Goal: Task Accomplishment & Management: Complete application form

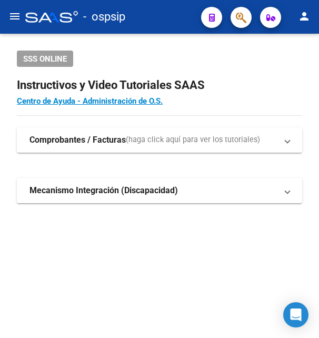
click at [242, 23] on icon "button" at bounding box center [241, 18] width 11 height 12
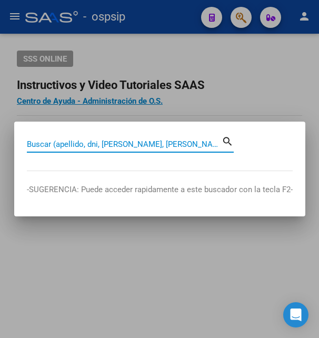
click at [129, 142] on input "Buscar (apellido, dni, [PERSON_NAME], [PERSON_NAME], cuit, obra social)" at bounding box center [124, 144] width 195 height 9
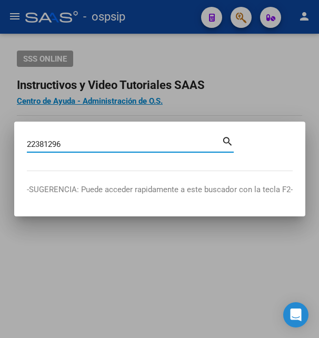
type input "22381296"
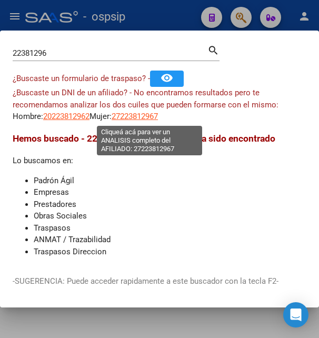
click at [149, 114] on span "27223812967" at bounding box center [135, 116] width 46 height 9
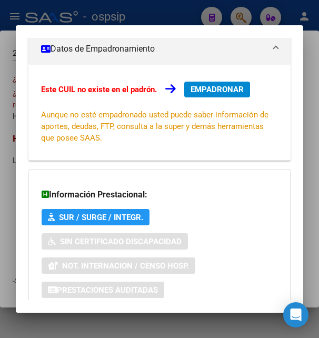
scroll to position [255, 0]
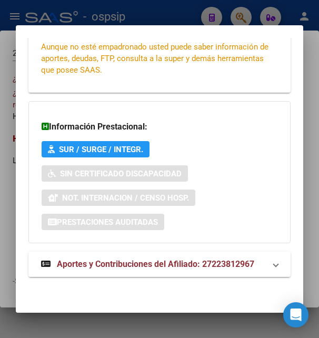
click at [119, 263] on span "Aportes y Contribuciones del Afiliado: 27223812967" at bounding box center [156, 264] width 198 height 10
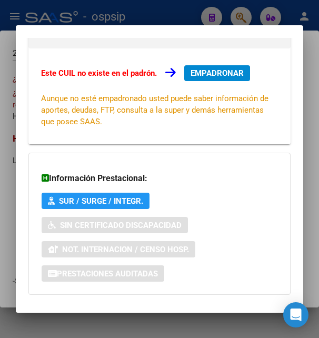
scroll to position [0, 0]
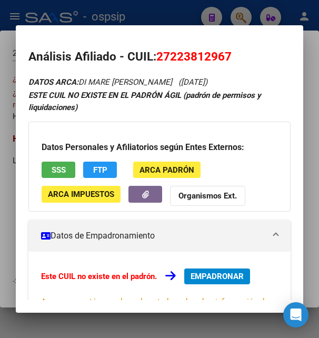
click at [67, 171] on button "SSS" at bounding box center [59, 170] width 34 height 16
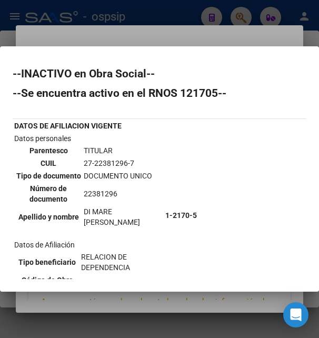
click at [184, 216] on b "1-2170-5" at bounding box center [181, 215] width 32 height 8
click at [154, 41] on div at bounding box center [159, 169] width 319 height 338
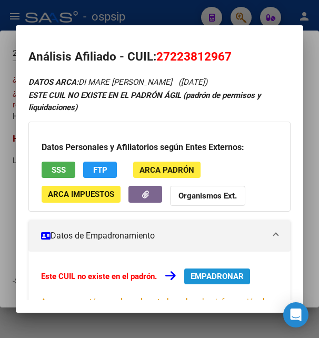
click at [216, 277] on span "EMPADRONAR" at bounding box center [217, 276] width 53 height 9
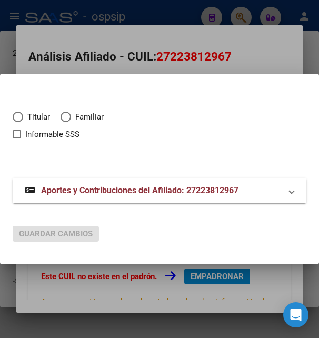
click at [16, 119] on span "Elija una opción" at bounding box center [18, 117] width 11 height 11
click at [16, 119] on input "Titular" at bounding box center [18, 117] width 11 height 11
radio input "true"
checkbox input "true"
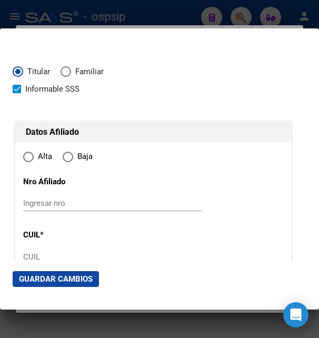
type input "27-22381296-7"
type input "22381296"
type input "DI MARE"
type input "LILIAN MARISEL"
type input "1971-09-25"
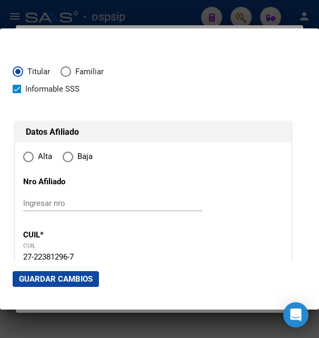
type input "USHUAIA"
type input "9410"
type input "TIRA 15"
type input "3"
radio input "true"
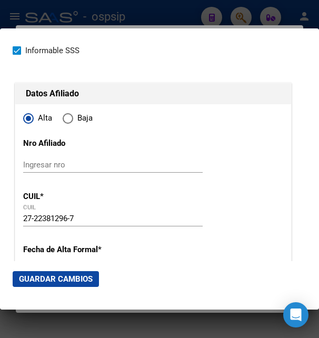
scroll to position [114, 0]
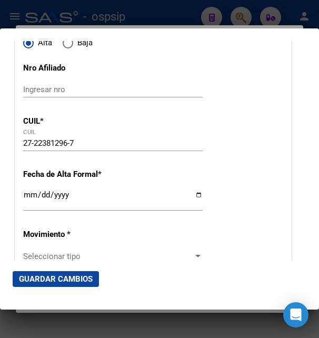
click at [31, 208] on input "Ingresar fecha" at bounding box center [113, 199] width 180 height 17
type input "2025-09-01"
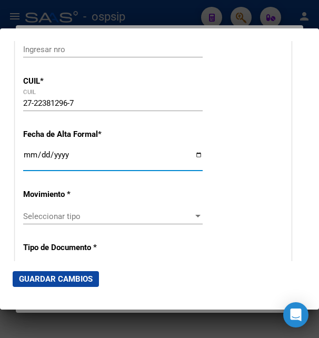
scroll to position [171, 0]
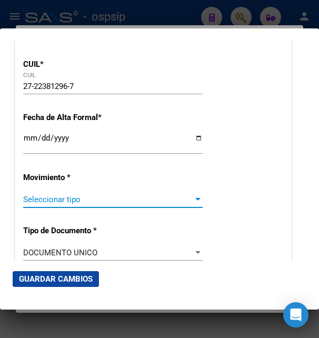
click at [100, 204] on span "Seleccionar tipo" at bounding box center [108, 199] width 170 height 9
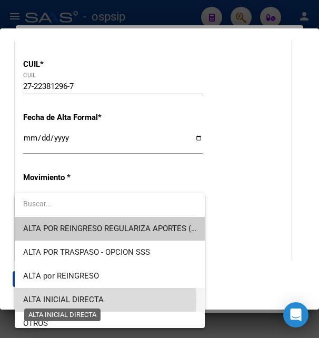
click at [51, 300] on span "ALTA INICIAL DIRECTA" at bounding box center [63, 299] width 81 height 9
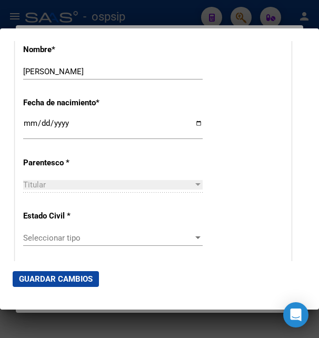
scroll to position [569, 0]
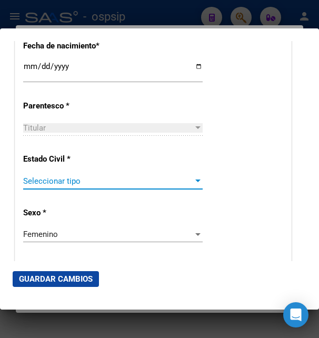
click at [64, 182] on span "Seleccionar tipo" at bounding box center [108, 180] width 170 height 9
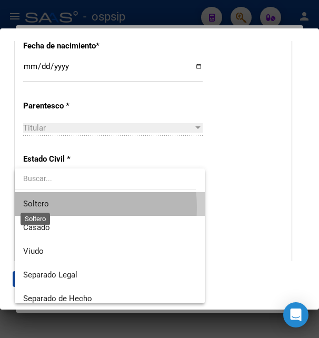
click at [43, 208] on span "Soltero" at bounding box center [36, 203] width 26 height 9
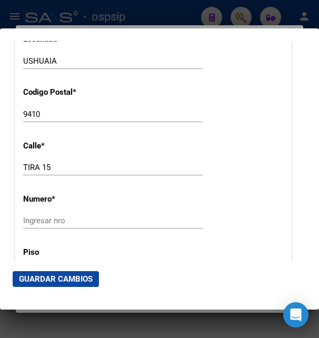
scroll to position [1138, 0]
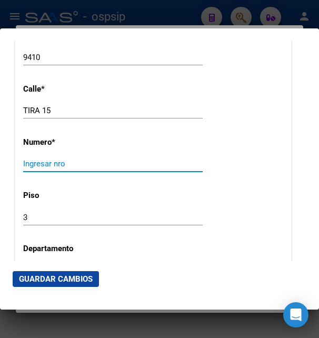
click at [35, 159] on input "Ingresar nro" at bounding box center [113, 163] width 180 height 9
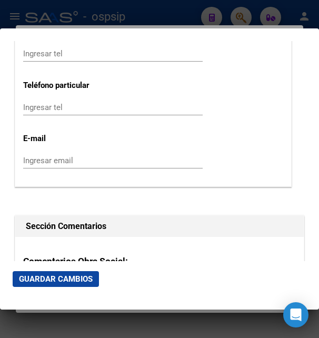
scroll to position [1479, 0]
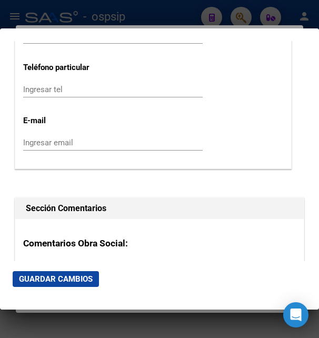
type input "."
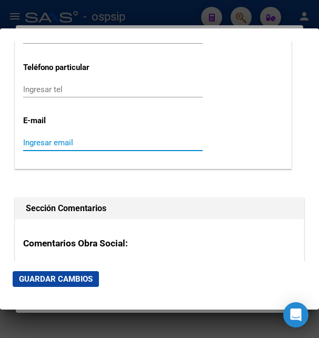
paste input "lisdimare@hotmail.com"
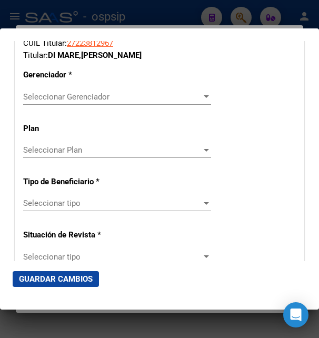
scroll to position [1877, 0]
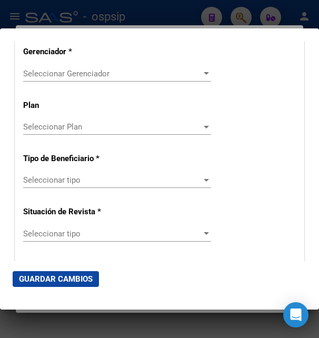
type input "lisdimare@hotmail.com"
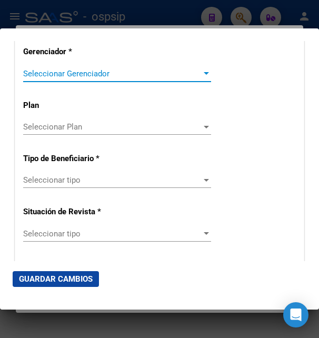
click at [62, 69] on span "Seleccionar Gerenciador" at bounding box center [112, 73] width 179 height 9
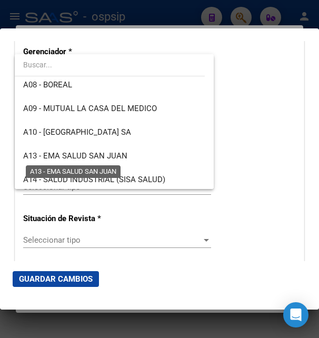
scroll to position [228, 0]
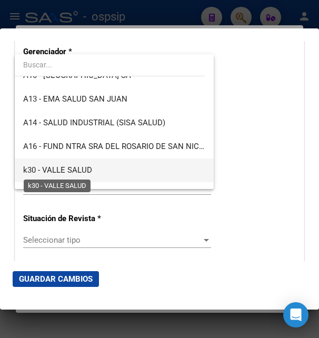
click at [66, 169] on span "k30 - VALLE SALUD" at bounding box center [57, 169] width 69 height 9
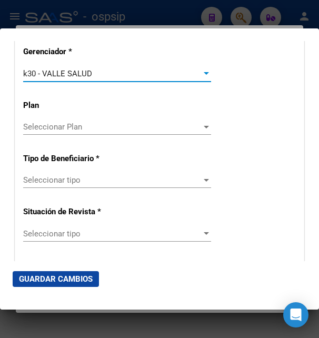
click at [65, 176] on span "Seleccionar tipo" at bounding box center [112, 179] width 179 height 9
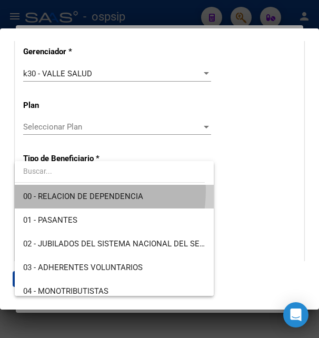
click at [64, 191] on span "00 - RELACION DE DEPENDENCIA" at bounding box center [114, 197] width 182 height 24
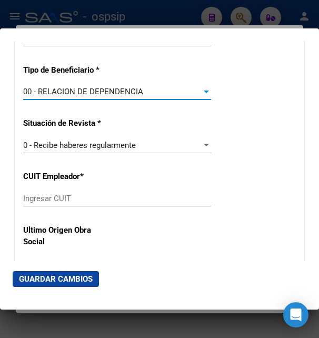
scroll to position [1934, 0]
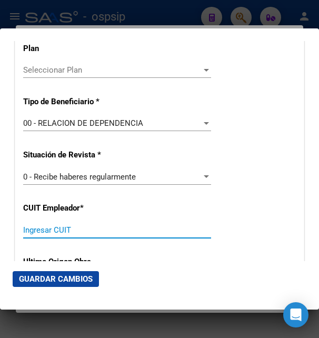
paste input "30-71535349-7"
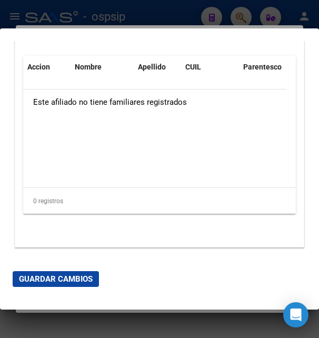
scroll to position [2266, 0]
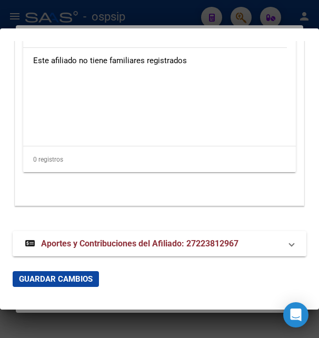
type input "30-71535349-7"
click at [83, 239] on span "Aportes y Contribuciones del Afiliado: 27223812967" at bounding box center [140, 244] width 198 height 10
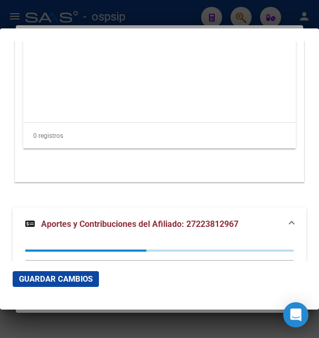
scroll to position [2360, 0]
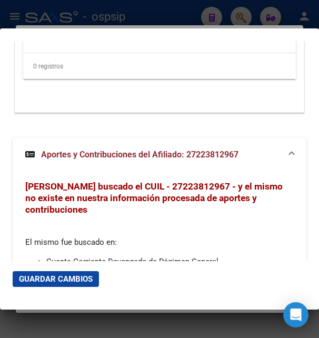
drag, startPoint x: 72, startPoint y: 270, endPoint x: 72, endPoint y: 277, distance: 6.3
click at [72, 271] on mat-dialog-actions "Guardar Cambios" at bounding box center [160, 279] width 294 height 36
click at [72, 277] on span "Guardar Cambios" at bounding box center [56, 278] width 74 height 9
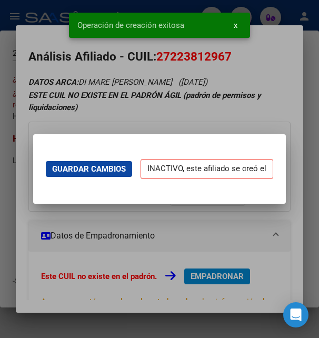
scroll to position [0, 0]
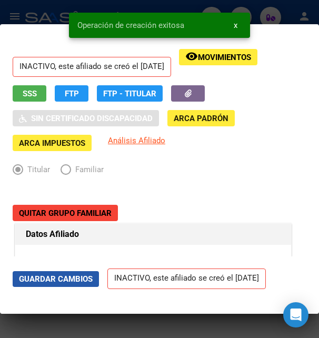
click at [73, 276] on span "Guardar Cambios" at bounding box center [56, 278] width 74 height 9
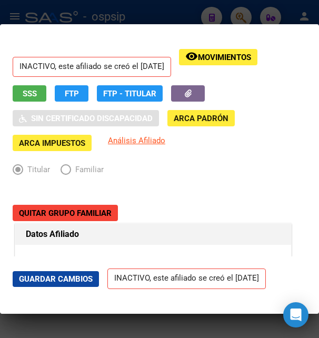
click at [232, 65] on app-afiliado-movimiento "remove_red_eye Movimientos" at bounding box center [218, 63] width 78 height 28
click at [235, 61] on span "Movimientos" at bounding box center [224, 57] width 53 height 9
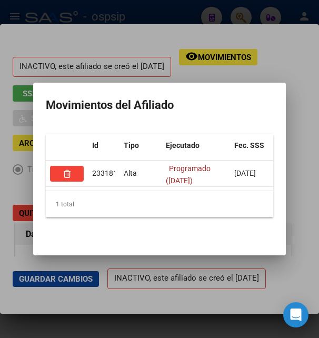
click at [198, 68] on div at bounding box center [159, 169] width 319 height 338
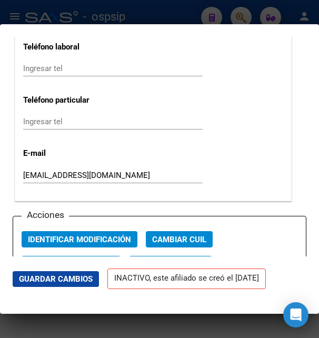
scroll to position [1479, 0]
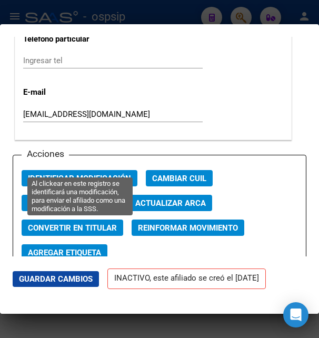
click at [110, 174] on span "Identificar Modificación" at bounding box center [79, 178] width 103 height 9
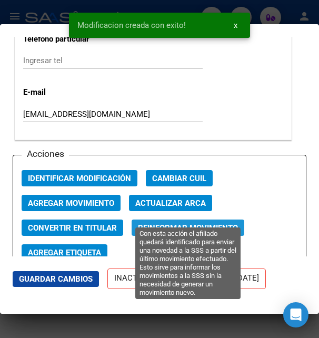
click at [151, 223] on span "Reinformar Movimiento" at bounding box center [188, 227] width 100 height 9
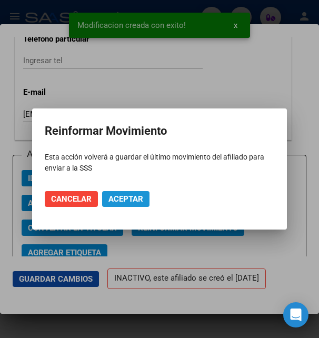
click at [124, 198] on span "Aceptar" at bounding box center [125, 198] width 35 height 9
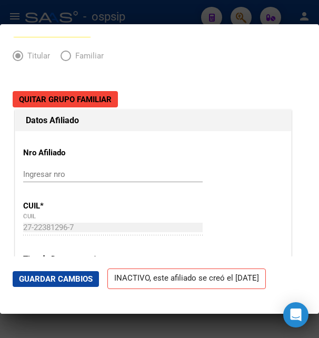
scroll to position [0, 0]
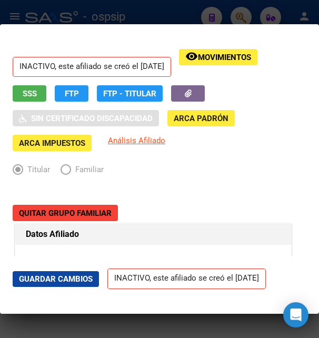
click at [179, 17] on div at bounding box center [159, 169] width 319 height 338
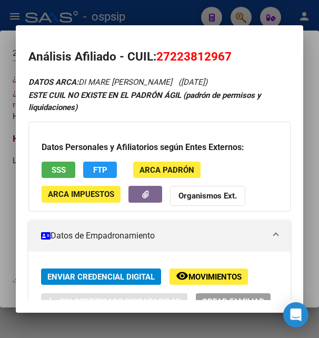
drag, startPoint x: 172, startPoint y: 52, endPoint x: 225, endPoint y: 48, distance: 52.8
click at [225, 48] on h2 "Análisis Afiliado - CUIL: 27223812967" at bounding box center [159, 57] width 262 height 18
copy span "22381296"
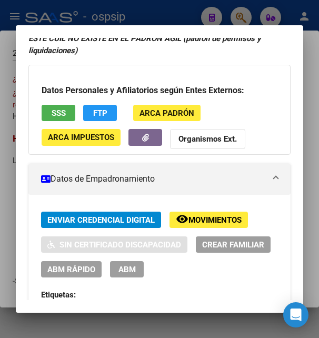
scroll to position [114, 0]
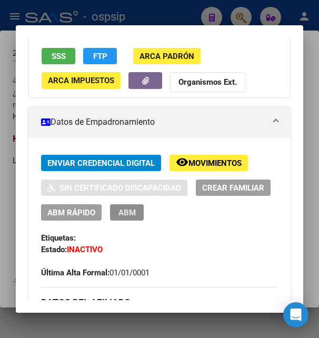
click at [136, 212] on span "ABM" at bounding box center [127, 212] width 17 height 9
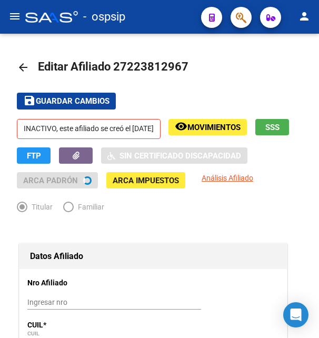
radio input "true"
type input "30-71535349-7"
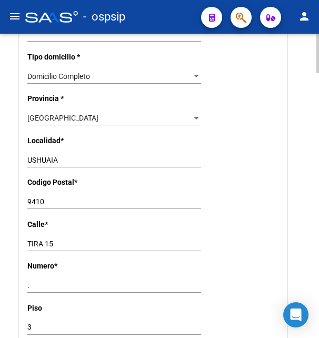
scroll to position [1021, 0]
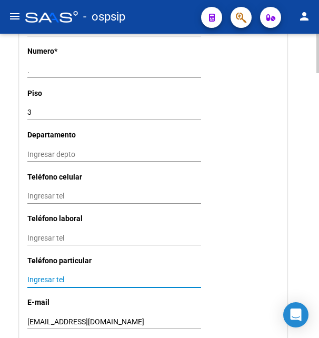
paste input ": +54 9 2901 61-0959"
type input ": +54 9 2901 61-0959"
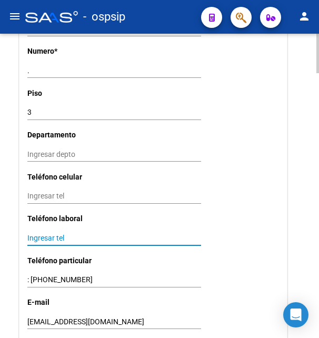
paste input ": 441850"
click at [29, 234] on input ": 441850" at bounding box center [114, 238] width 174 height 9
type input "441850"
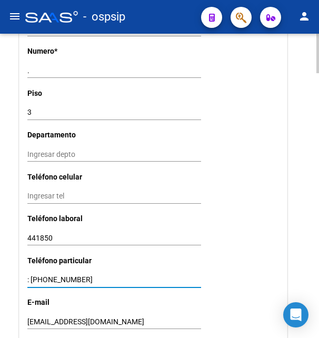
click at [36, 275] on input ": +54 9 2901 61-0959" at bounding box center [114, 279] width 174 height 9
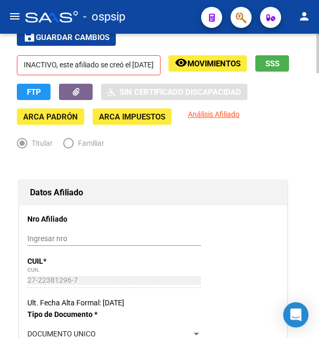
scroll to position [0, 0]
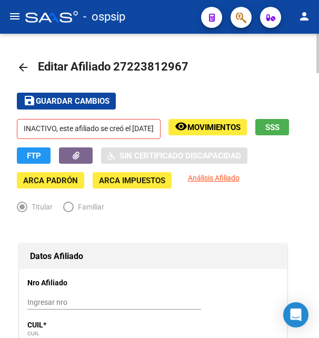
type input "54 9 2901 61-0959"
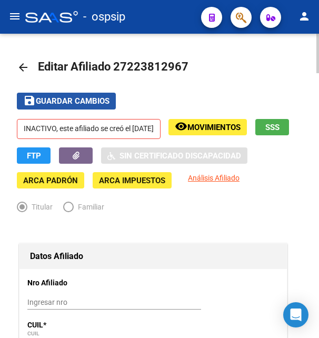
click at [94, 105] on span "Guardar cambios" at bounding box center [73, 101] width 74 height 9
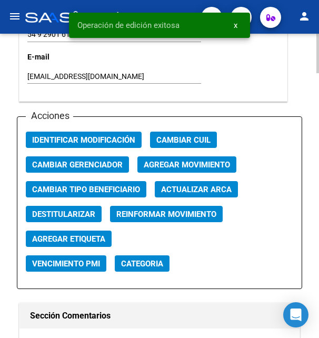
scroll to position [1289, 0]
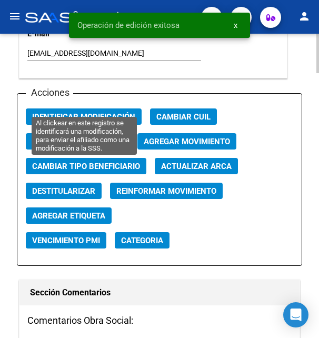
click at [102, 112] on span "Identificar Modificación" at bounding box center [83, 116] width 103 height 9
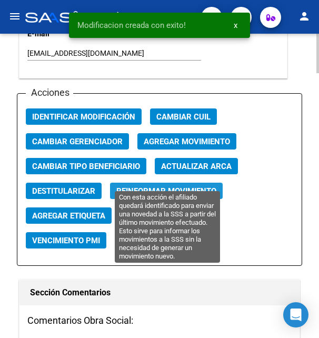
click at [140, 186] on span "Reinformar Movimiento" at bounding box center [166, 190] width 100 height 9
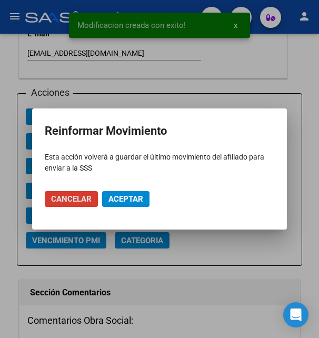
click at [118, 201] on span "Aceptar" at bounding box center [125, 198] width 35 height 9
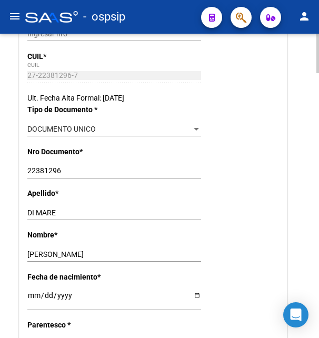
scroll to position [0, 0]
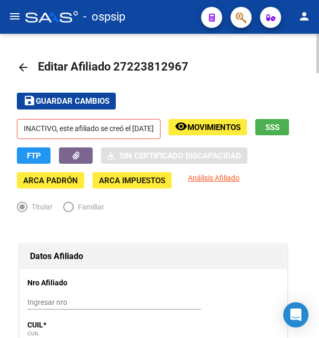
drag, startPoint x: 127, startPoint y: 67, endPoint x: 179, endPoint y: 65, distance: 51.1
click at [179, 65] on span "Editar Afiliado 27223812967" at bounding box center [113, 66] width 151 height 13
copy span "22381296"
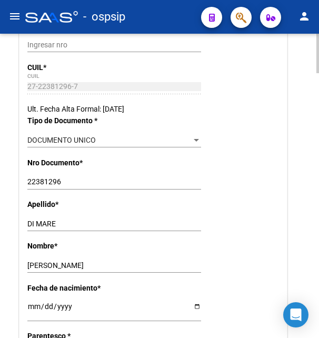
scroll to position [269, 0]
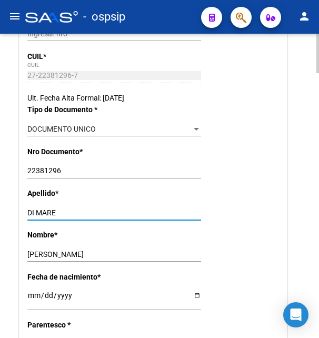
drag, startPoint x: 47, startPoint y: 207, endPoint x: 62, endPoint y: 206, distance: 14.8
click at [62, 209] on input "DI MARE" at bounding box center [114, 213] width 174 height 9
click at [41, 252] on input "LILIAN MARISEL" at bounding box center [114, 254] width 174 height 9
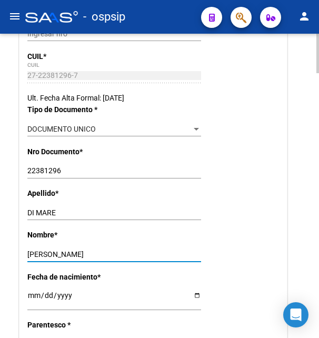
click at [41, 253] on input "LILIAN MARISEL" at bounding box center [114, 254] width 174 height 9
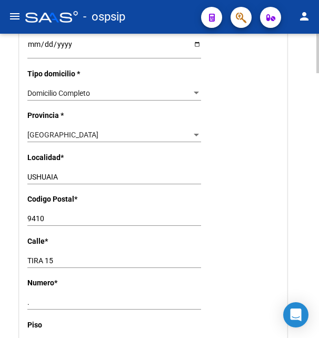
scroll to position [806, 0]
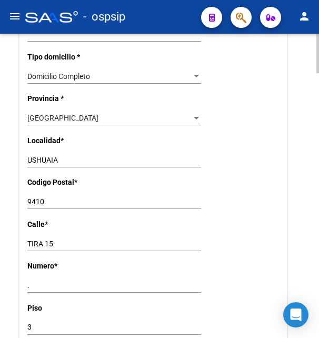
drag, startPoint x: 25, startPoint y: 231, endPoint x: 62, endPoint y: 229, distance: 36.4
click at [62, 229] on div "Nro Afiliado Ingresar nro CUIL * 27-22381296-7 CUIL ARCA Padrón Ult. Fecha Alta…" at bounding box center [153, 12] width 268 height 1098
drag, startPoint x: 28, startPoint y: 230, endPoint x: 56, endPoint y: 230, distance: 28.4
click at [56, 240] on input "TIRA 15" at bounding box center [114, 244] width 174 height 9
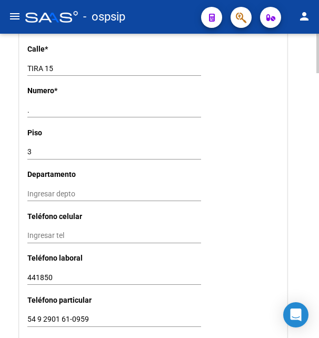
scroll to position [1021, 0]
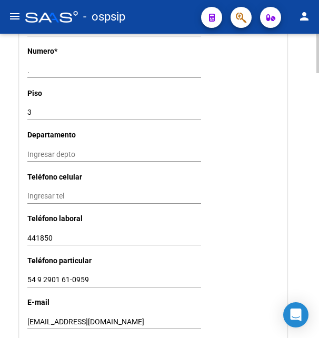
click at [47, 234] on input "441850" at bounding box center [114, 238] width 174 height 9
click at [48, 234] on input "441850" at bounding box center [114, 238] width 174 height 9
click at [40, 275] on input "54 9 2901 61-0959" at bounding box center [114, 279] width 174 height 9
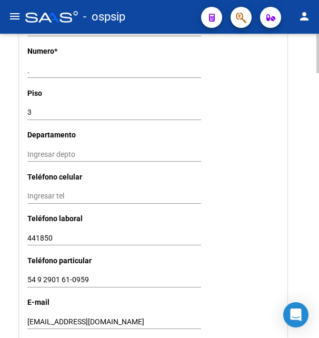
click at [72, 318] on input "lisdimare@hotmail.com" at bounding box center [114, 322] width 174 height 9
click at [73, 318] on input "lisdimare@hotmail.com" at bounding box center [114, 322] width 174 height 9
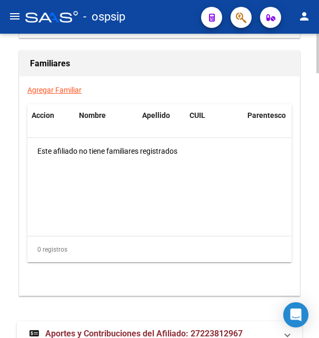
scroll to position [1875, 0]
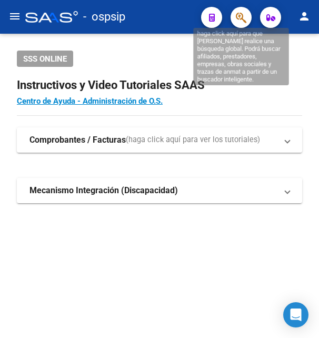
click at [241, 22] on icon "button" at bounding box center [241, 18] width 11 height 12
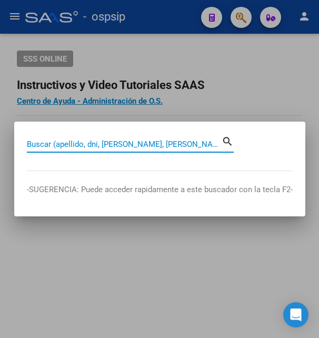
click at [95, 145] on input "Buscar (apellido, dni, [PERSON_NAME], [PERSON_NAME], cuit, obra social)" at bounding box center [124, 144] width 195 height 9
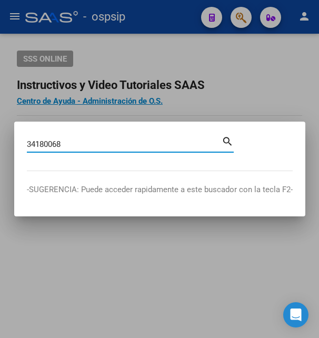
type input "34180068"
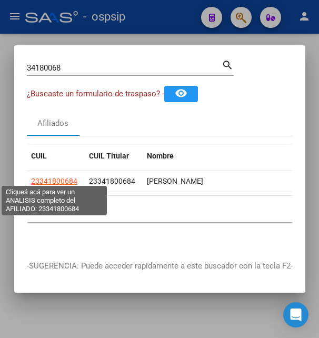
click at [71, 177] on span "23341800684" at bounding box center [54, 181] width 46 height 8
type textarea "23341800684"
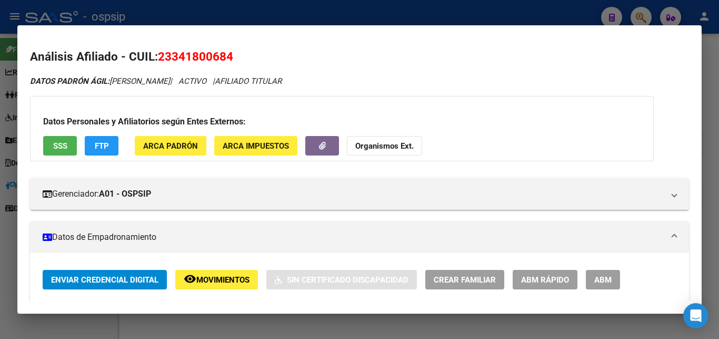
scroll to position [114, 0]
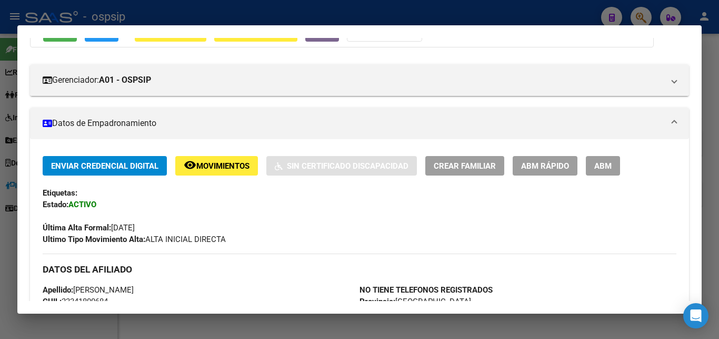
drag, startPoint x: 233, startPoint y: 153, endPoint x: 231, endPoint y: 161, distance: 8.1
click at [231, 163] on span "Movimientos" at bounding box center [222, 165] width 53 height 9
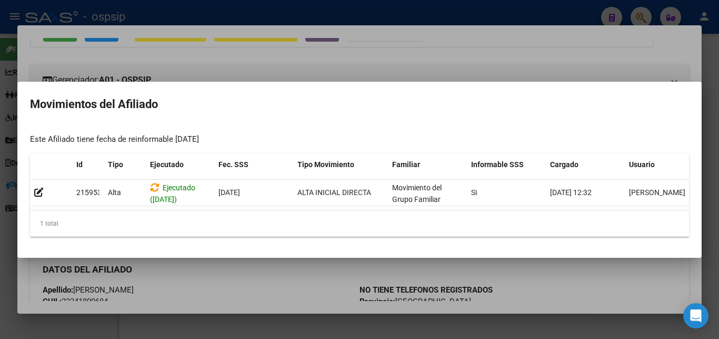
click at [319, 47] on div at bounding box center [359, 169] width 719 height 339
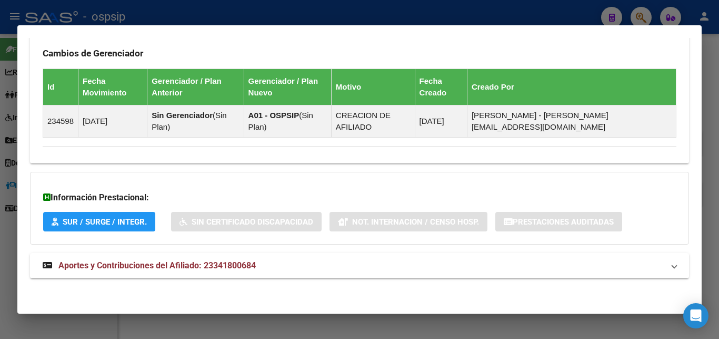
scroll to position [607, 0]
click at [206, 261] on span "Aportes y Contribuciones del Afiliado: 23341800684" at bounding box center [157, 265] width 198 height 10
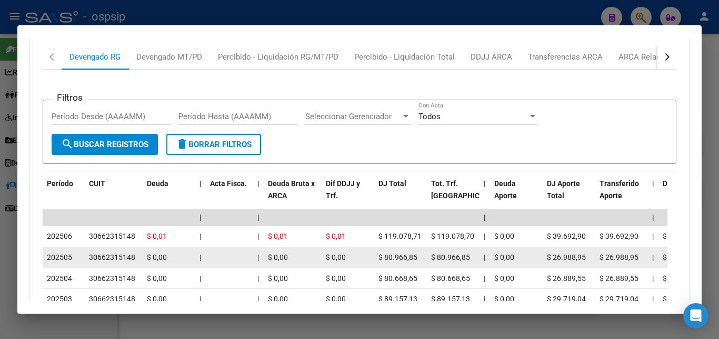
scroll to position [852, 0]
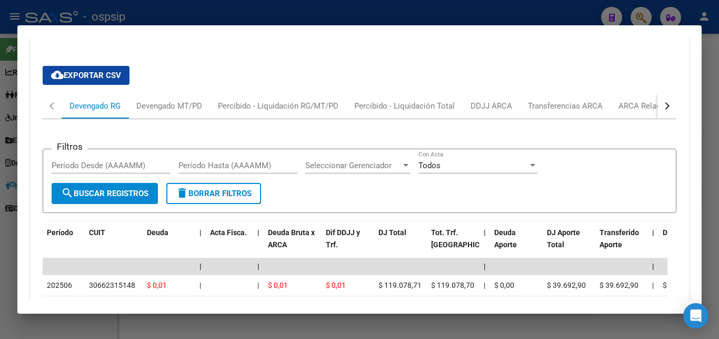
click at [319, 107] on div "button" at bounding box center [666, 105] width 7 height 7
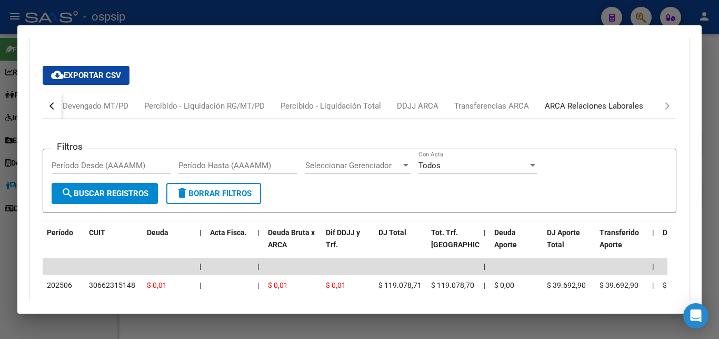
click at [319, 110] on div "ARCA Relaciones Laborales" at bounding box center [594, 106] width 98 height 12
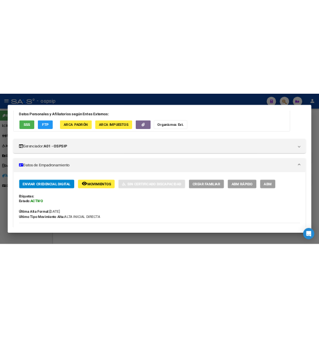
scroll to position [0, 0]
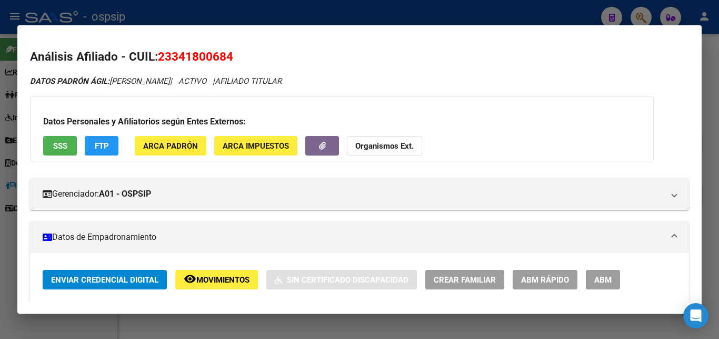
drag, startPoint x: 174, startPoint y: 56, endPoint x: 225, endPoint y: 50, distance: 51.9
click at [225, 50] on span "23341800684" at bounding box center [195, 57] width 75 height 14
copy span "34180068"
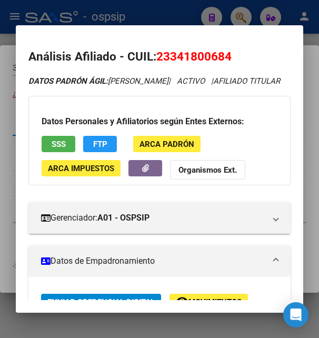
click at [172, 17] on div at bounding box center [159, 169] width 319 height 338
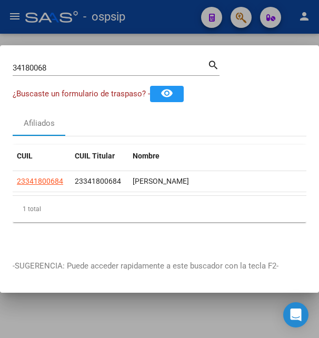
click at [172, 17] on div at bounding box center [159, 169] width 319 height 338
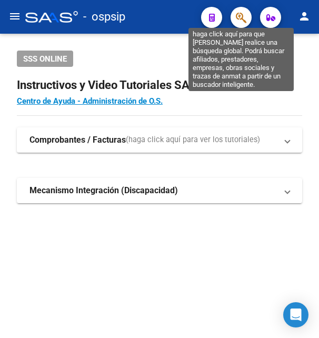
click at [240, 18] on icon "button" at bounding box center [241, 18] width 11 height 12
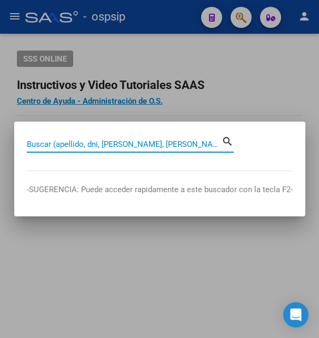
click at [105, 146] on input "Buscar (apellido, dni, [PERSON_NAME], [PERSON_NAME], cuit, obra social)" at bounding box center [124, 144] width 195 height 9
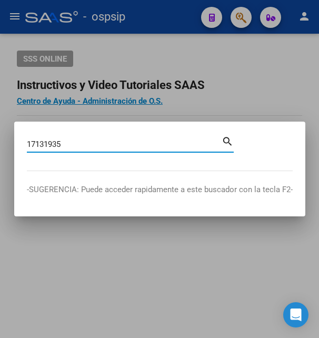
type input "17131935"
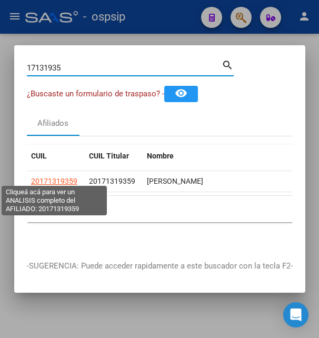
click at [60, 177] on span "20171319359" at bounding box center [54, 181] width 46 height 8
type textarea "20171319359"
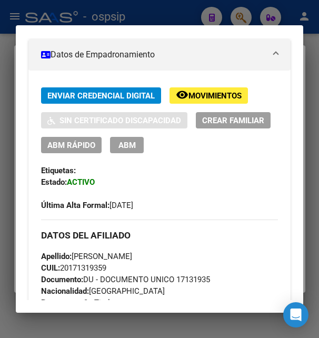
scroll to position [228, 0]
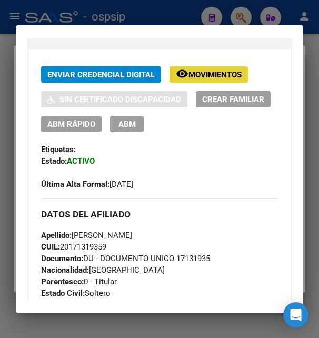
click at [202, 83] on button "remove_red_eye Movimientos" at bounding box center [209, 74] width 78 height 16
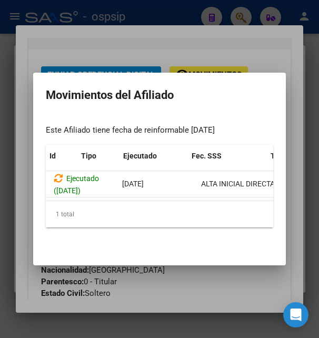
scroll to position [0, 0]
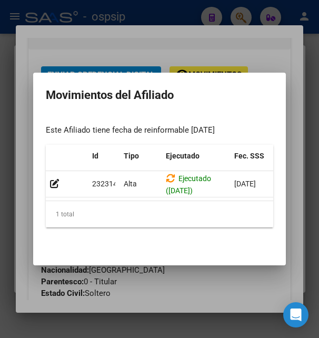
click at [164, 47] on div at bounding box center [159, 169] width 319 height 338
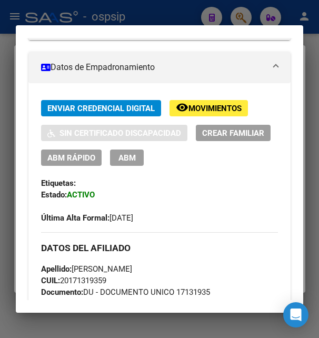
scroll to position [171, 0]
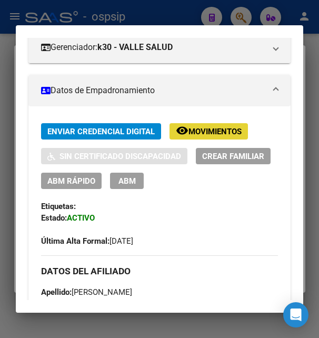
click at [204, 136] on span "Movimientos" at bounding box center [215, 131] width 53 height 9
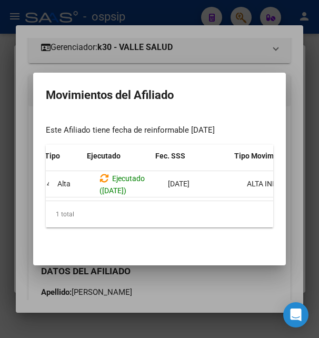
scroll to position [0, 0]
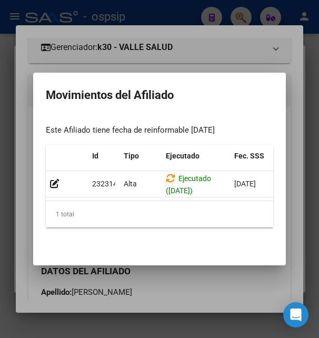
click at [244, 60] on div at bounding box center [159, 169] width 319 height 338
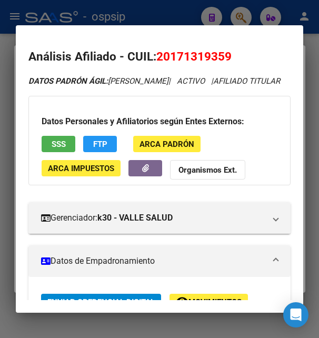
drag, startPoint x: 172, startPoint y: 56, endPoint x: 224, endPoint y: 51, distance: 51.8
click at [224, 51] on span "20171319359" at bounding box center [193, 57] width 75 height 14
copy span "17131935"
click at [166, 15] on div at bounding box center [159, 169] width 319 height 338
click at [167, 14] on div at bounding box center [159, 169] width 319 height 338
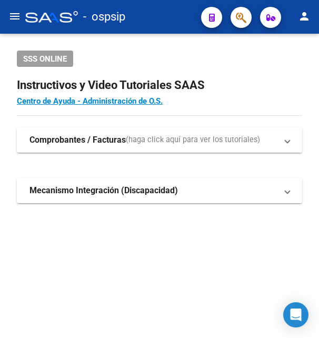
click at [245, 12] on span "button" at bounding box center [241, 18] width 11 height 22
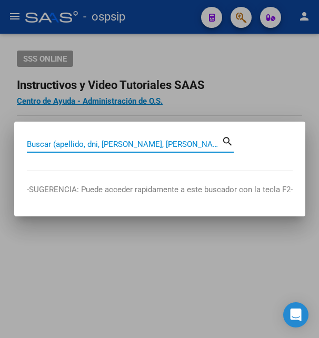
click at [50, 143] on input "Buscar (apellido, dni, [PERSON_NAME], [PERSON_NAME], cuit, obra social)" at bounding box center [124, 144] width 195 height 9
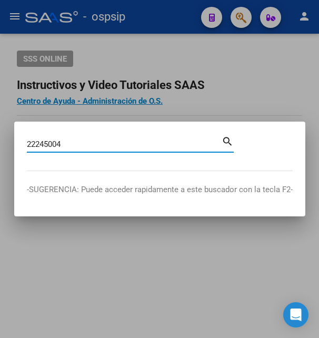
type input "22245004"
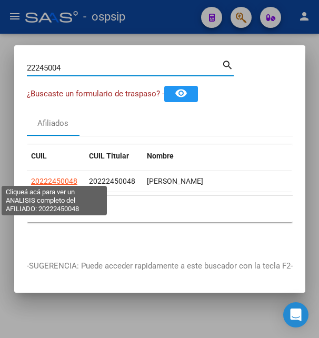
click at [63, 177] on span "20222450048" at bounding box center [54, 181] width 46 height 8
type textarea "20222450048"
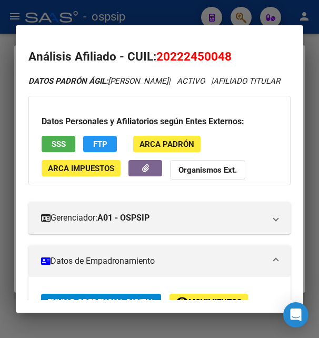
drag, startPoint x: 172, startPoint y: 57, endPoint x: 228, endPoint y: 53, distance: 56.5
click at [228, 53] on span "20222450048" at bounding box center [193, 57] width 75 height 14
copy span "22245004"
click at [191, 16] on div at bounding box center [159, 169] width 319 height 338
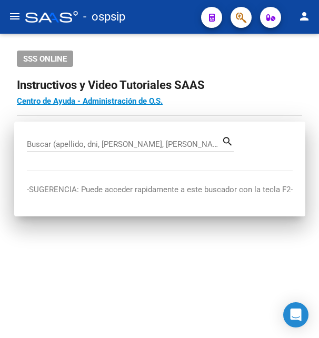
click at [191, 16] on div "- ospsip" at bounding box center [108, 16] width 167 height 23
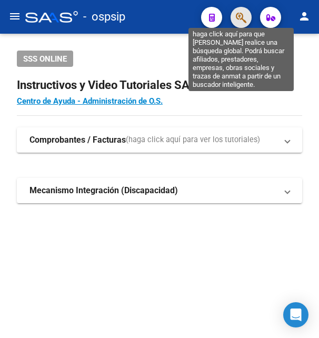
click at [236, 19] on icon "button" at bounding box center [241, 18] width 11 height 12
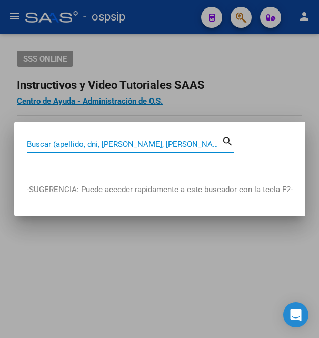
click at [92, 144] on input "Buscar (apellido, dni, [PERSON_NAME], [PERSON_NAME], cuit, obra social)" at bounding box center [124, 144] width 195 height 9
click at [106, 143] on input "Buscar (apellido, dni, [PERSON_NAME], [PERSON_NAME], cuit, obra social)" at bounding box center [124, 144] width 195 height 9
click at [111, 143] on input "Buscar (apellido, dni, [PERSON_NAME], [PERSON_NAME], cuit, obra social)" at bounding box center [124, 144] width 195 height 9
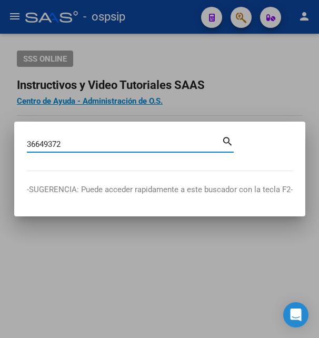
type input "36649372"
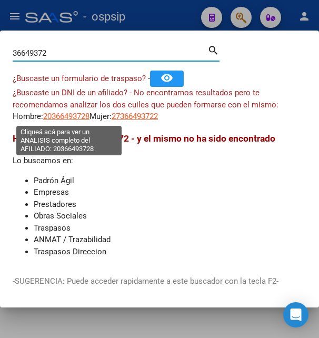
click at [73, 117] on span "20366493728" at bounding box center [66, 116] width 46 height 9
type textarea "20366493728"
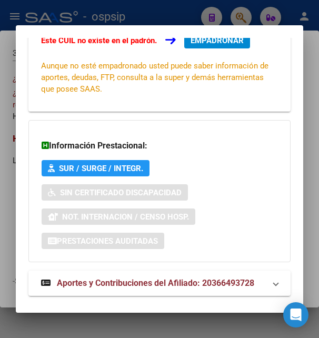
scroll to position [255, 0]
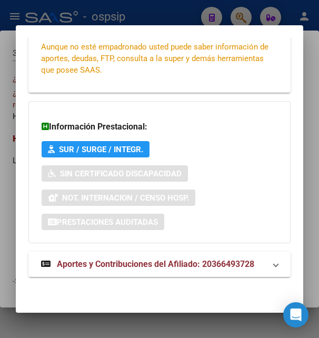
click at [148, 260] on span "Aportes y Contribuciones del Afiliado: 20366493728" at bounding box center [156, 264] width 198 height 10
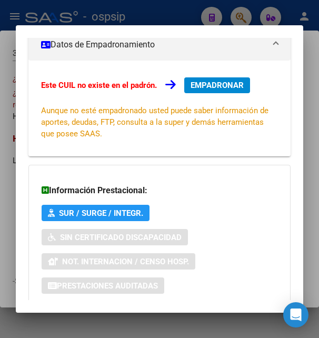
scroll to position [33, 0]
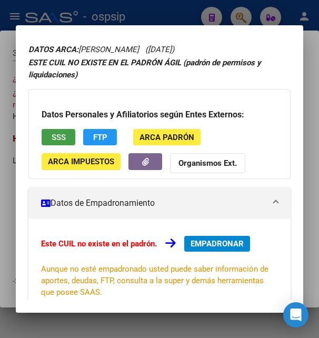
click at [70, 137] on button "SSS" at bounding box center [59, 137] width 34 height 16
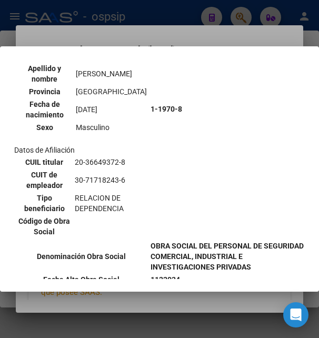
scroll to position [0, 0]
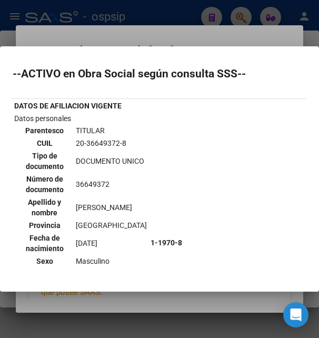
click at [88, 144] on td "20-36649372-8" at bounding box center [111, 143] width 72 height 12
copy td "36649372"
click at [167, 40] on div at bounding box center [159, 169] width 319 height 338
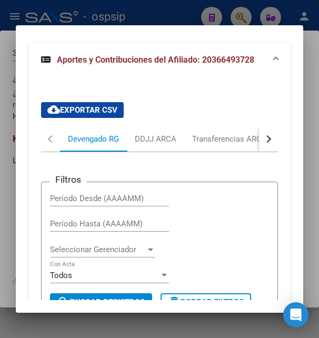
scroll to position [448, 0]
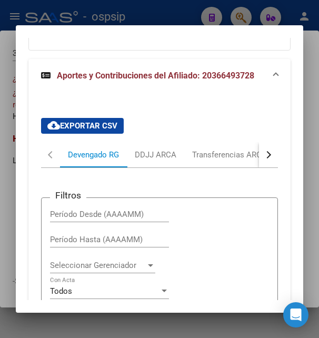
click at [264, 155] on div "button" at bounding box center [267, 154] width 7 height 7
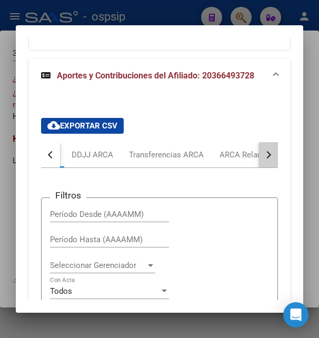
click at [264, 155] on div "button" at bounding box center [267, 154] width 7 height 7
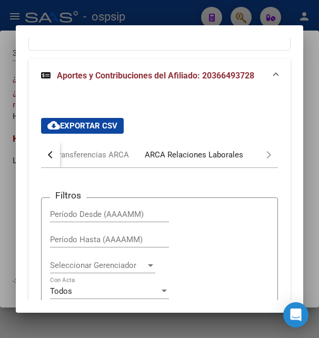
click at [226, 155] on div "ARCA Relaciones Laborales" at bounding box center [194, 155] width 98 height 12
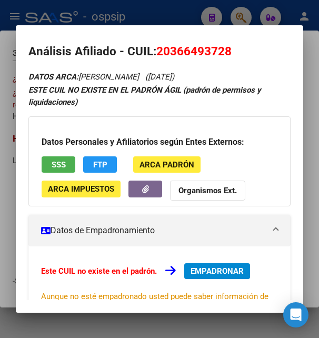
scroll to position [0, 0]
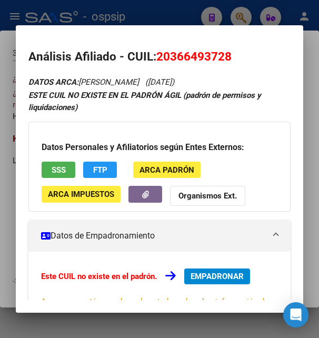
drag, startPoint x: 160, startPoint y: 57, endPoint x: 231, endPoint y: 54, distance: 70.7
click at [231, 54] on span "20366493728" at bounding box center [193, 57] width 75 height 14
copy span "20366493728"
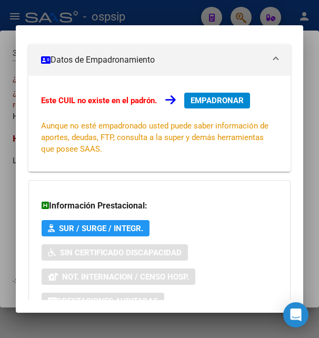
scroll to position [171, 0]
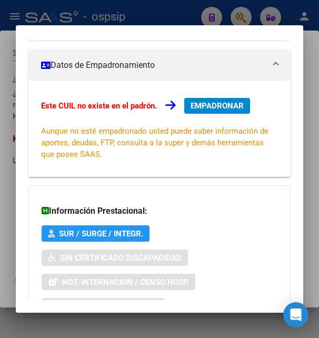
click at [157, 19] on div at bounding box center [159, 169] width 319 height 338
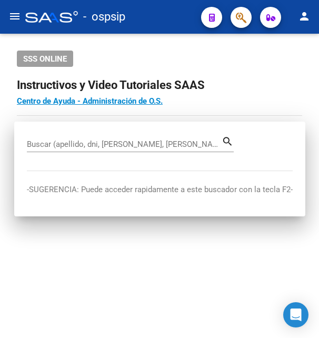
click at [157, 19] on div "- ospsip" at bounding box center [108, 16] width 167 height 23
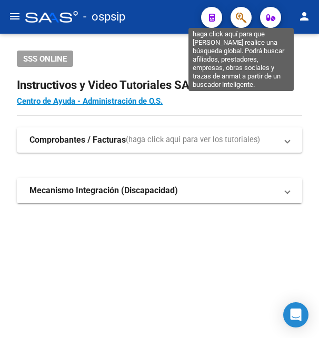
click at [239, 17] on icon "button" at bounding box center [241, 18] width 11 height 12
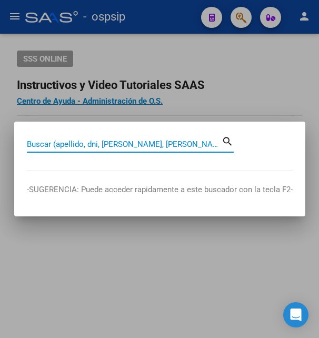
click at [127, 144] on input "Buscar (apellido, dni, [PERSON_NAME], [PERSON_NAME], cuit, obra social)" at bounding box center [124, 144] width 195 height 9
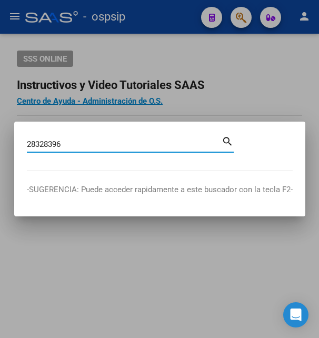
type input "28328396"
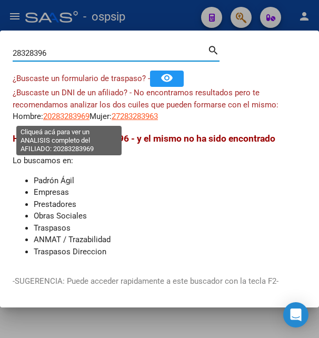
click at [70, 115] on span "20283283969" at bounding box center [66, 116] width 46 height 9
type textarea "20283283969"
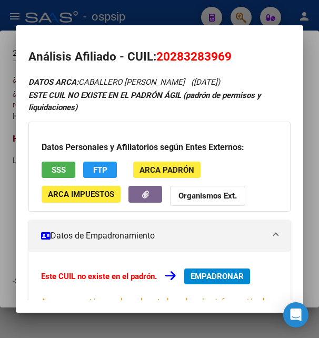
drag, startPoint x: 173, startPoint y: 54, endPoint x: 226, endPoint y: 55, distance: 52.7
click at [226, 55] on span "20283283969" at bounding box center [193, 57] width 75 height 14
copy span "28328396"
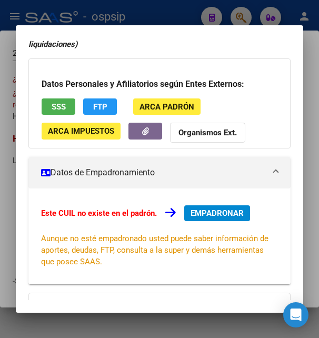
scroll to position [0, 0]
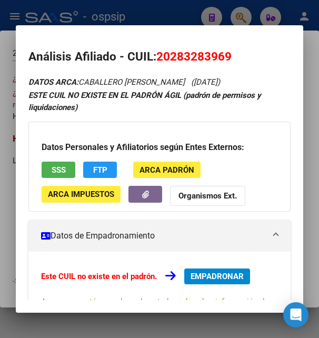
click at [63, 166] on span "SSS" at bounding box center [59, 169] width 14 height 9
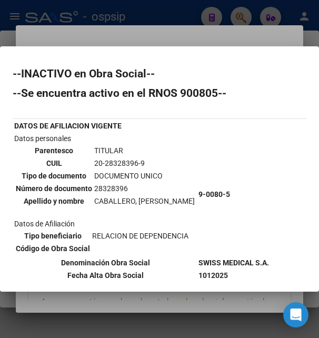
drag, startPoint x: 93, startPoint y: 163, endPoint x: 150, endPoint y: 159, distance: 57.0
click at [150, 159] on table "Parentesco TITULAR CUIL 20-28328396-9 Tipo de documento DOCUMENTO UNICO Número …" at bounding box center [105, 176] width 182 height 64
copy td "20-28328396-9"
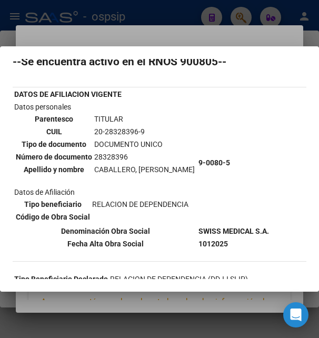
scroll to position [57, 0]
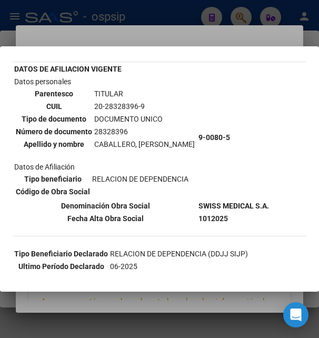
click at [199, 24] on div at bounding box center [159, 169] width 319 height 338
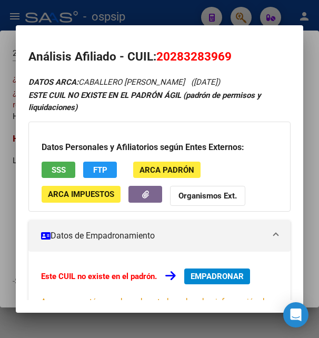
click at [178, 17] on div at bounding box center [159, 169] width 319 height 338
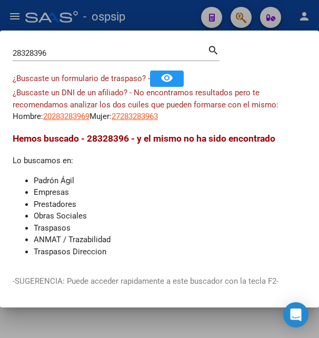
click at [160, 24] on div at bounding box center [159, 169] width 319 height 338
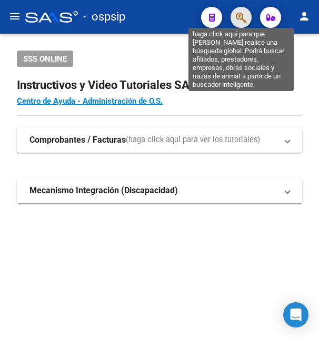
click at [239, 16] on icon "button" at bounding box center [241, 18] width 11 height 12
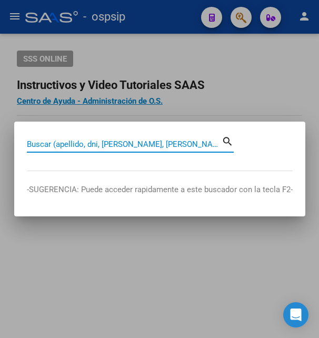
click at [105, 144] on input "Buscar (apellido, dni, [PERSON_NAME], [PERSON_NAME], cuit, obra social)" at bounding box center [124, 144] width 195 height 9
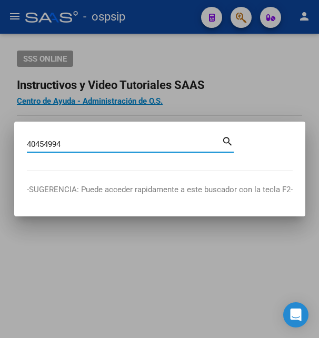
type input "40454994"
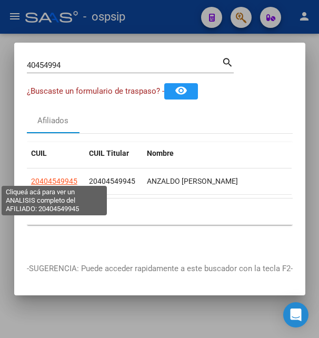
click at [51, 177] on span "20404549945" at bounding box center [54, 181] width 46 height 8
type textarea "20404549945"
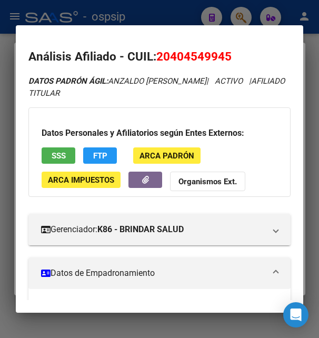
drag, startPoint x: 171, startPoint y: 55, endPoint x: 225, endPoint y: 56, distance: 54.3
click at [225, 56] on span "20404549945" at bounding box center [193, 57] width 75 height 14
copy span "40454994"
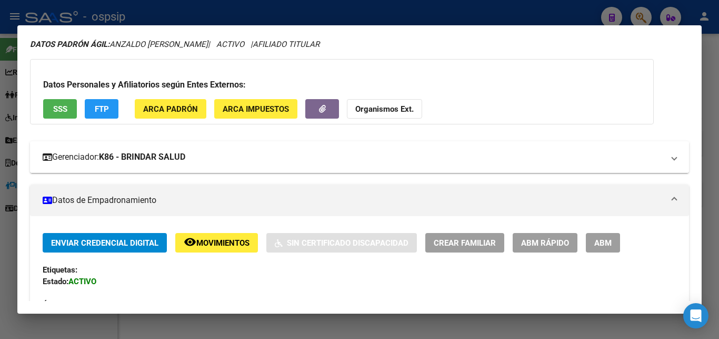
scroll to position [0, 0]
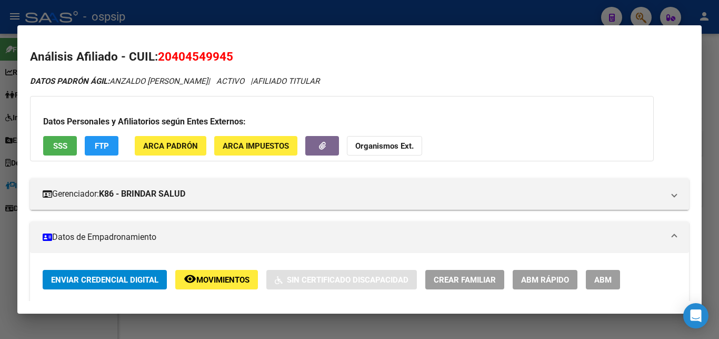
click at [319, 276] on span "ABM" at bounding box center [603, 279] width 17 height 9
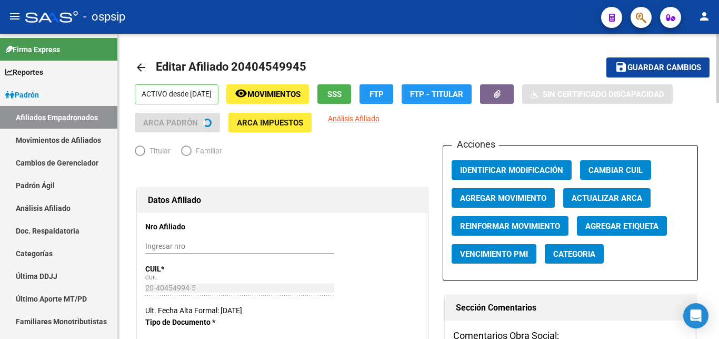
radio input "true"
type input "30-71471422-4"
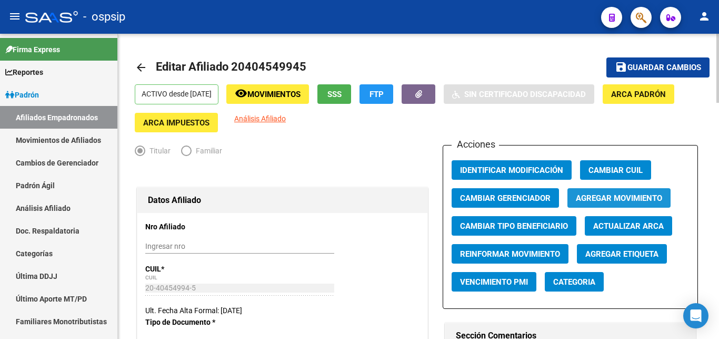
click at [319, 199] on span "Agregar Movimiento" at bounding box center [619, 197] width 86 height 9
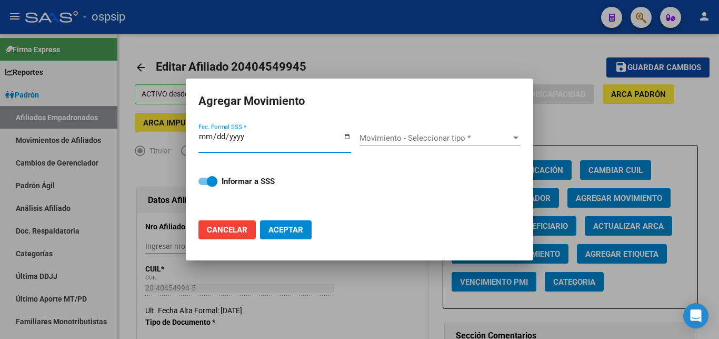
click at [319, 46] on div at bounding box center [359, 169] width 719 height 339
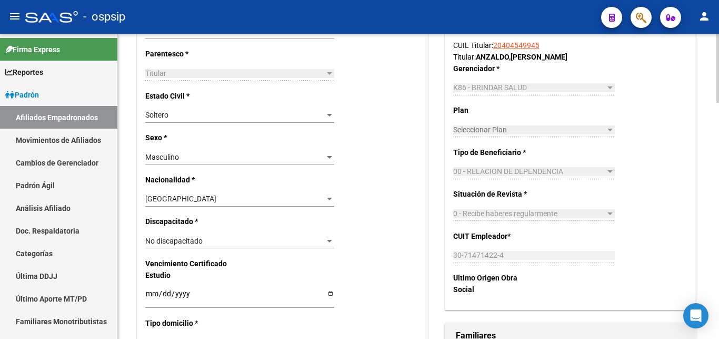
scroll to position [645, 0]
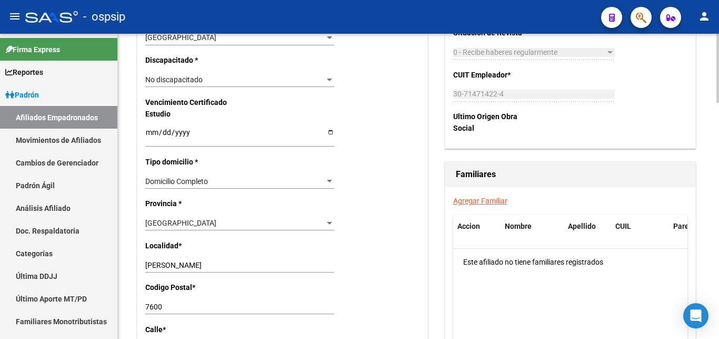
click at [319, 201] on link "Agregar Familiar" at bounding box center [480, 200] width 54 height 8
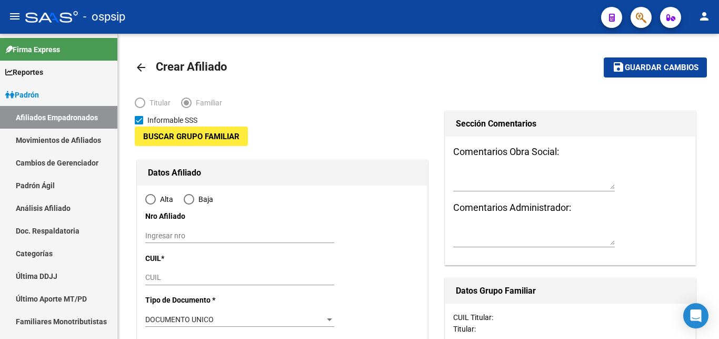
type input "30-71471422-4"
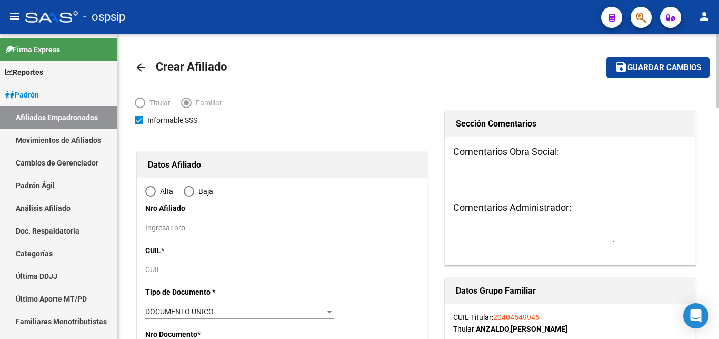
type input "MAR DEL PLATA"
type input "7600"
type input "ARMENIA"
type input "745"
radio input "true"
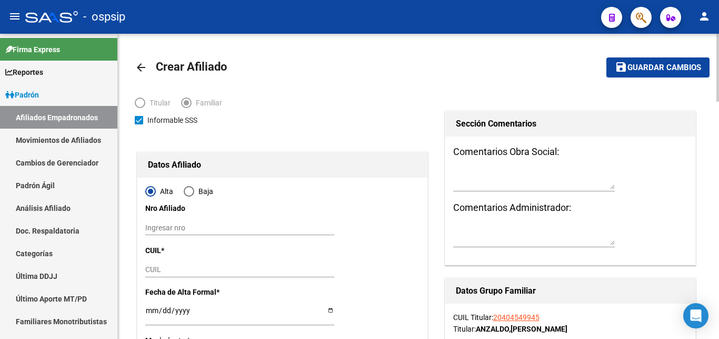
type input "30-71471422-4"
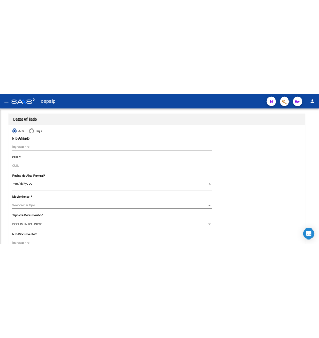
scroll to position [159, 0]
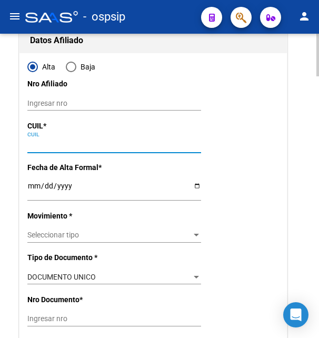
click at [40, 143] on input "CUIL" at bounding box center [114, 145] width 174 height 9
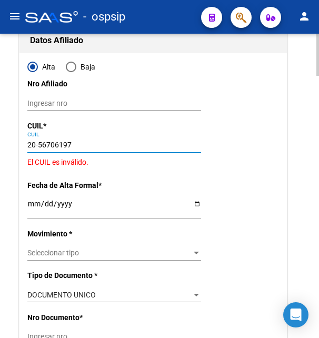
type input "20-56706197-4"
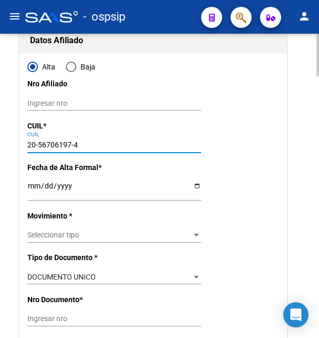
type input "56706197"
type input "ANZALDO LEDESMA"
type input "DANTE IVAN"
type input "2017-12-03"
type input "MAR DEL PLATA"
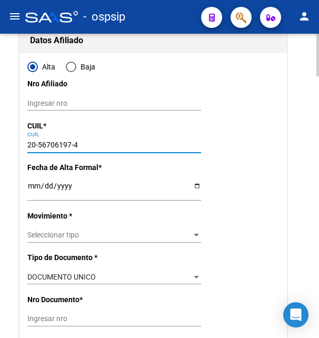
type input "9 DE JULIO"
type input "7632"
type input "00"
type input "20-56706197-4"
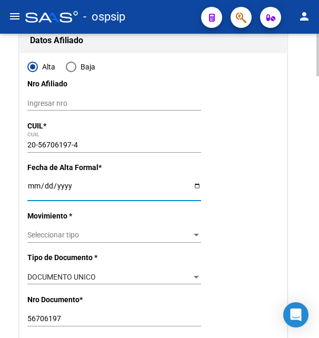
click at [36, 189] on input "Ingresar fecha" at bounding box center [114, 190] width 174 height 16
type input "2025-08-20"
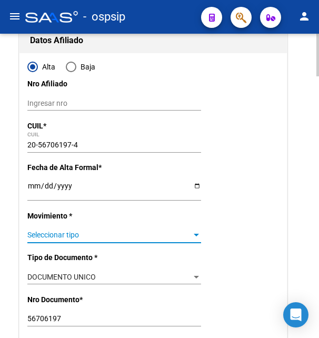
click at [58, 231] on span "Seleccionar tipo" at bounding box center [109, 235] width 164 height 9
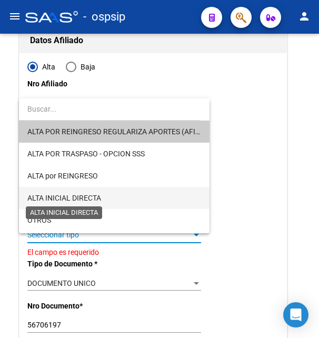
click at [64, 201] on span "ALTA INICIAL DIRECTA" at bounding box center [64, 198] width 74 height 8
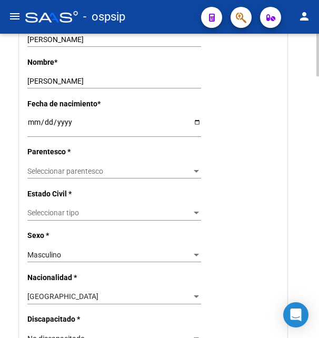
scroll to position [481, 0]
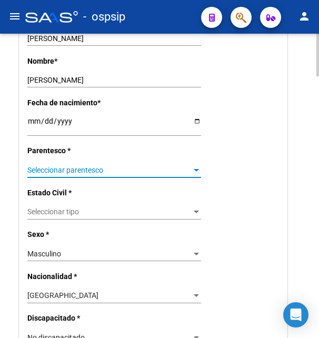
click at [51, 166] on span "Seleccionar parentesco" at bounding box center [109, 170] width 164 height 9
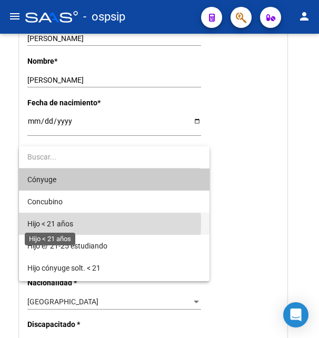
click at [57, 223] on span "Hijo < 21 años" at bounding box center [50, 224] width 46 height 8
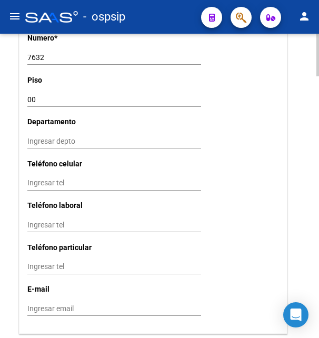
scroll to position [1126, 0]
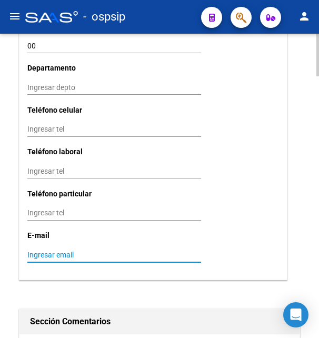
paste input "axeldamiananzaldo@gmail.com"
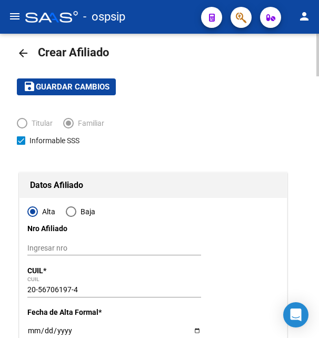
scroll to position [0, 0]
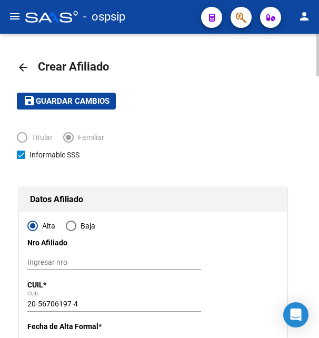
type input "axeldamiananzaldo@gmail.com"
click at [71, 100] on span "Guardar cambios" at bounding box center [73, 101] width 74 height 9
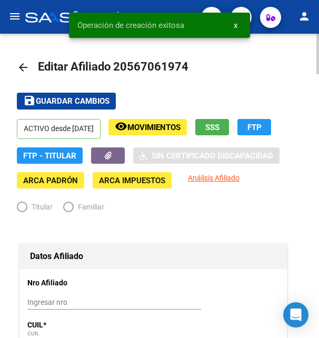
radio input "true"
type input "30-71471422-4"
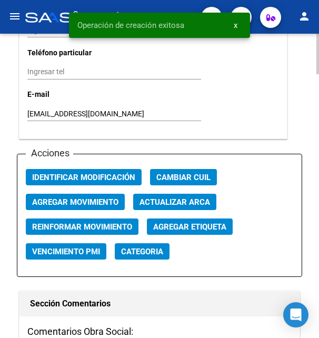
scroll to position [1289, 0]
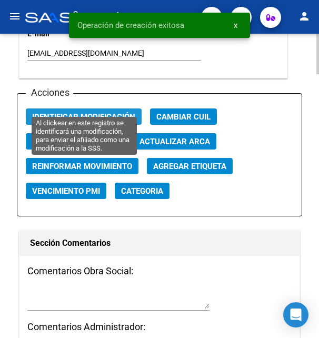
click at [88, 112] on span "Identificar Modificación" at bounding box center [83, 116] width 103 height 9
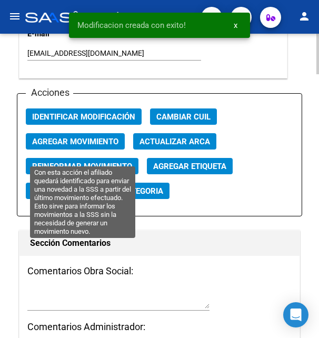
click at [88, 158] on button "Reinformar Movimiento" at bounding box center [82, 166] width 113 height 16
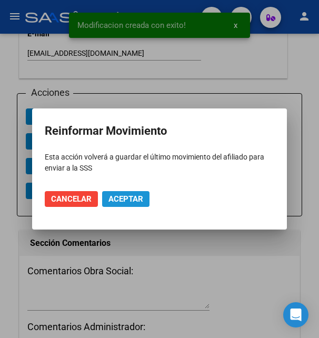
click at [123, 197] on span "Aceptar" at bounding box center [125, 198] width 35 height 9
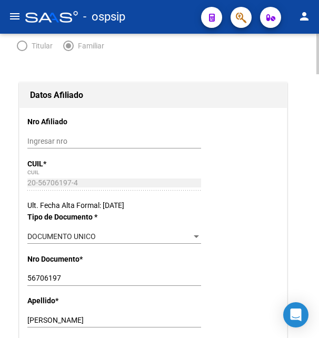
scroll to position [0, 0]
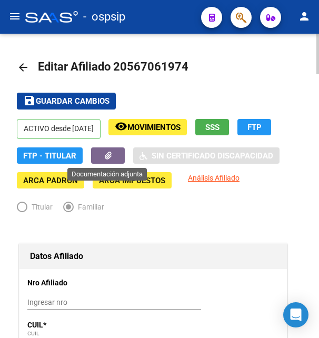
click at [106, 156] on icon "button" at bounding box center [108, 156] width 7 height 8
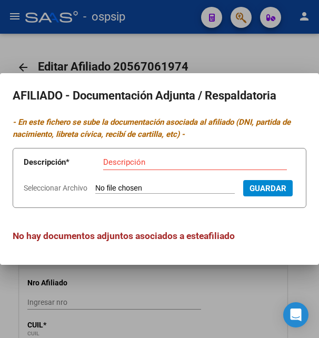
click at [108, 184] on input "Seleccionar Archivo" at bounding box center [165, 189] width 140 height 10
type input "C:\fakepath\1000025153.jpg"
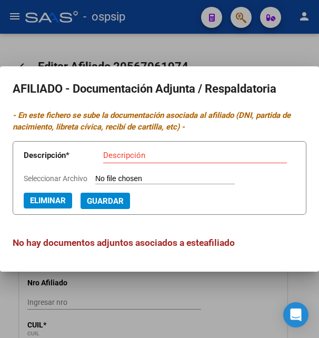
click at [144, 155] on input "Descripción" at bounding box center [195, 155] width 184 height 9
type input "partida de nacimiento"
click at [87, 204] on span "Guardar" at bounding box center [105, 200] width 37 height 9
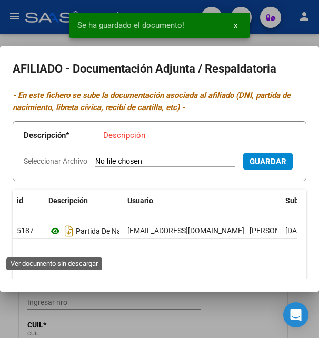
click at [55, 238] on icon at bounding box center [55, 231] width 14 height 13
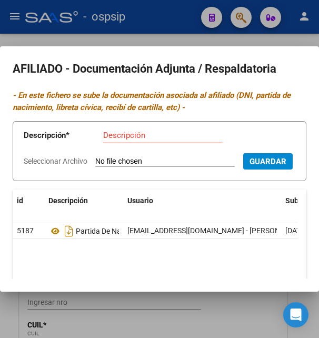
click at [175, 34] on div at bounding box center [159, 169] width 319 height 338
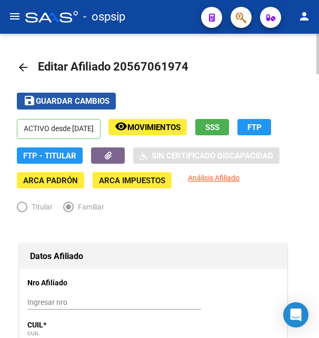
click at [87, 106] on span "Guardar cambios" at bounding box center [73, 101] width 74 height 9
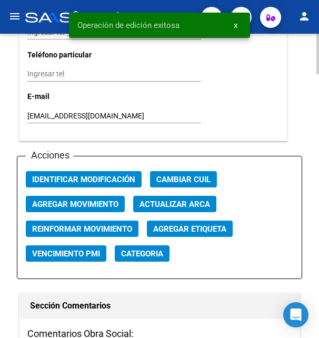
scroll to position [1236, 0]
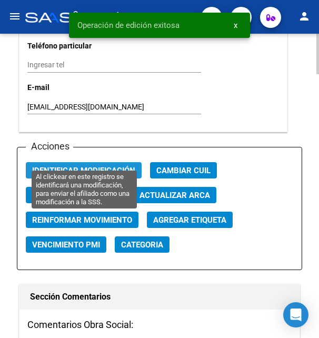
click at [96, 166] on span "Identificar Modificación" at bounding box center [83, 170] width 103 height 9
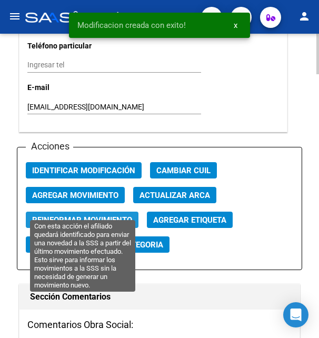
click at [89, 215] on span "Reinformar Movimiento" at bounding box center [82, 219] width 100 height 9
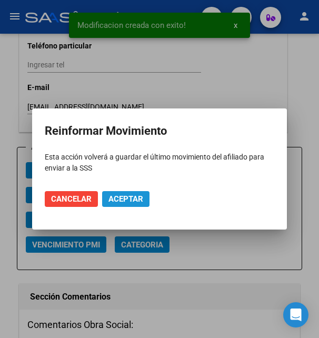
click at [122, 196] on span "Aceptar" at bounding box center [125, 198] width 35 height 9
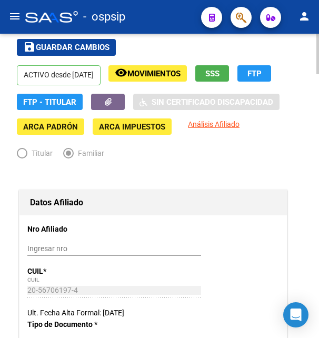
scroll to position [0, 0]
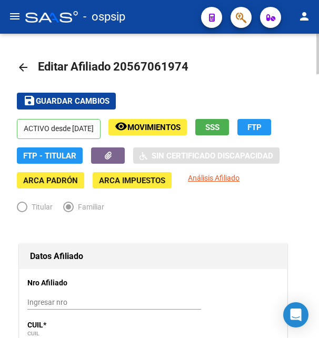
drag, startPoint x: 127, startPoint y: 66, endPoint x: 173, endPoint y: 71, distance: 46.1
click at [174, 68] on span "Editar Afiliado 20567061974" at bounding box center [113, 66] width 151 height 13
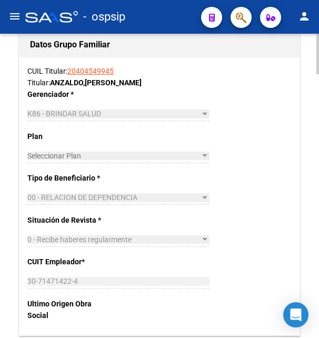
scroll to position [1558, 0]
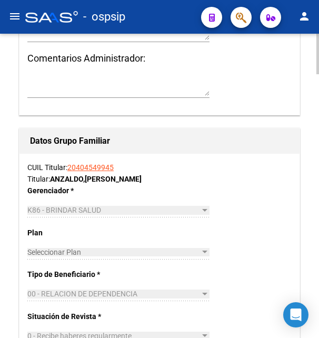
click at [87, 163] on link "20404549945" at bounding box center [90, 167] width 46 height 8
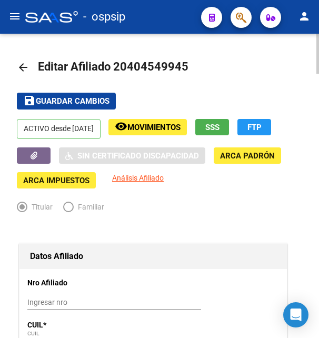
drag, startPoint x: 128, startPoint y: 67, endPoint x: 178, endPoint y: 64, distance: 50.1
click at [178, 64] on span "Editar Afiliado 20404549945" at bounding box center [113, 66] width 151 height 13
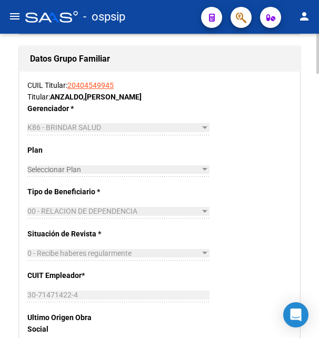
scroll to position [1880, 0]
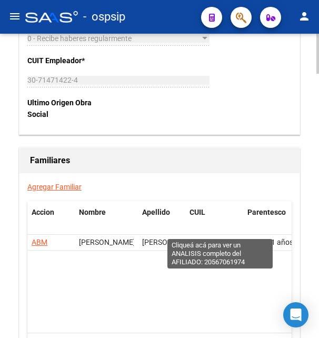
click at [210, 238] on span "20567061974" at bounding box center [221, 242] width 46 height 8
type textarea "20567061974"
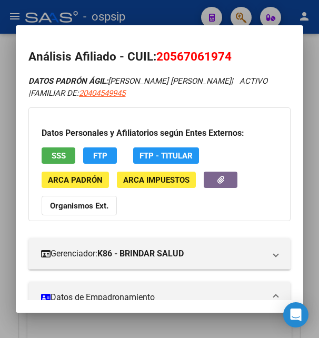
drag, startPoint x: 173, startPoint y: 59, endPoint x: 223, endPoint y: 55, distance: 50.7
click at [223, 55] on span "20567061974" at bounding box center [193, 57] width 75 height 14
drag, startPoint x: 109, startPoint y: 79, endPoint x: 181, endPoint y: 75, distance: 71.8
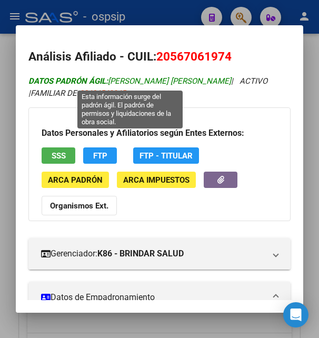
click at [208, 78] on span "DATOS PADRÓN ÁGIL: ANZALDO LEDESMA DANTE IVAN" at bounding box center [129, 80] width 203 height 9
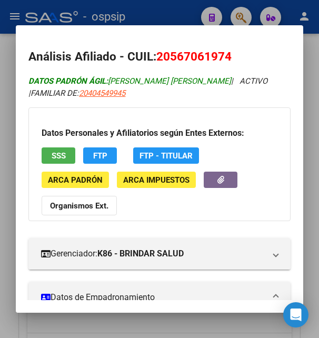
click at [208, 78] on span "DATOS PADRÓN ÁGIL: ANZALDO LEDESMA DANTE IVAN" at bounding box center [129, 80] width 203 height 9
click at [191, 81] on span "DATOS PADRÓN ÁGIL: ANZALDO LEDESMA DANTE IVAN" at bounding box center [129, 80] width 203 height 9
drag, startPoint x: 184, startPoint y: 80, endPoint x: 228, endPoint y: 78, distance: 44.3
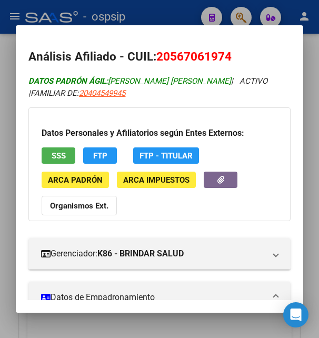
click at [228, 78] on span "DATOS PADRÓN ÁGIL: ANZALDO LEDESMA DANTE IVAN" at bounding box center [129, 80] width 203 height 9
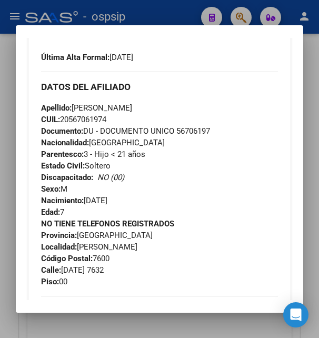
scroll to position [398, 0]
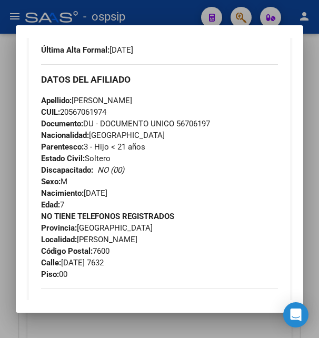
drag, startPoint x: 87, startPoint y: 191, endPoint x: 135, endPoint y: 190, distance: 48.5
click at [135, 190] on div "Apellido: DANTE IVAN ANZALDO LEDESMA CUIL: 20567061974 Documento: DU - DOCUMENT…" at bounding box center [159, 153] width 236 height 116
click at [185, 12] on div at bounding box center [159, 169] width 319 height 338
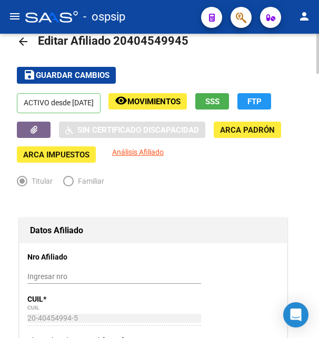
scroll to position [0, 0]
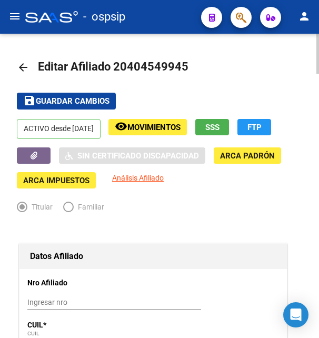
drag, startPoint x: 128, startPoint y: 65, endPoint x: 180, endPoint y: 65, distance: 51.6
click at [180, 65] on span "Editar Afiliado 20404549945" at bounding box center [113, 66] width 151 height 13
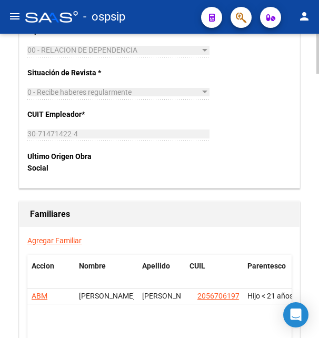
scroll to position [1934, 0]
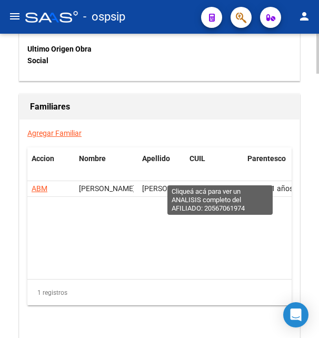
click at [220, 184] on span "20567061974" at bounding box center [221, 188] width 46 height 8
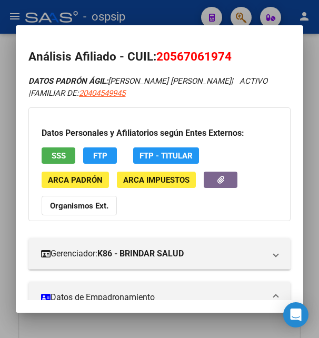
drag, startPoint x: 174, startPoint y: 57, endPoint x: 225, endPoint y: 61, distance: 51.3
click at [225, 61] on span "20567061974" at bounding box center [193, 57] width 75 height 14
click at [130, 17] on div at bounding box center [159, 169] width 319 height 338
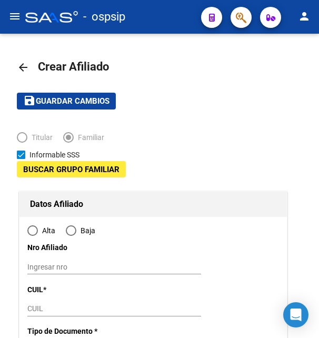
type input "30-71471422-4"
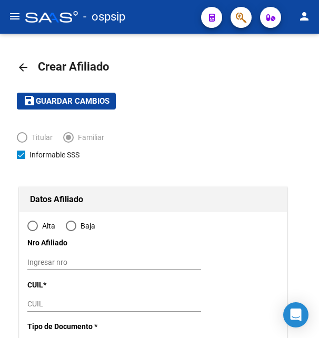
type input "MAR DEL PLATA"
type input "7600"
type input "ARMENIA"
type input "745"
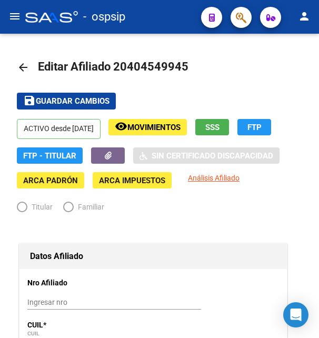
radio input "true"
type input "30-71471422-4"
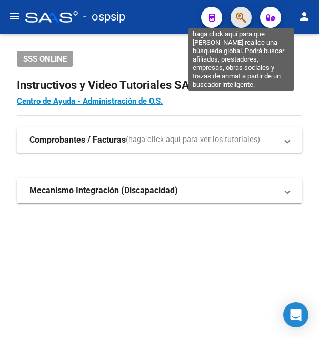
click at [236, 16] on icon "button" at bounding box center [241, 18] width 11 height 12
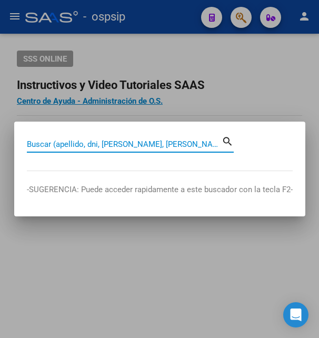
paste input "29322812"
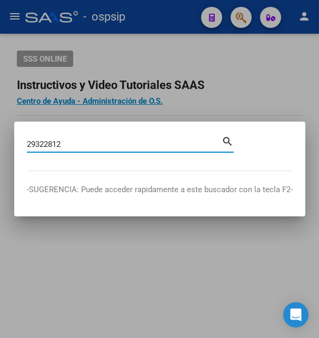
type input "29322812"
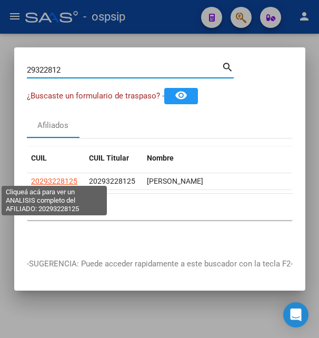
click at [61, 177] on span "20293228125" at bounding box center [54, 181] width 46 height 8
type textarea "20293228125"
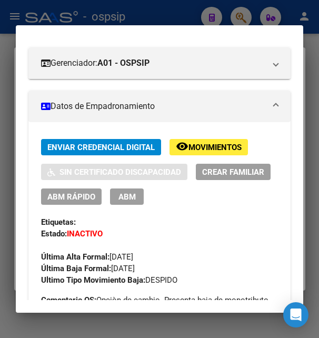
scroll to position [171, 0]
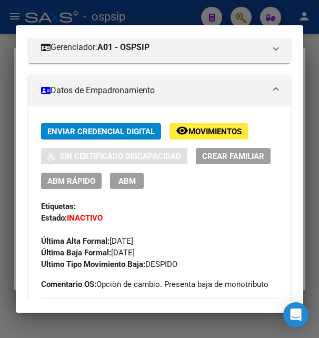
click at [205, 136] on span "Movimientos" at bounding box center [215, 131] width 53 height 9
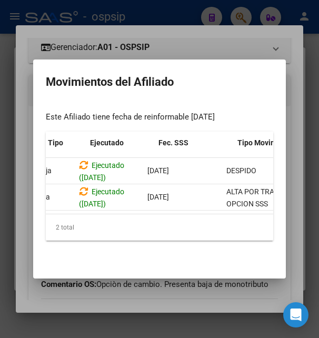
scroll to position [0, 70]
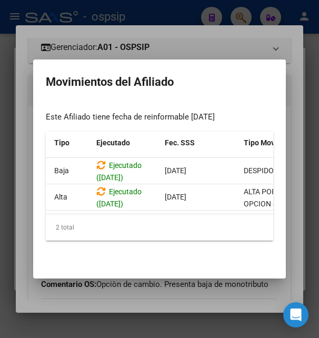
click at [185, 46] on div at bounding box center [159, 169] width 319 height 338
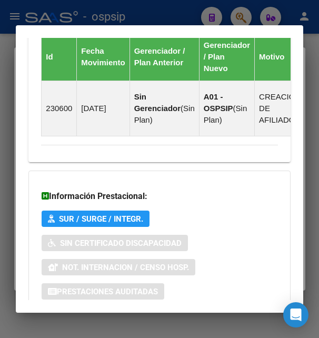
scroll to position [1004, 0]
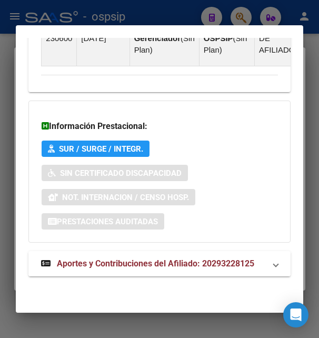
click at [124, 262] on span "Aportes y Contribuciones del Afiliado: 20293228125" at bounding box center [156, 264] width 198 height 10
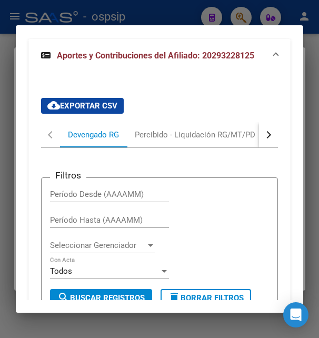
scroll to position [1175, 0]
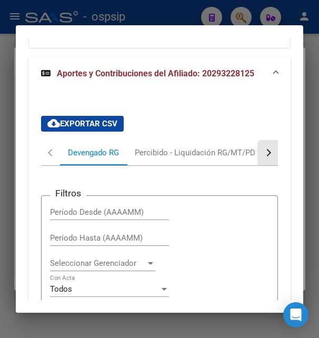
click at [263, 165] on button "button" at bounding box center [268, 152] width 19 height 25
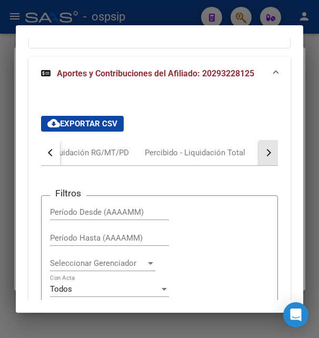
click at [263, 165] on button "button" at bounding box center [268, 152] width 19 height 25
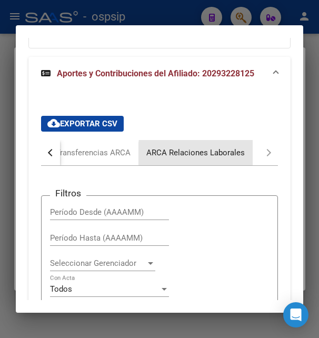
click at [225, 159] on div "ARCA Relaciones Laborales" at bounding box center [195, 153] width 98 height 12
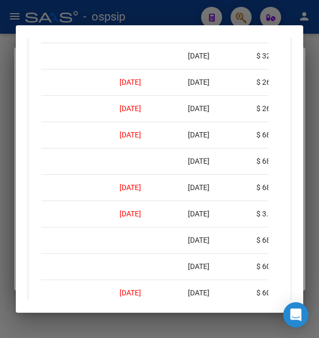
scroll to position [1295, 0]
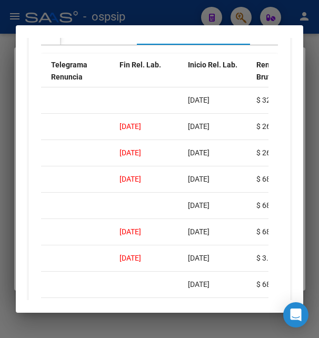
click at [47, 45] on button "button" at bounding box center [50, 31] width 19 height 25
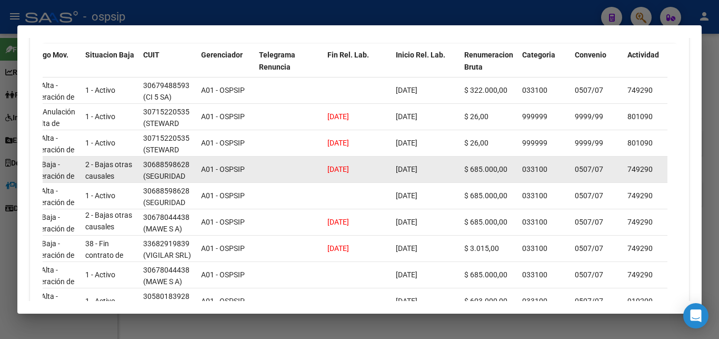
scroll to position [962, 0]
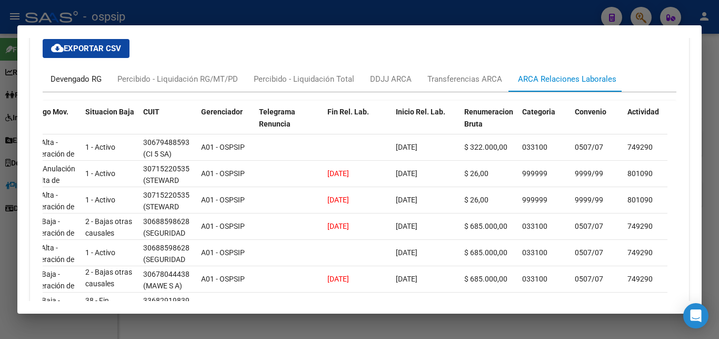
click at [90, 73] on div "Devengado RG" at bounding box center [76, 79] width 51 height 12
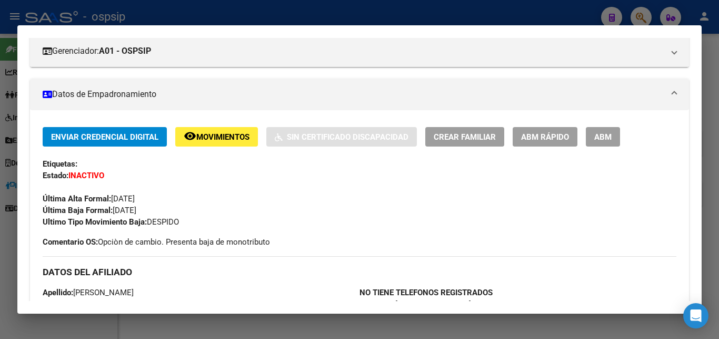
scroll to position [145, 0]
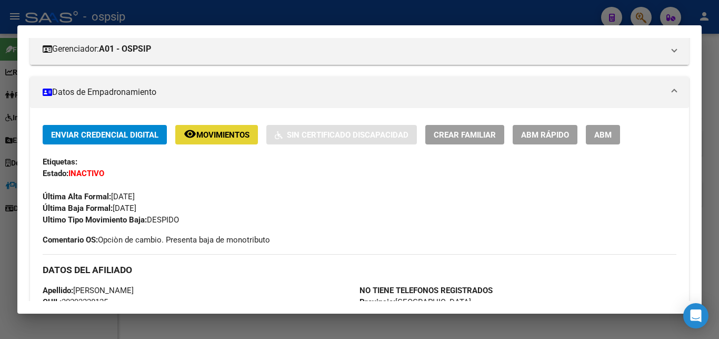
click at [214, 136] on span "Movimientos" at bounding box center [222, 134] width 53 height 9
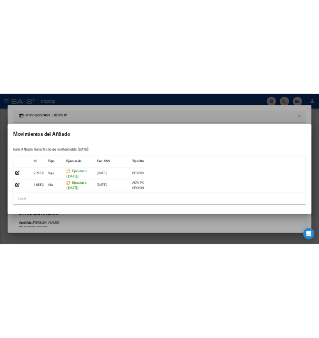
scroll to position [181, 0]
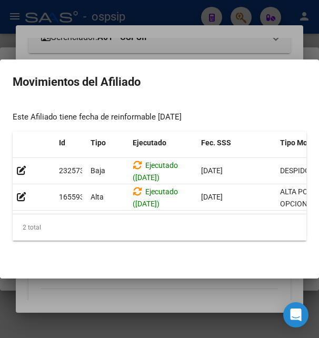
click at [190, 16] on div at bounding box center [159, 169] width 319 height 338
click at [190, 15] on div at bounding box center [159, 169] width 319 height 338
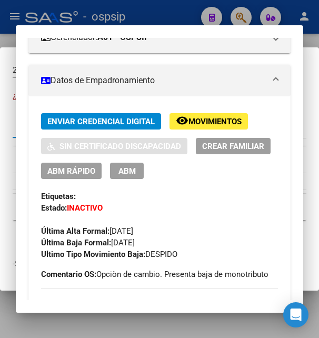
click at [190, 15] on div at bounding box center [159, 169] width 319 height 338
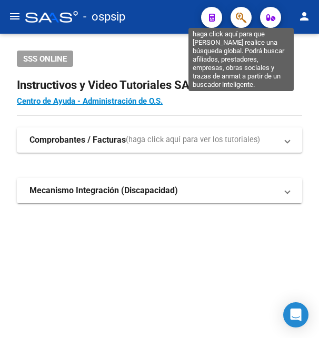
click at [242, 20] on icon "button" at bounding box center [241, 18] width 11 height 12
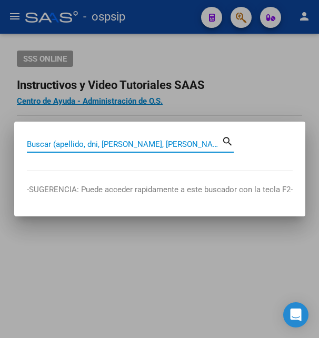
click at [108, 145] on input "Buscar (apellido, dni, [PERSON_NAME], [PERSON_NAME], cuit, obra social)" at bounding box center [124, 144] width 195 height 9
click at [109, 142] on input "Buscar (apellido, dni, [PERSON_NAME], [PERSON_NAME], cuit, obra social)" at bounding box center [124, 144] width 195 height 9
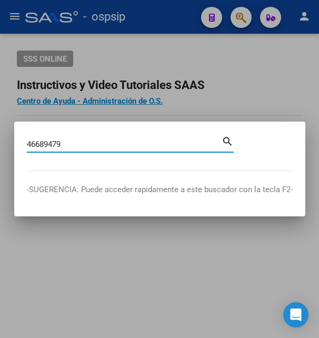
type input "46689479"
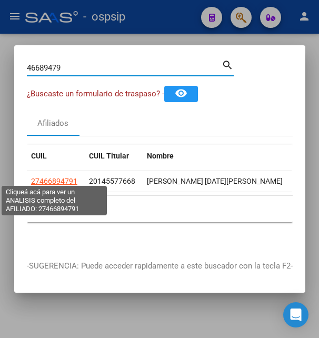
click at [60, 178] on span "27466894791" at bounding box center [54, 181] width 46 height 8
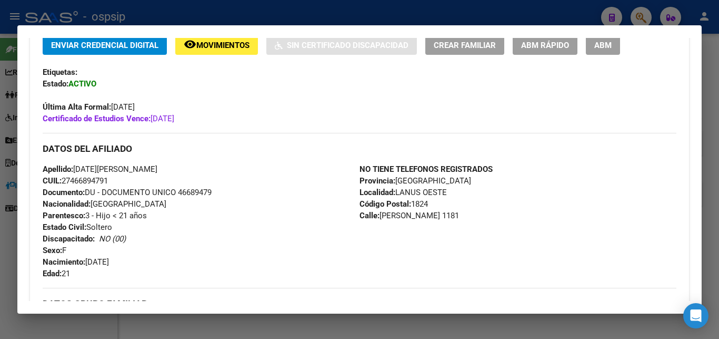
scroll to position [64, 0]
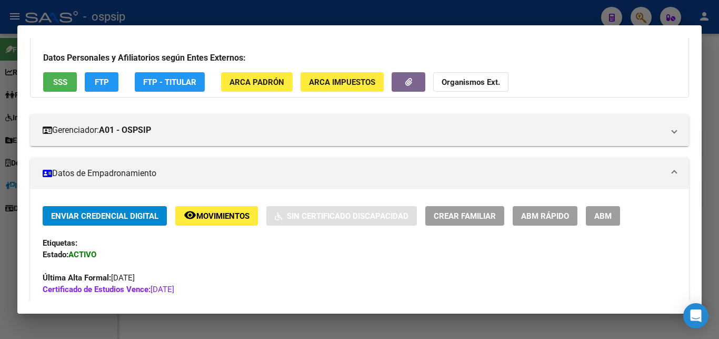
click at [229, 213] on span "Movimientos" at bounding box center [222, 215] width 53 height 9
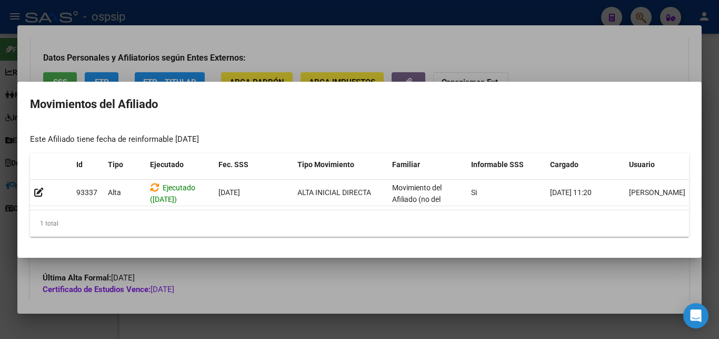
click at [319, 50] on div at bounding box center [359, 169] width 719 height 339
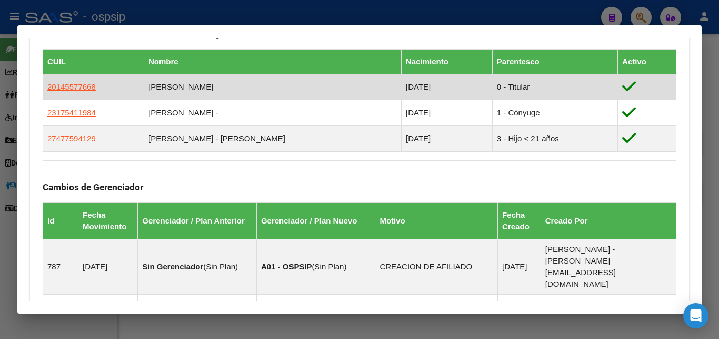
scroll to position [576, 0]
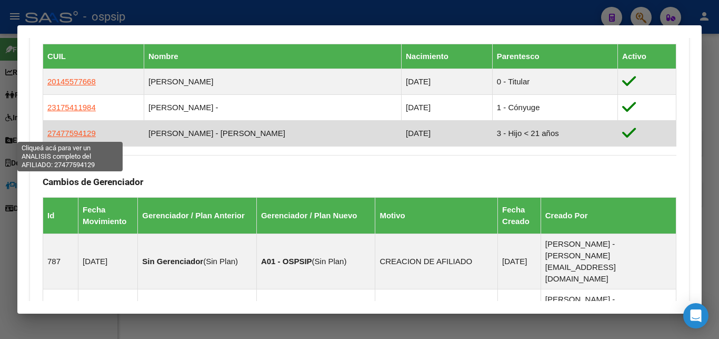
click at [85, 135] on span "27477594129" at bounding box center [71, 133] width 48 height 9
type textarea "27477594129"
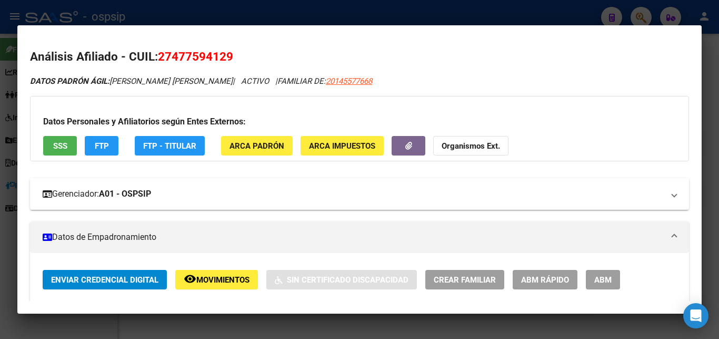
scroll to position [114, 0]
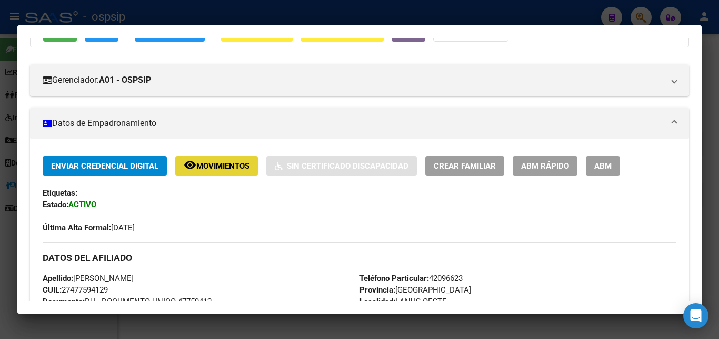
click at [221, 160] on button "remove_red_eye Movimientos" at bounding box center [216, 165] width 83 height 19
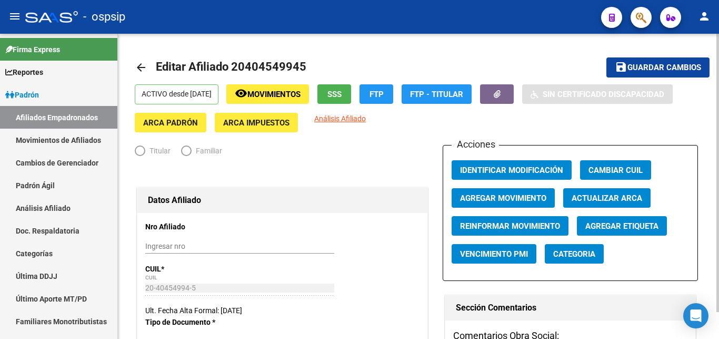
radio input "true"
type input "30-71471422-4"
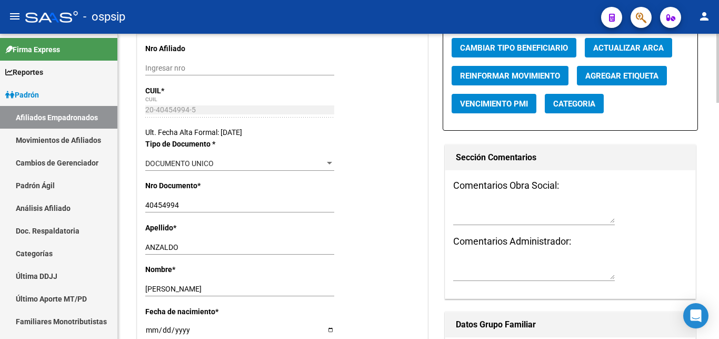
scroll to position [215, 0]
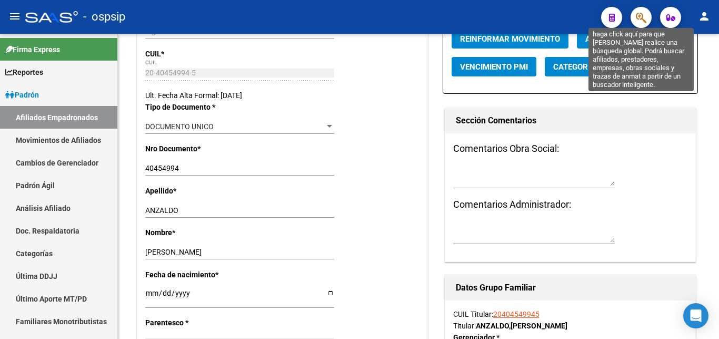
click at [639, 19] on icon "button" at bounding box center [641, 18] width 11 height 12
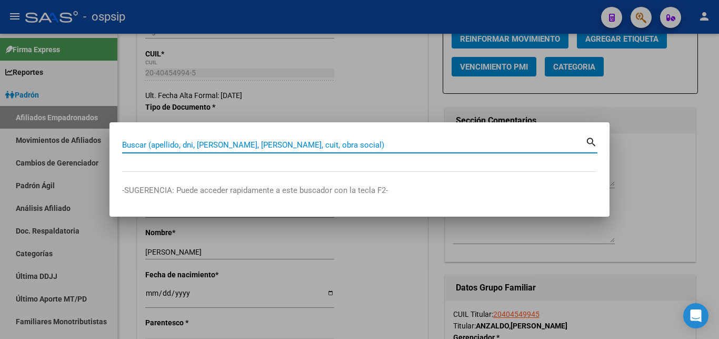
click at [280, 140] on input "Buscar (apellido, dni, [PERSON_NAME], [PERSON_NAME], cuit, obra social)" at bounding box center [353, 144] width 463 height 9
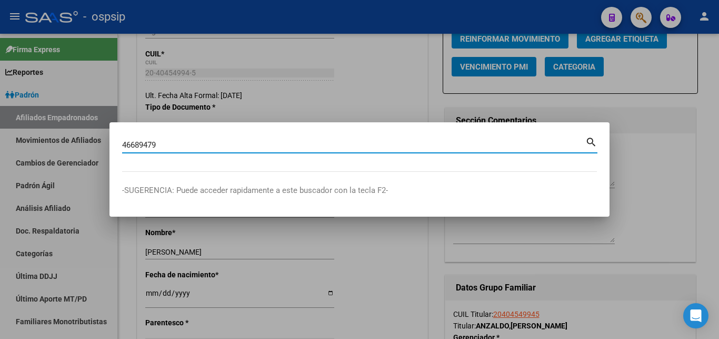
type input "46689479"
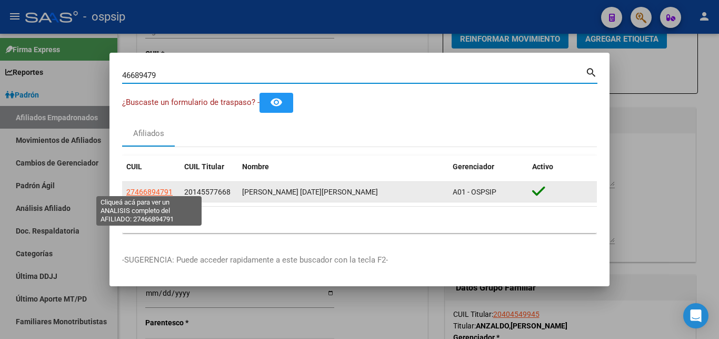
click at [160, 188] on span "27466894791" at bounding box center [149, 192] width 46 height 8
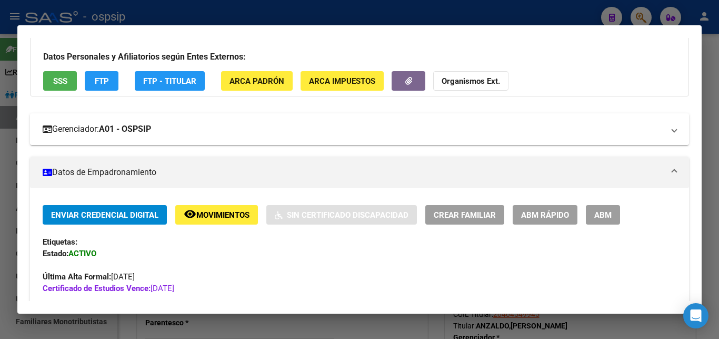
scroll to position [0, 0]
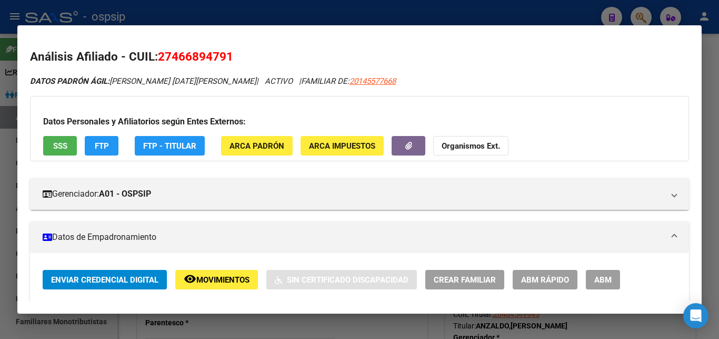
click at [364, 21] on div at bounding box center [359, 169] width 719 height 339
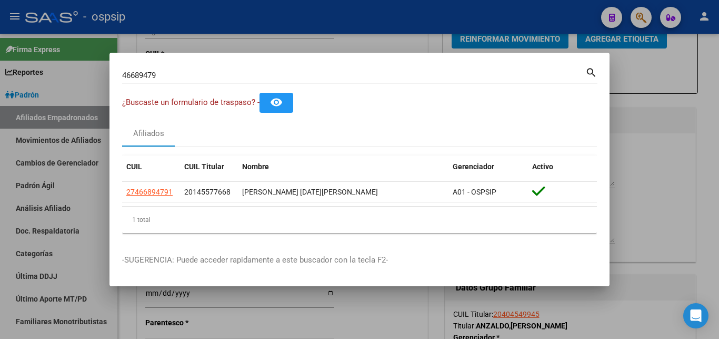
click at [374, 20] on div at bounding box center [359, 169] width 719 height 339
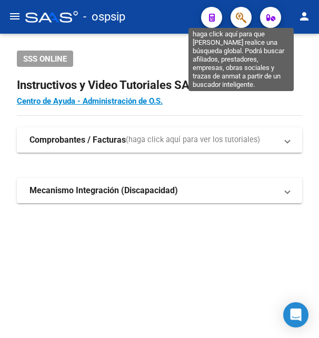
click at [243, 17] on icon "button" at bounding box center [241, 18] width 11 height 12
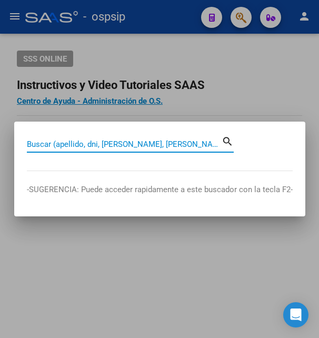
click at [84, 145] on input "Buscar (apellido, dni, [PERSON_NAME], [PERSON_NAME], cuit, obra social)" at bounding box center [124, 144] width 195 height 9
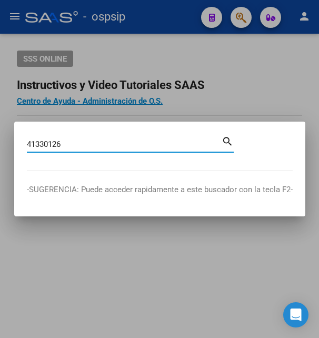
type input "41330126"
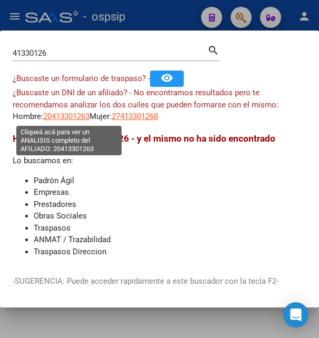
click at [66, 115] on span "20413301263" at bounding box center [66, 116] width 46 height 9
type textarea "20413301263"
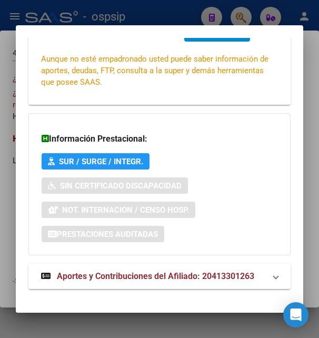
scroll to position [255, 0]
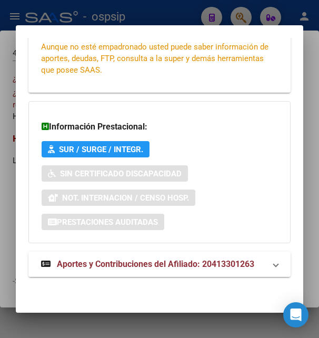
click at [128, 261] on span "Aportes y Contribuciones del Afiliado: 20413301263" at bounding box center [156, 264] width 198 height 10
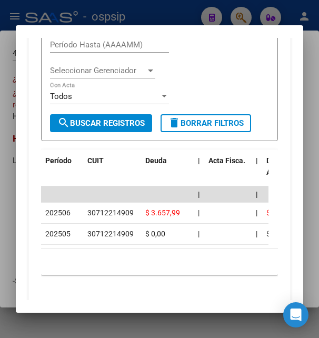
scroll to position [540, 0]
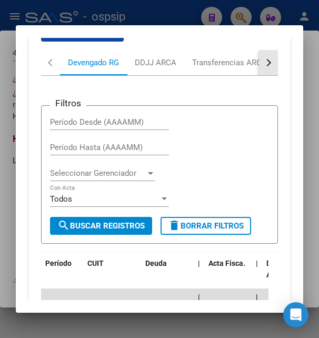
click at [264, 67] on button "button" at bounding box center [268, 62] width 19 height 25
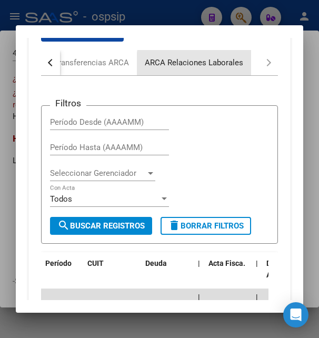
click at [223, 66] on div "ARCA Relaciones Laborales" at bounding box center [194, 63] width 98 height 12
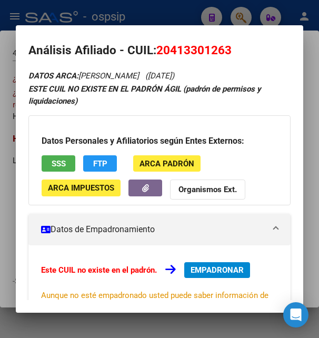
scroll to position [0, 0]
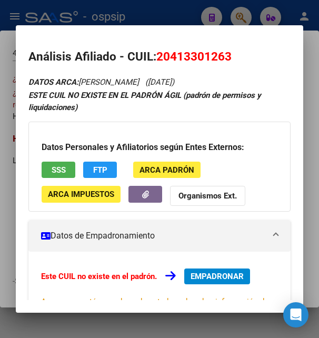
click at [60, 173] on span "SSS" at bounding box center [59, 169] width 14 height 9
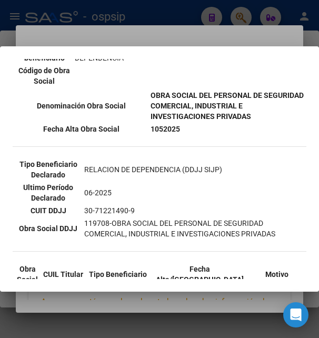
scroll to position [341, 0]
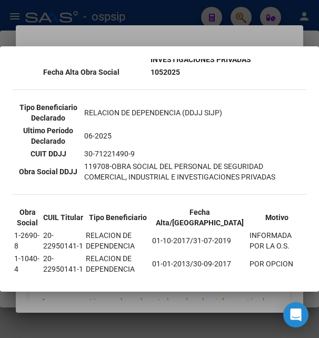
click at [172, 38] on div at bounding box center [159, 169] width 319 height 338
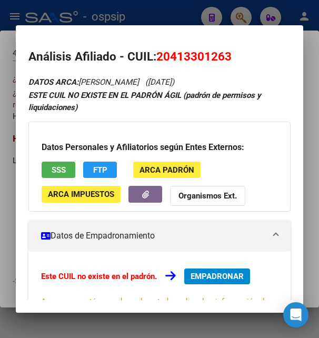
drag, startPoint x: 170, startPoint y: 55, endPoint x: 223, endPoint y: 53, distance: 53.3
click at [223, 53] on span "20413301263" at bounding box center [193, 57] width 75 height 14
copy span "41330126"
drag, startPoint x: 155, startPoint y: 51, endPoint x: 238, endPoint y: 46, distance: 82.8
click at [238, 46] on mat-dialog-content "Análisis Afiliado - CUIL: 20413301263 DATOS ARCA: RODRIGUEZ ANGEL NICOLAS (04/0…" at bounding box center [159, 169] width 287 height 262
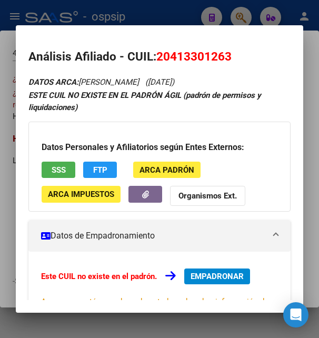
copy h2 "20413301263"
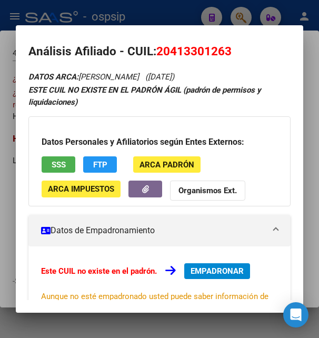
scroll to position [0, 0]
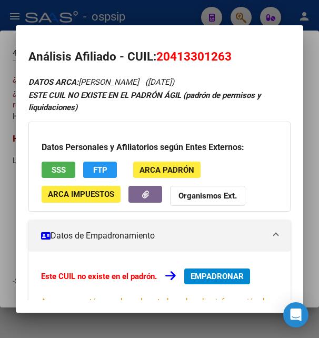
click at [226, 272] on span "EMPADRONAR" at bounding box center [217, 276] width 53 height 9
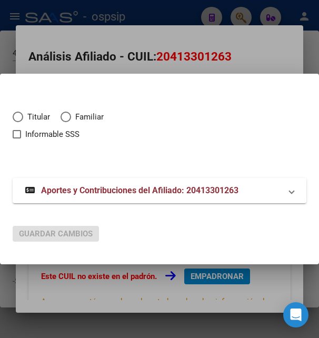
click at [19, 119] on span "Elija una opción" at bounding box center [18, 117] width 11 height 11
click at [19, 119] on input "Titular" at bounding box center [18, 117] width 11 height 11
radio input "true"
checkbox input "true"
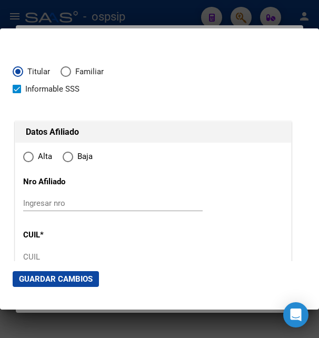
type input "20-41330126-3"
type input "41330126"
type input "RODRIGUEZ"
type input "ANGEL NICOLAS"
type input "1998-07-04"
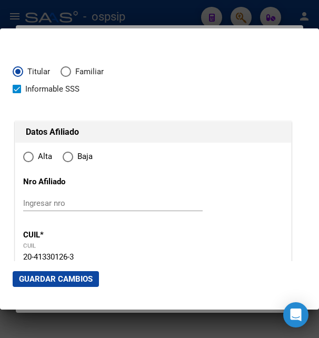
type input "JOSE C. PAZ"
type input "1665"
type input "RIO DE JANEIRO"
type input "4937"
radio input "true"
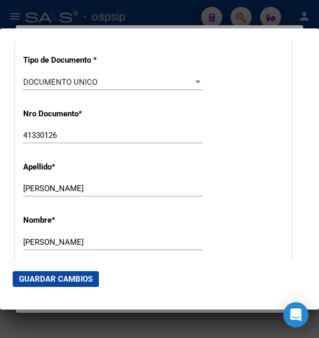
scroll to position [114, 0]
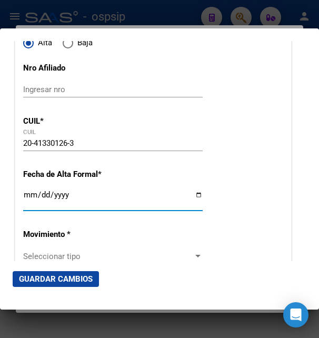
click at [31, 208] on input "Ingresar fecha" at bounding box center [113, 199] width 180 height 17
type input "2025-08-20"
click at [120, 221] on div "2025-08-20 Ingresar fecha" at bounding box center [113, 205] width 180 height 32
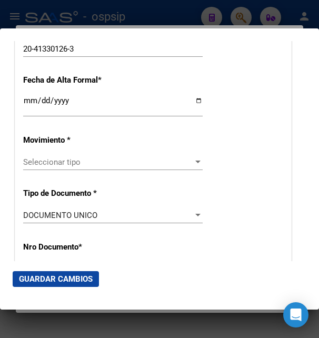
scroll to position [228, 0]
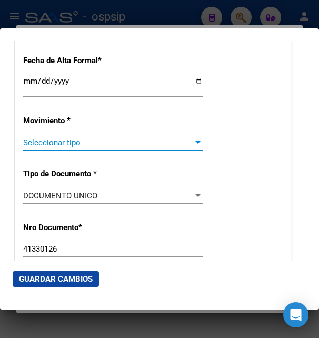
click at [64, 147] on span "Seleccionar tipo" at bounding box center [108, 142] width 170 height 9
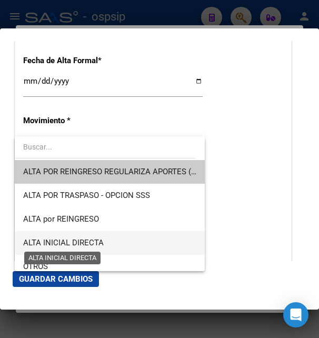
click at [75, 244] on span "ALTA INICIAL DIRECTA" at bounding box center [63, 242] width 81 height 9
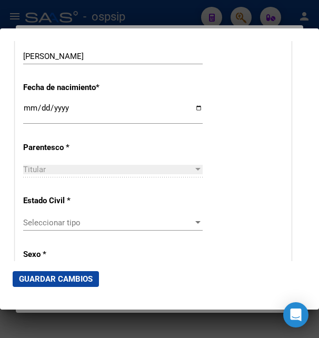
scroll to position [569, 0]
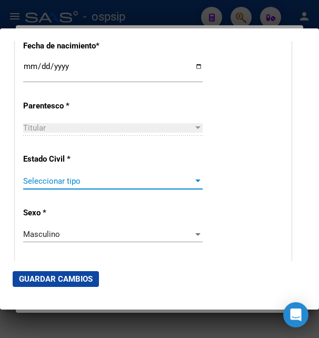
click at [69, 177] on span "Seleccionar tipo" at bounding box center [108, 180] width 170 height 9
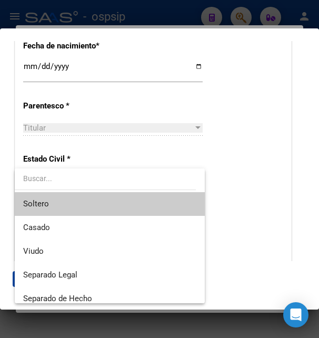
click at [54, 205] on span "Soltero" at bounding box center [109, 204] width 173 height 24
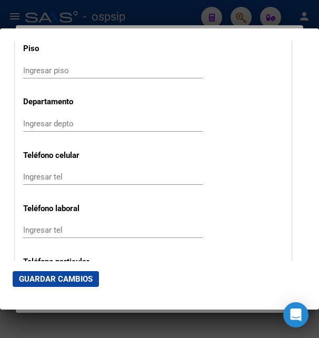
scroll to position [1308, 0]
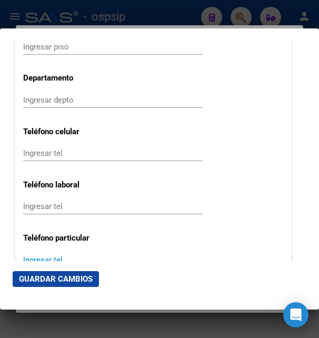
paste input "nicolassees1@gmail.com"
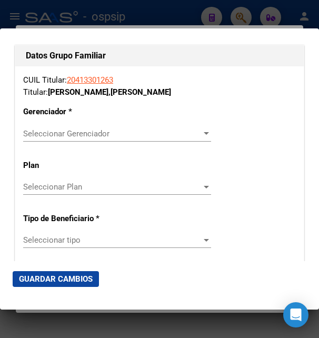
scroll to position [1820, 0]
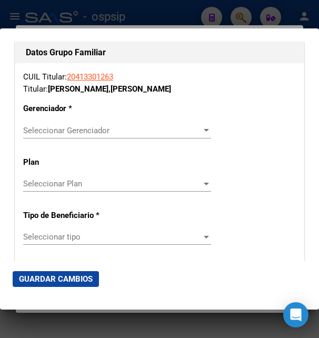
type input "nicolassees1@gmail.com"
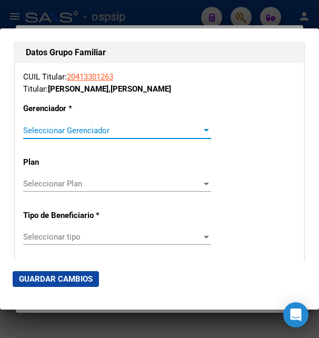
click at [78, 126] on span "Seleccionar Gerenciador" at bounding box center [112, 130] width 179 height 9
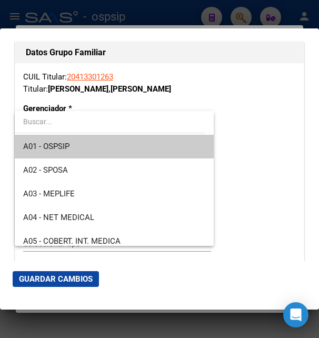
click at [78, 147] on span "A01 - OSPSIP" at bounding box center [114, 147] width 182 height 24
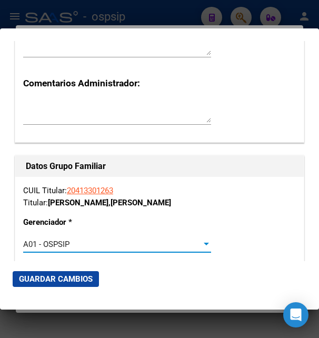
scroll to position [1877, 0]
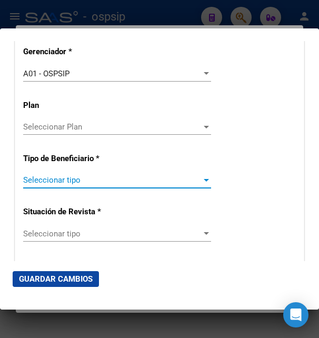
click at [65, 175] on span "Seleccionar tipo" at bounding box center [112, 179] width 179 height 9
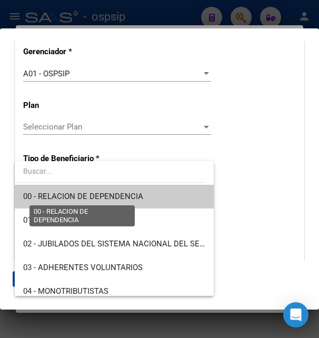
click at [64, 192] on span "00 - RELACION DE DEPENDENCIA" at bounding box center [83, 196] width 120 height 9
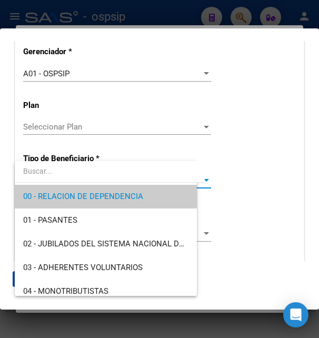
type input "30-71221490-9"
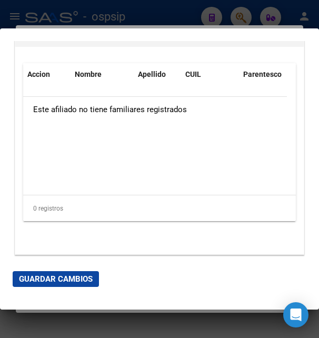
scroll to position [2266, 0]
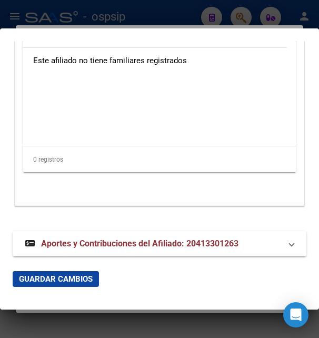
click at [64, 280] on span "Guardar Cambios" at bounding box center [56, 278] width 74 height 9
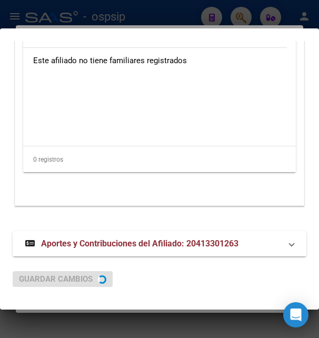
scroll to position [0, 0]
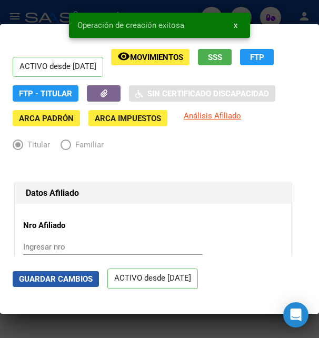
click at [53, 274] on button "Guardar Cambios" at bounding box center [56, 279] width 86 height 16
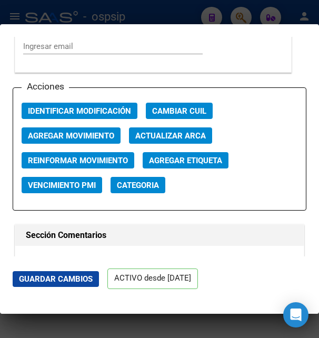
scroll to position [1536, 0]
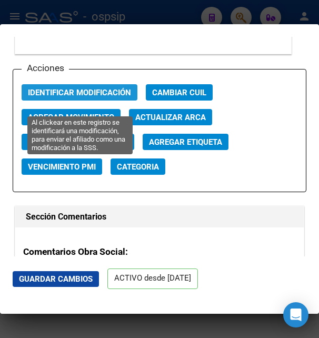
click at [75, 97] on span "Identificar Modificación" at bounding box center [79, 92] width 103 height 9
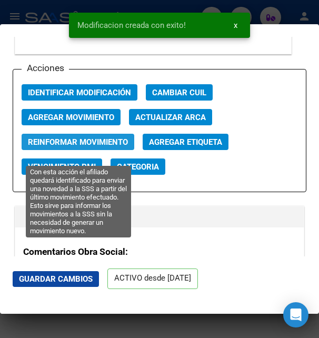
click at [72, 147] on span "Reinformar Movimiento" at bounding box center [78, 141] width 100 height 9
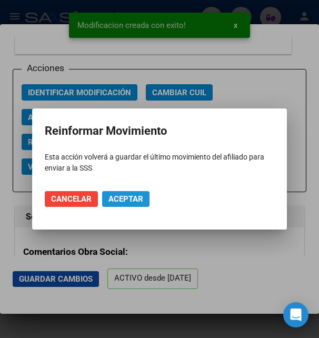
click at [123, 196] on span "Aceptar" at bounding box center [125, 198] width 35 height 9
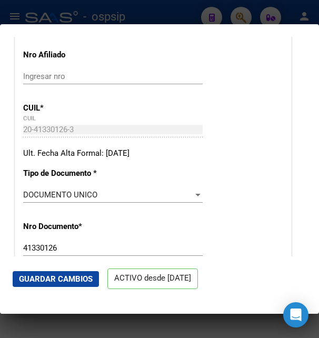
scroll to position [0, 0]
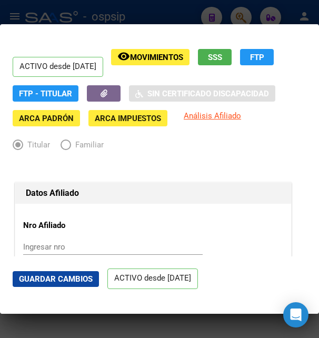
click at [177, 8] on div at bounding box center [159, 169] width 319 height 338
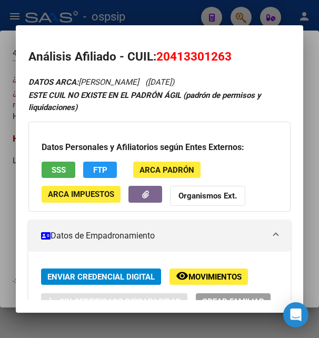
scroll to position [114, 0]
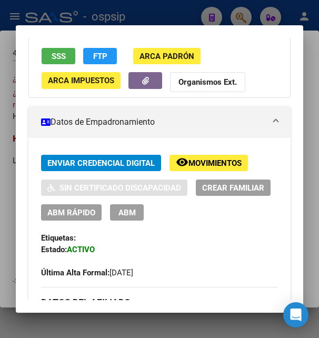
click at [136, 209] on span "ABM" at bounding box center [127, 212] width 17 height 9
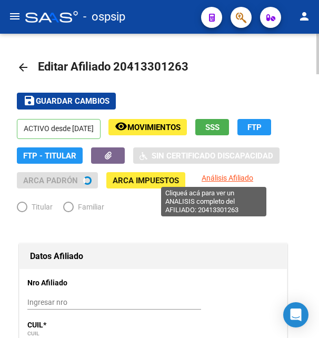
radio input "true"
type input "30-71221490-9"
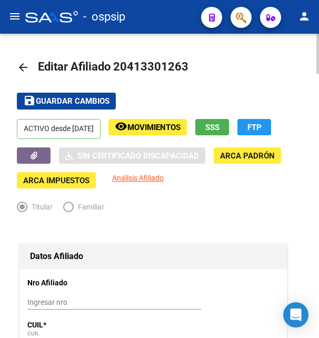
drag, startPoint x: 129, startPoint y: 64, endPoint x: 181, endPoint y: 65, distance: 52.2
click at [181, 65] on span "Editar Afiliado 20413301263" at bounding box center [113, 66] width 151 height 13
copy span "41330126"
click at [185, 203] on div "Titular Familiar" at bounding box center [153, 209] width 273 height 17
drag, startPoint x: 129, startPoint y: 68, endPoint x: 181, endPoint y: 66, distance: 52.2
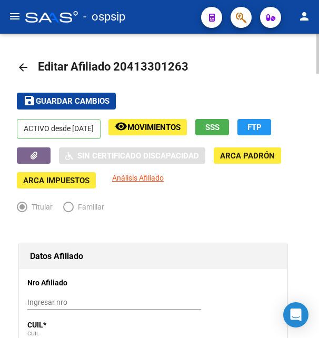
click at [181, 66] on span "Editar Afiliado 20413301263" at bounding box center [113, 66] width 151 height 13
copy span "41330126"
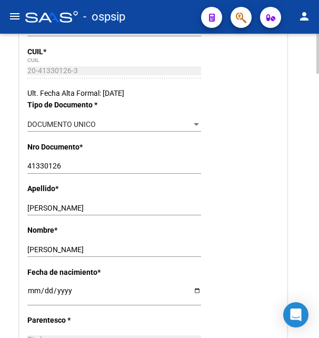
scroll to position [322, 0]
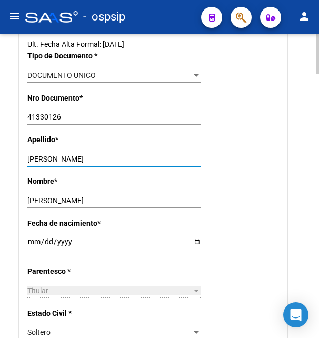
click at [55, 162] on input "RODRIGUEZ" at bounding box center [114, 159] width 174 height 9
click at [54, 162] on input "RODRIGUEZ" at bounding box center [114, 159] width 174 height 9
click at [47, 199] on input "ANGEL NICOLAS" at bounding box center [114, 200] width 174 height 9
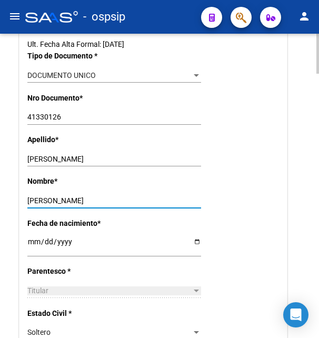
click at [50, 198] on input "ANGEL NICOLAS" at bounding box center [114, 200] width 174 height 9
click at [51, 198] on input "ANGEL NICOLAS" at bounding box center [114, 200] width 174 height 9
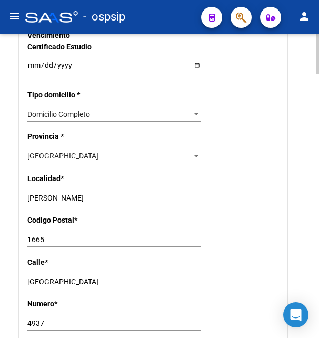
scroll to position [860, 0]
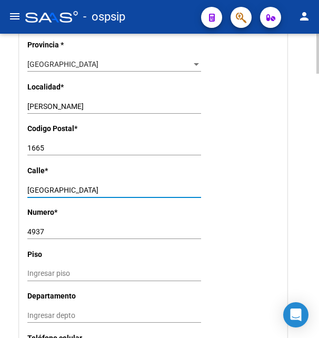
click at [62, 186] on input "RIO DE JANEIRO" at bounding box center [114, 190] width 174 height 9
click at [48, 186] on input "RIO DE JANEIRO" at bounding box center [114, 190] width 174 height 9
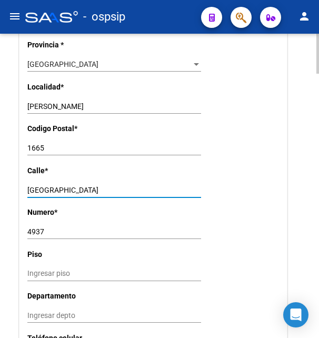
click at [48, 186] on input "RIO DE JANEIRO" at bounding box center [114, 190] width 174 height 9
click at [36, 228] on input "4937" at bounding box center [114, 232] width 174 height 9
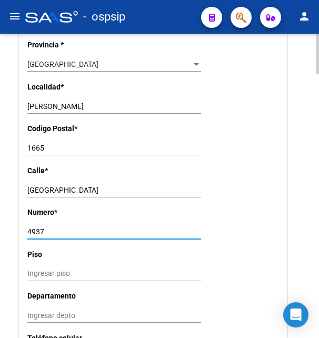
click at [36, 228] on input "4937" at bounding box center [114, 232] width 174 height 9
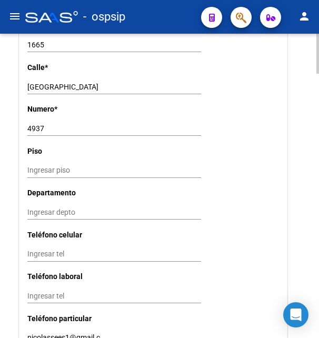
scroll to position [967, 0]
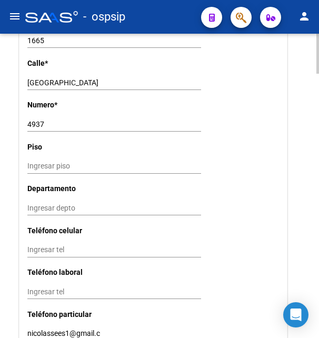
click at [54, 329] on input "nicolassees1@gmail.c" at bounding box center [114, 333] width 174 height 9
click at [55, 329] on input "nicolassees1@gmail.c" at bounding box center [114, 333] width 174 height 9
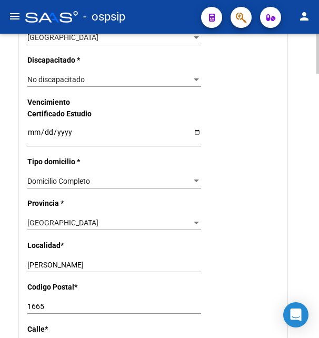
scroll to position [752, 0]
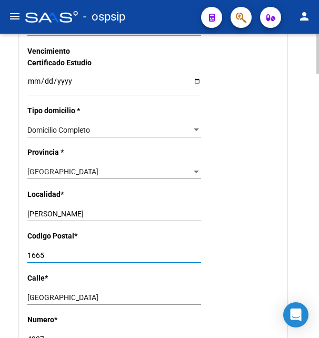
click at [38, 251] on input "1665" at bounding box center [114, 255] width 174 height 9
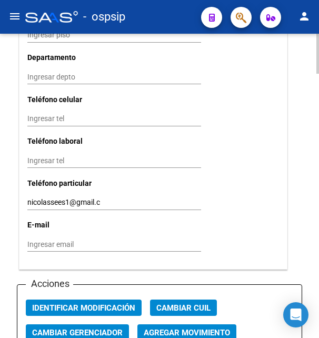
scroll to position [1044, 0]
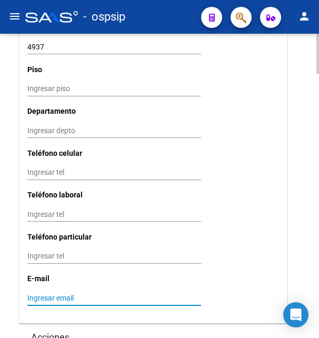
paste input "nicolassees1@gmail.c"
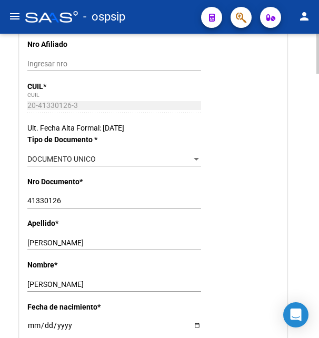
scroll to position [0, 0]
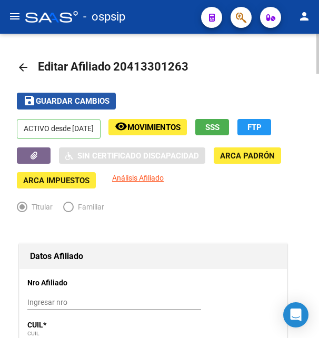
click at [80, 103] on span "Guardar cambios" at bounding box center [73, 101] width 74 height 9
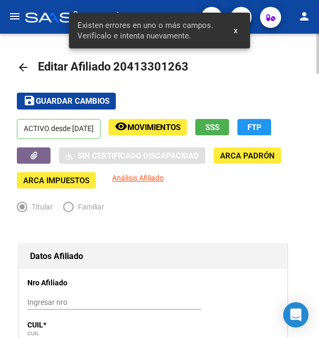
click at [94, 100] on span "Guardar cambios" at bounding box center [73, 101] width 74 height 9
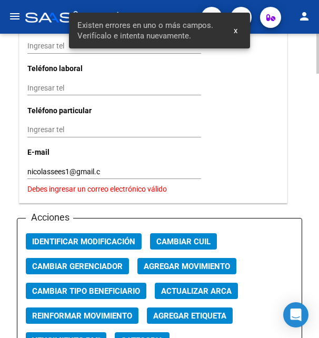
scroll to position [1182, 0]
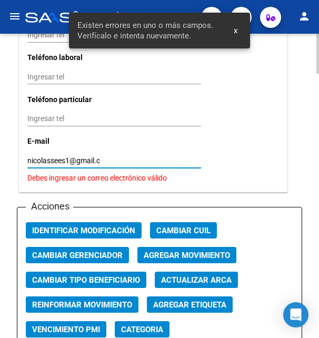
click at [121, 156] on input "nicolassees1@gmail.c" at bounding box center [114, 160] width 174 height 9
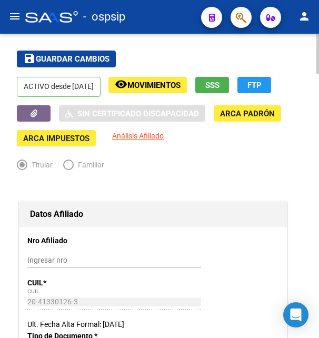
scroll to position [0, 0]
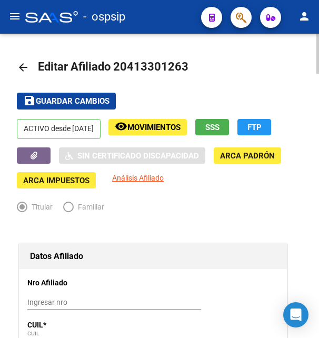
type input "nicolassees1@gmail.com"
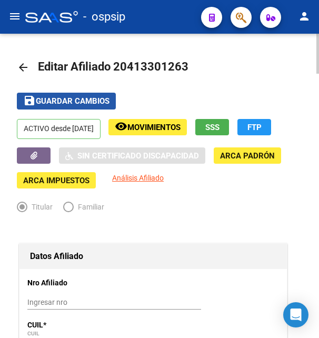
click at [90, 103] on span "Guardar cambios" at bounding box center [73, 101] width 74 height 9
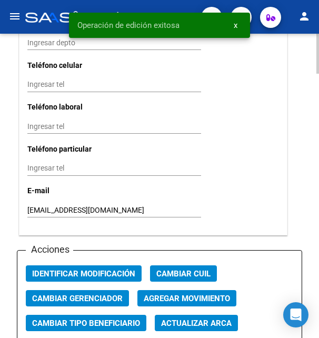
scroll to position [1182, 0]
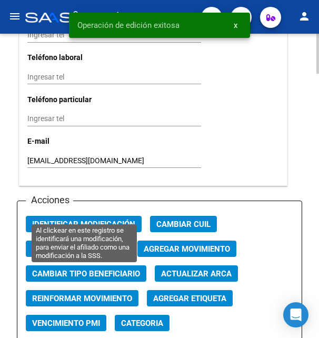
click at [82, 220] on span "Identificar Modificación" at bounding box center [83, 224] width 103 height 9
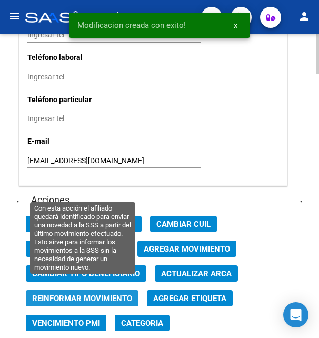
click at [83, 294] on span "Reinformar Movimiento" at bounding box center [82, 298] width 100 height 9
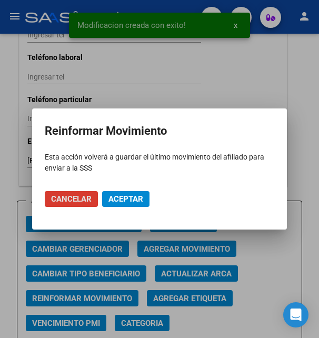
click at [132, 195] on span "Aceptar" at bounding box center [125, 198] width 35 height 9
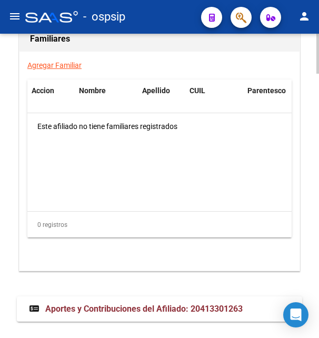
scroll to position [2011, 0]
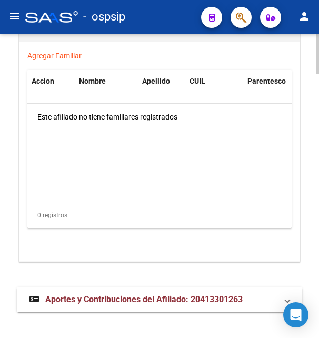
click at [142, 294] on span "Aportes y Contribuciones del Afiliado: 20413301263" at bounding box center [144, 299] width 198 height 10
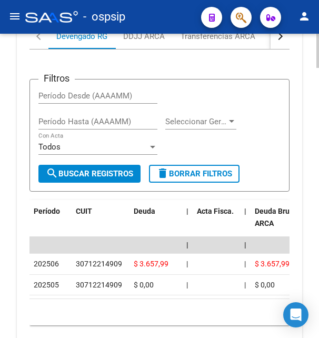
scroll to position [2291, 0]
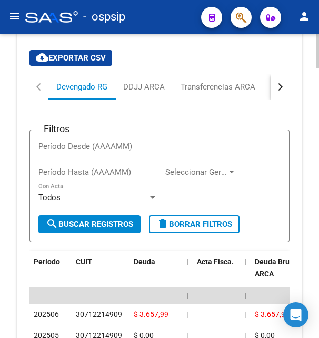
click at [279, 83] on div "button" at bounding box center [278, 86] width 7 height 7
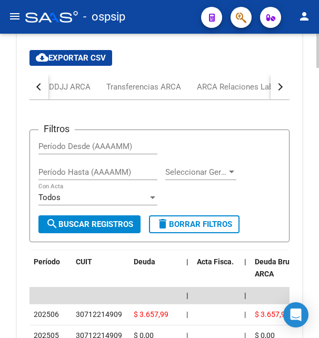
click at [279, 83] on div "button" at bounding box center [278, 86] width 7 height 7
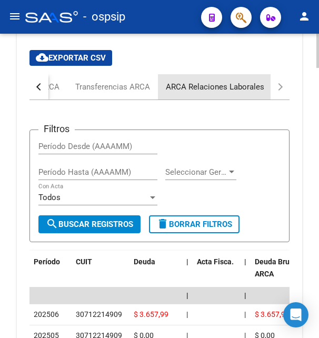
click at [246, 81] on div "ARCA Relaciones Laborales" at bounding box center [215, 87] width 98 height 12
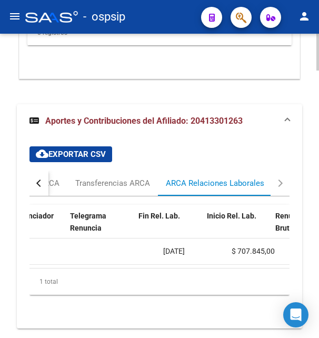
scroll to position [0, 369]
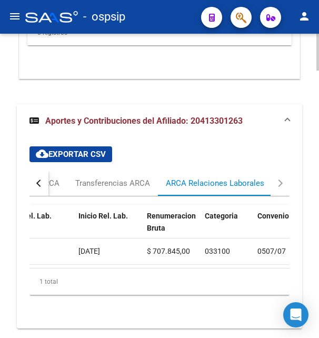
click at [100, 247] on span "01/05/2025" at bounding box center [89, 251] width 22 height 8
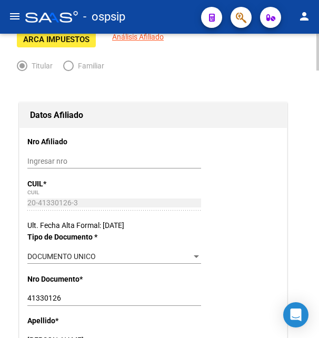
scroll to position [45, 0]
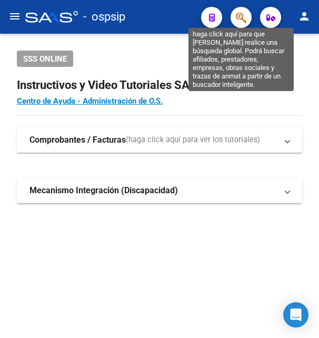
click at [242, 16] on icon "button" at bounding box center [241, 18] width 11 height 12
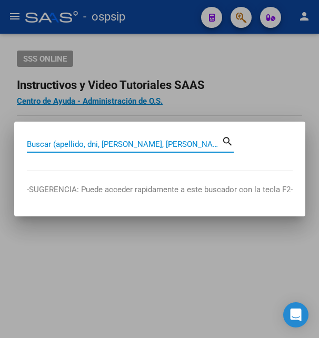
click at [85, 145] on input "Buscar (apellido, dni, [PERSON_NAME], [PERSON_NAME], cuit, obra social)" at bounding box center [124, 144] width 195 height 9
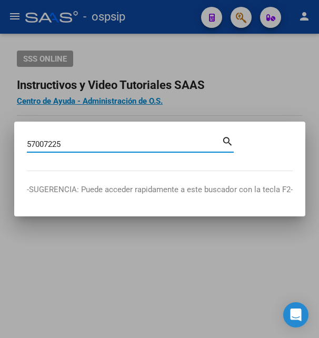
type input "57007225"
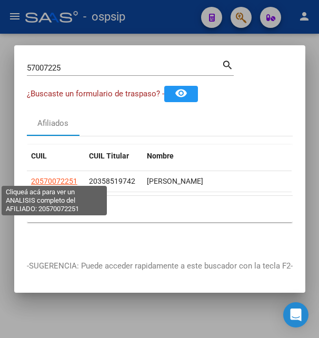
click at [52, 177] on span "20570072251" at bounding box center [54, 181] width 46 height 8
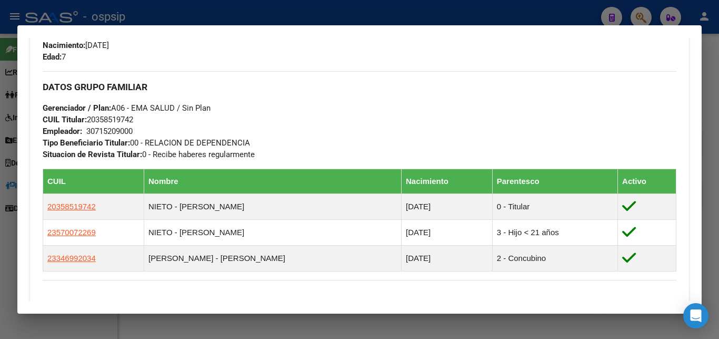
scroll to position [455, 0]
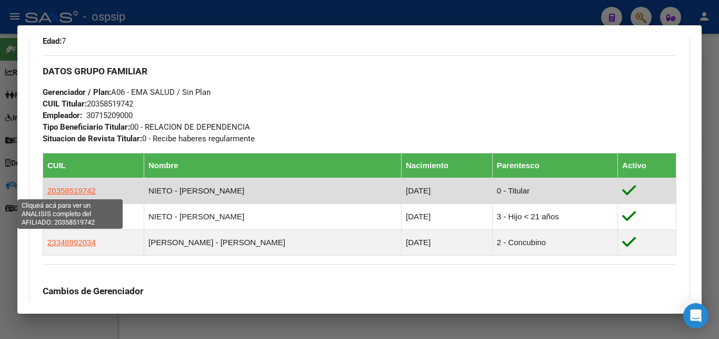
click at [70, 191] on span "20358519742" at bounding box center [71, 190] width 48 height 9
type textarea "20358519742"
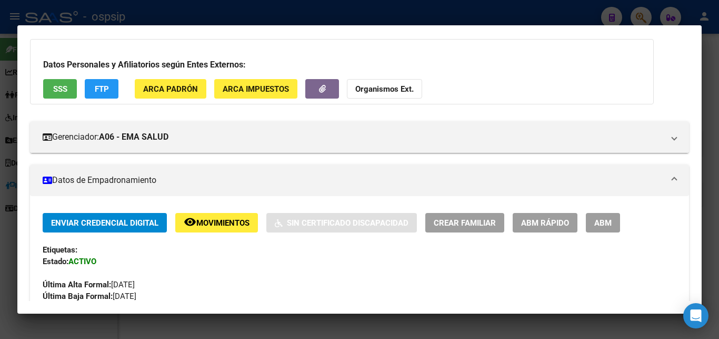
scroll to position [0, 0]
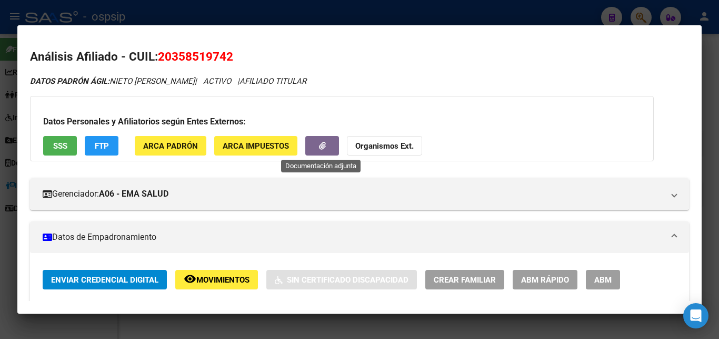
click at [324, 143] on icon "button" at bounding box center [322, 146] width 7 height 8
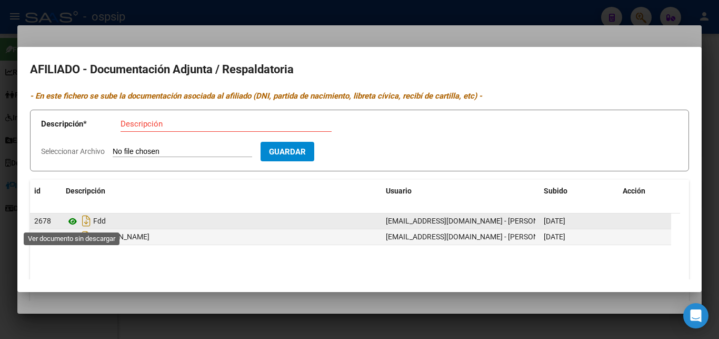
click at [73, 225] on icon at bounding box center [73, 221] width 14 height 13
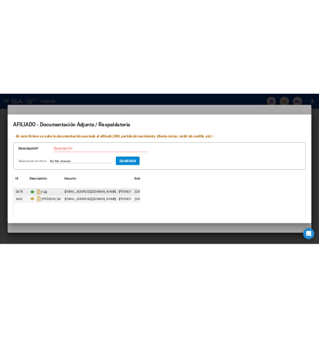
scroll to position [573, 0]
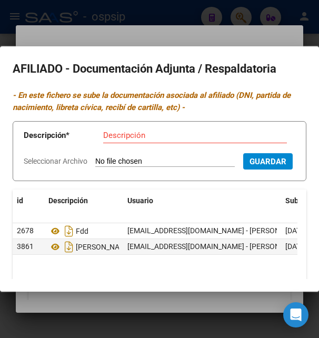
click at [215, 37] on div at bounding box center [159, 169] width 319 height 338
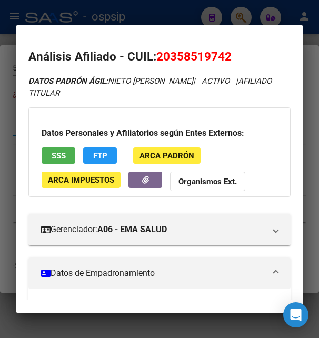
drag, startPoint x: 171, startPoint y: 56, endPoint x: 226, endPoint y: 48, distance: 55.8
click at [226, 48] on h2 "Análisis Afiliado - CUIL: 20358519742" at bounding box center [159, 57] width 262 height 18
copy span "35851974"
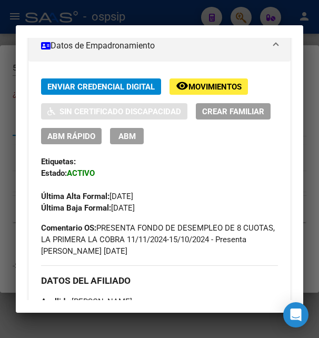
scroll to position [57, 0]
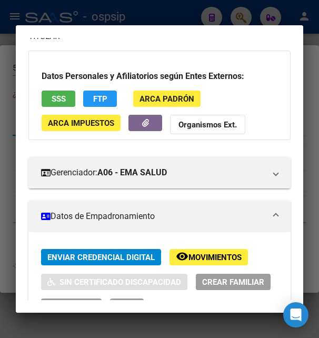
click at [129, 123] on div "Datos Personales y Afiliatorios según Entes Externos: SSS FTP ARCA Padrón ARCA …" at bounding box center [159, 96] width 262 height 90
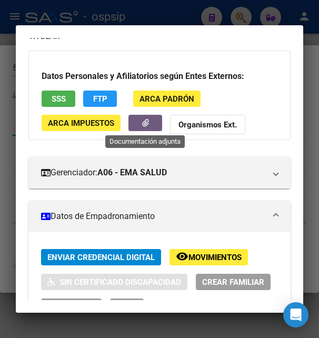
click at [140, 123] on button "button" at bounding box center [146, 123] width 34 height 16
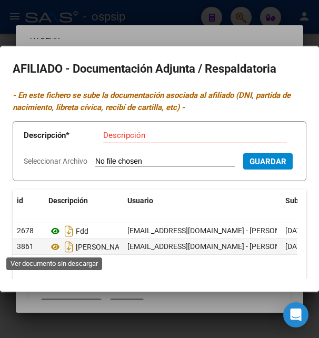
click at [55, 238] on icon at bounding box center [55, 231] width 14 height 13
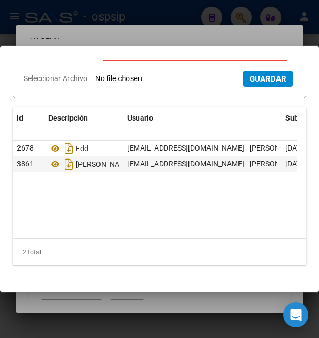
scroll to position [110, 0]
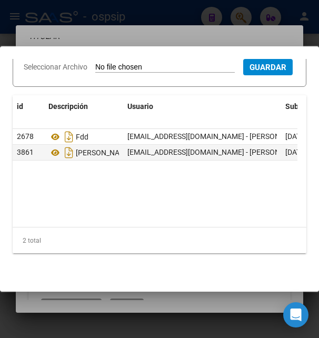
click at [191, 40] on div at bounding box center [159, 169] width 319 height 338
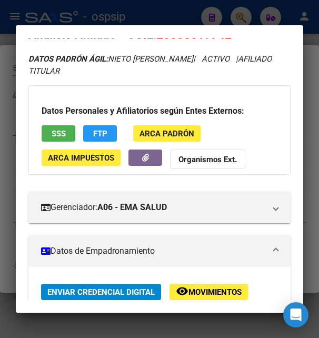
scroll to position [0, 0]
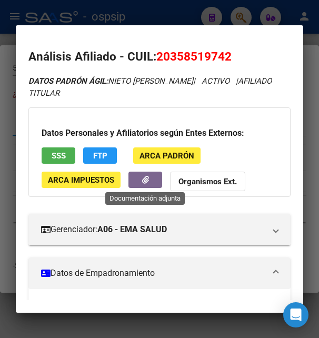
click at [137, 178] on button "button" at bounding box center [146, 180] width 34 height 16
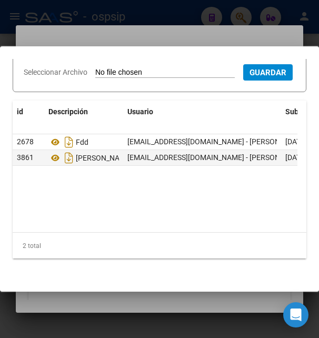
scroll to position [110, 0]
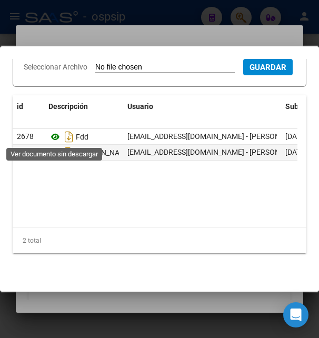
click at [53, 138] on icon at bounding box center [55, 137] width 14 height 13
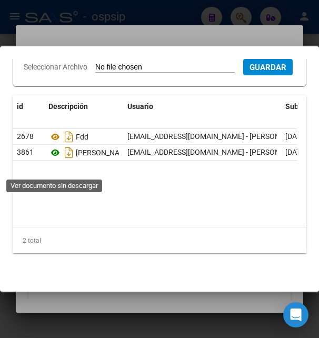
click at [57, 159] on icon at bounding box center [55, 152] width 14 height 13
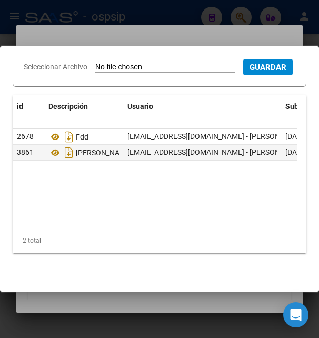
scroll to position [0, 0]
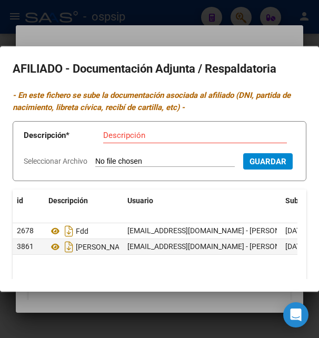
click at [134, 29] on div at bounding box center [159, 169] width 319 height 338
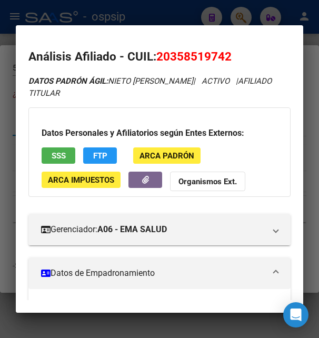
click at [167, 22] on div at bounding box center [159, 169] width 319 height 338
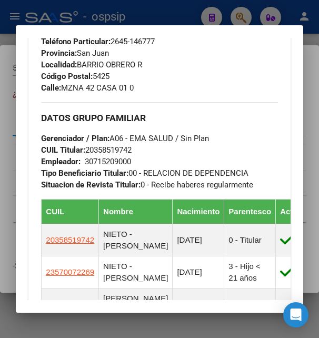
click at [167, 22] on div at bounding box center [159, 169] width 319 height 338
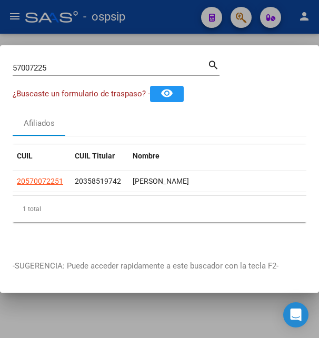
click at [167, 18] on div at bounding box center [159, 169] width 319 height 338
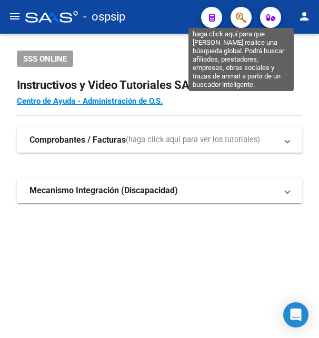
click at [245, 18] on icon "button" at bounding box center [241, 18] width 11 height 12
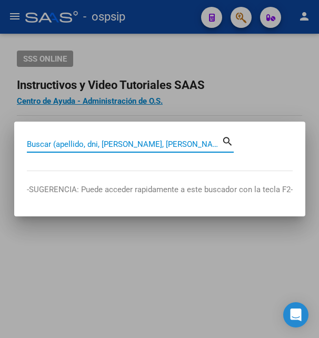
paste input "41330126"
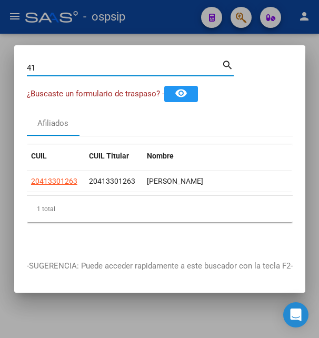
type input "4"
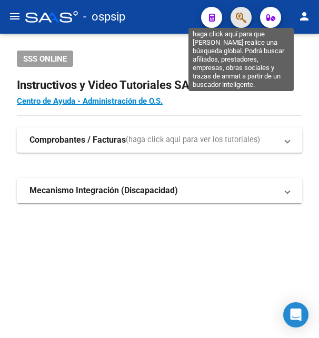
click at [241, 14] on icon "button" at bounding box center [241, 18] width 11 height 12
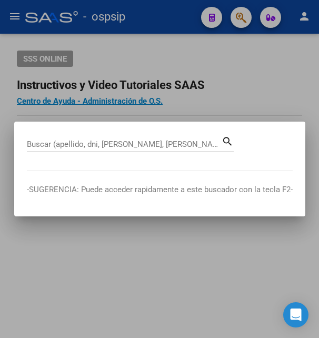
click at [154, 144] on input "Buscar (apellido, dni, [PERSON_NAME], [PERSON_NAME], cuit, obra social)" at bounding box center [124, 144] width 195 height 9
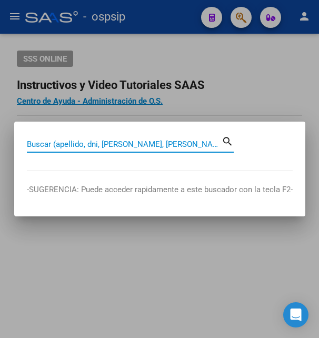
click at [124, 143] on input "Buscar (apellido, dni, [PERSON_NAME], [PERSON_NAME], cuit, obra social)" at bounding box center [124, 144] width 195 height 9
click at [115, 143] on input "Buscar (apellido, dni, [PERSON_NAME], [PERSON_NAME], cuit, obra social)" at bounding box center [124, 144] width 195 height 9
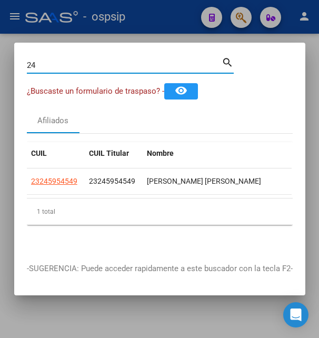
type input "2"
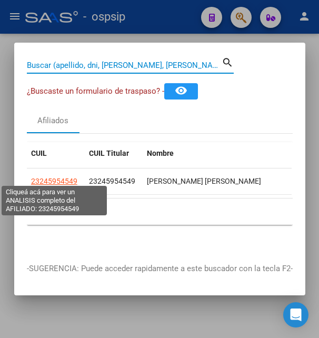
click at [64, 177] on span "23245954549" at bounding box center [54, 181] width 46 height 8
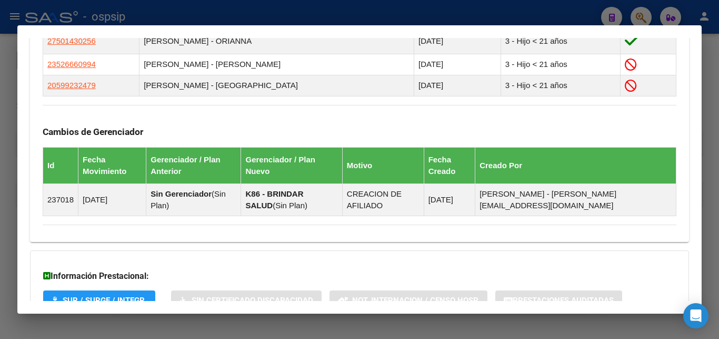
scroll to position [530, 0]
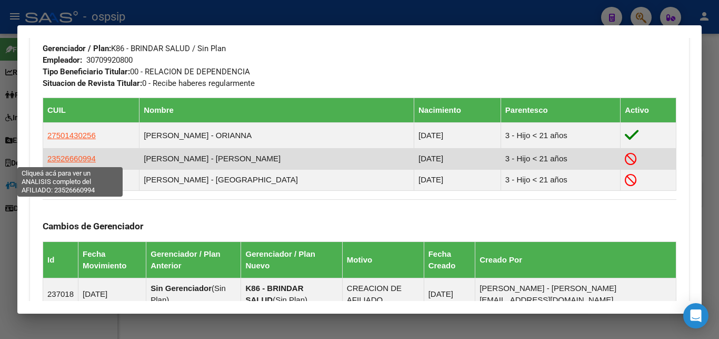
click at [78, 161] on span "23526660994" at bounding box center [71, 158] width 48 height 9
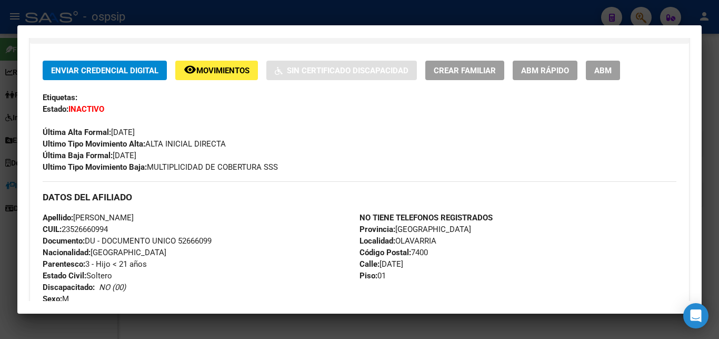
scroll to position [228, 0]
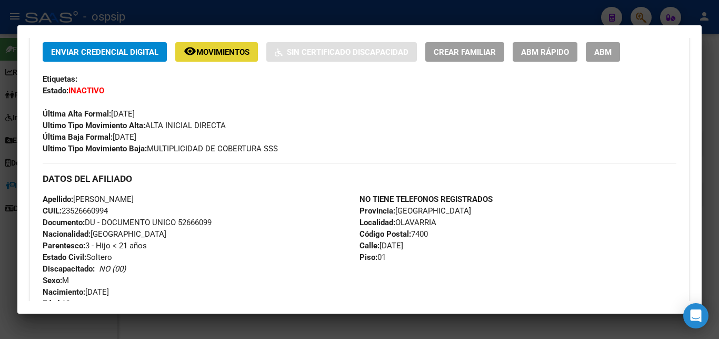
click at [237, 58] on button "remove_red_eye Movimientos" at bounding box center [216, 51] width 83 height 19
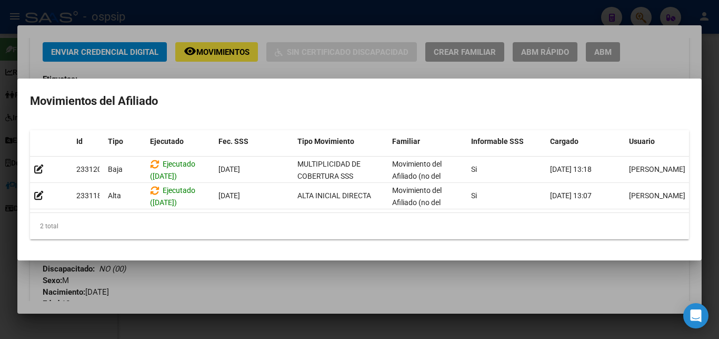
scroll to position [0, 15]
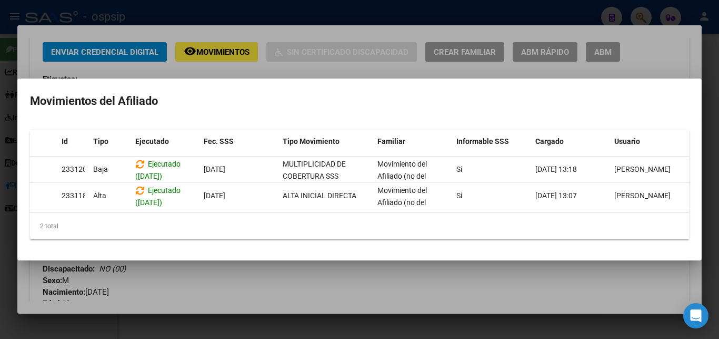
click at [319, 27] on div at bounding box center [359, 169] width 719 height 339
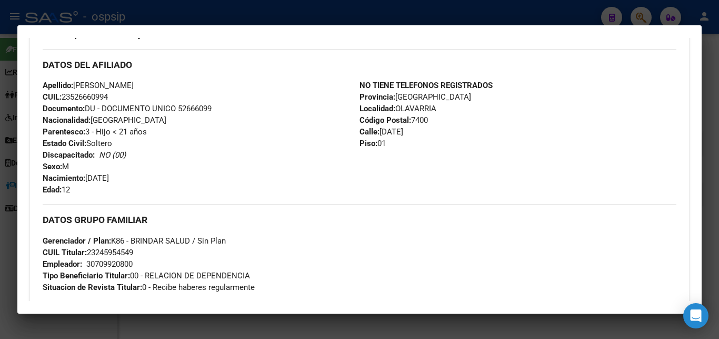
scroll to position [569, 0]
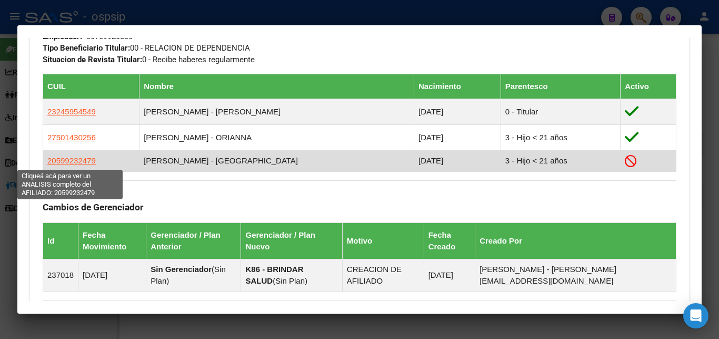
click at [70, 160] on span "20599232479" at bounding box center [71, 160] width 48 height 9
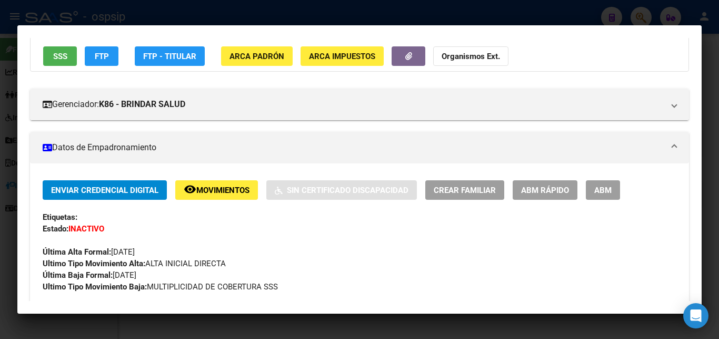
scroll to position [114, 0]
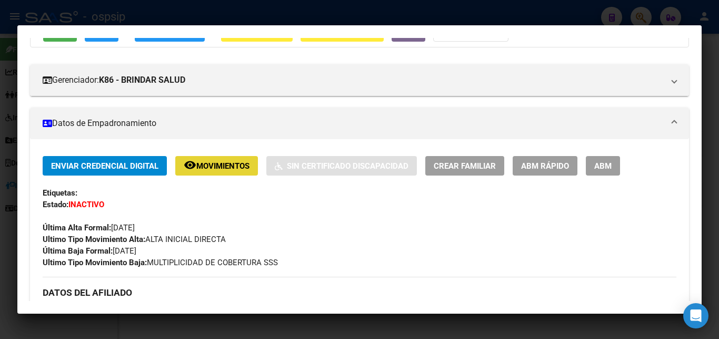
click at [233, 172] on button "remove_red_eye Movimientos" at bounding box center [216, 165] width 83 height 19
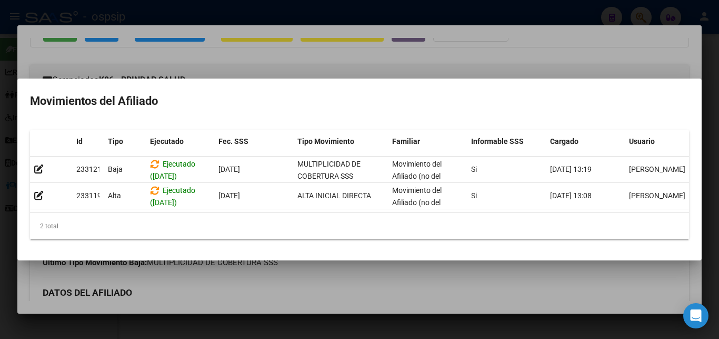
click at [319, 64] on div at bounding box center [359, 169] width 719 height 339
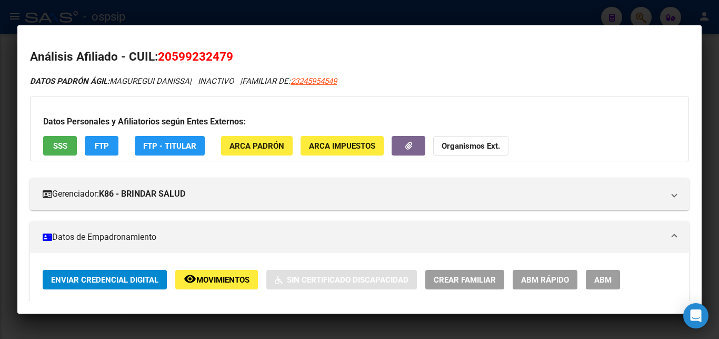
scroll to position [756, 0]
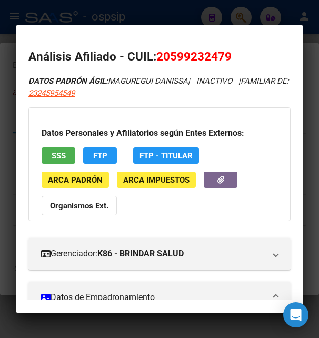
click at [251, 19] on div at bounding box center [159, 169] width 319 height 338
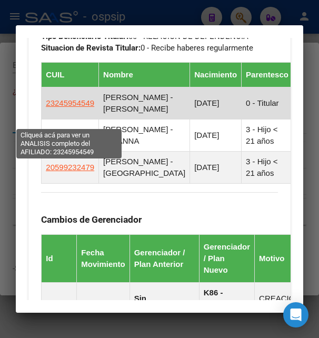
click at [77, 107] on span "23245954549" at bounding box center [70, 102] width 48 height 9
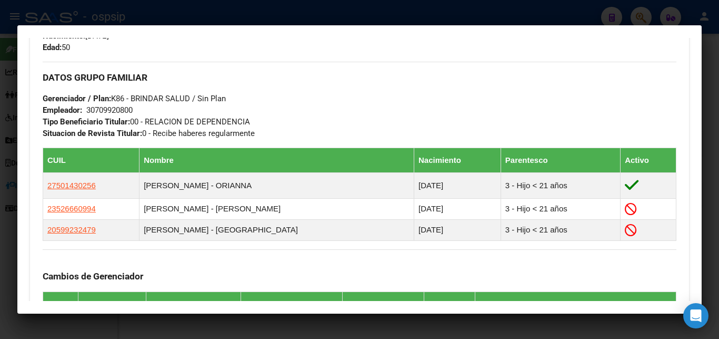
scroll to position [512, 0]
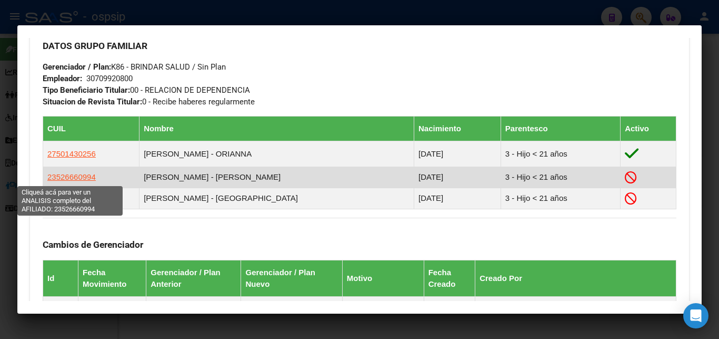
click at [79, 177] on span "23526660994" at bounding box center [71, 176] width 48 height 9
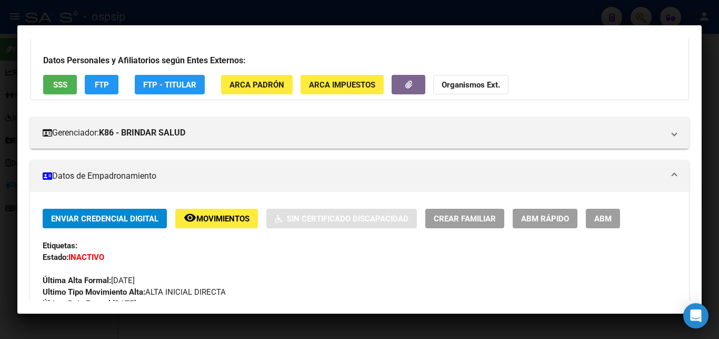
scroll to position [114, 0]
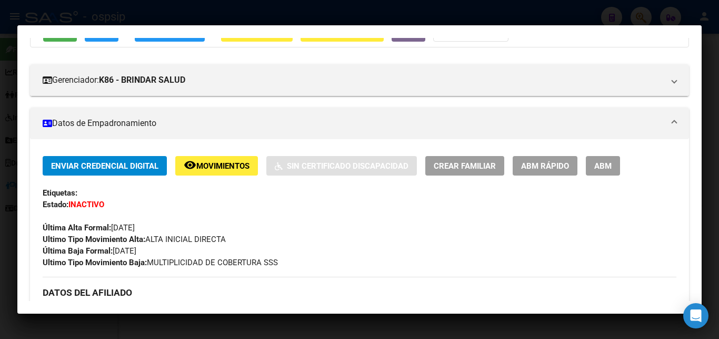
click at [238, 170] on span "Movimientos" at bounding box center [222, 165] width 53 height 9
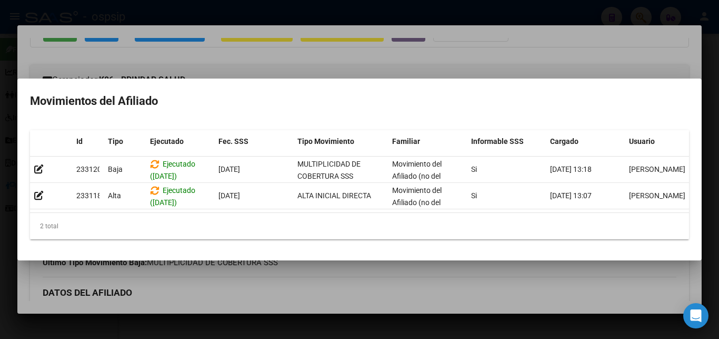
click at [319, 62] on div at bounding box center [359, 169] width 719 height 339
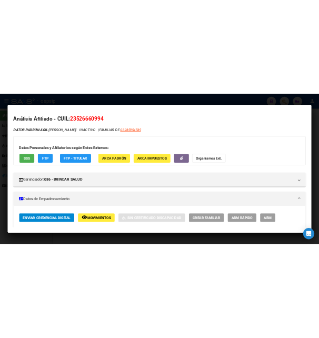
scroll to position [756, 0]
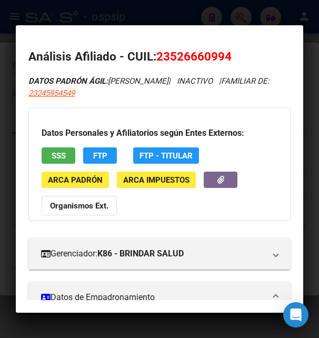
click at [176, 19] on div at bounding box center [159, 169] width 319 height 338
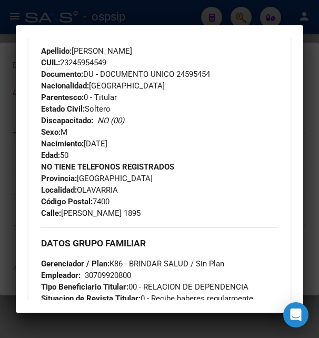
scroll to position [683, 0]
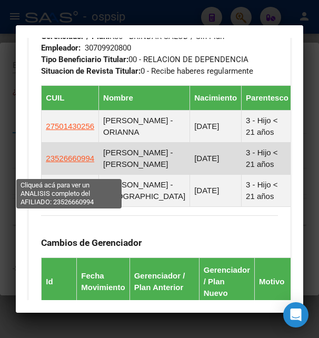
click at [86, 163] on span "23526660994" at bounding box center [70, 158] width 48 height 9
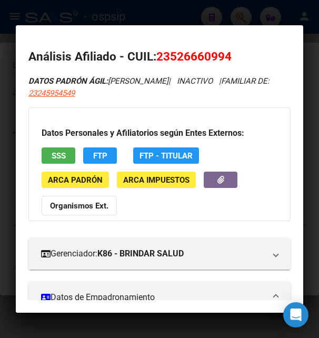
drag, startPoint x: 170, startPoint y: 58, endPoint x: 180, endPoint y: 52, distance: 11.8
click at [180, 52] on span "23526660994" at bounding box center [193, 57] width 75 height 14
click at [165, 42] on mat-dialog-content "Análisis Afiliado - CUIL: 23526660994 DATOS PADRÓN ÁGIL: MAGUREGUI XIMENA | INA…" at bounding box center [159, 169] width 287 height 262
drag, startPoint x: 160, startPoint y: 57, endPoint x: 231, endPoint y: 56, distance: 71.1
click at [231, 56] on span "23526660994" at bounding box center [193, 57] width 75 height 14
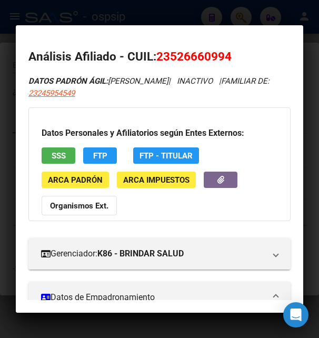
copy span "23526660994"
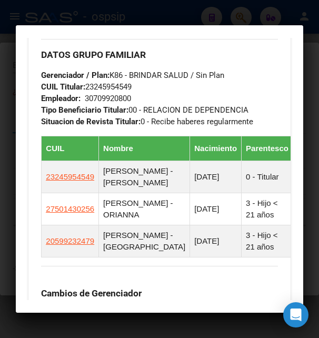
scroll to position [796, 0]
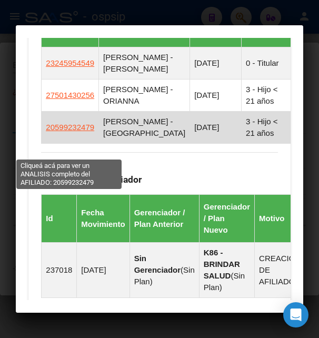
click at [80, 132] on span "20599232479" at bounding box center [70, 127] width 48 height 9
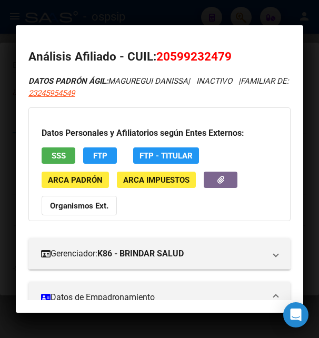
drag, startPoint x: 172, startPoint y: 54, endPoint x: 226, endPoint y: 46, distance: 54.7
click at [226, 46] on mat-dialog-content "Análisis Afiliado - CUIL: 20599232479 DATOS PADRÓN ÁGIL: MAGUREGUI DANISSA | IN…" at bounding box center [159, 169] width 287 height 262
click at [180, 37] on mat-dialog-container "Análisis Afiliado - CUIL: 20599232479 DATOS PADRÓN ÁGIL: MAGUREGUI DANISSA | IN…" at bounding box center [159, 169] width 287 height 288
drag, startPoint x: 159, startPoint y: 55, endPoint x: 238, endPoint y: 54, distance: 78.5
click at [238, 54] on h2 "Análisis Afiliado - CUIL: 20599232479" at bounding box center [159, 57] width 262 height 18
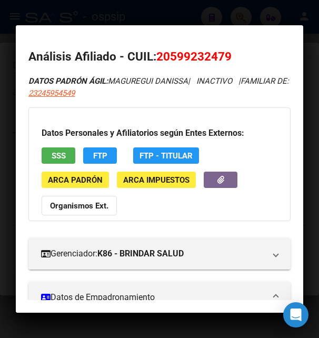
copy span "20599232479"
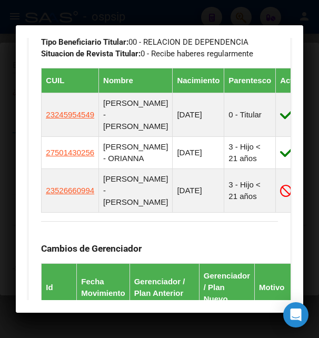
scroll to position [739, 0]
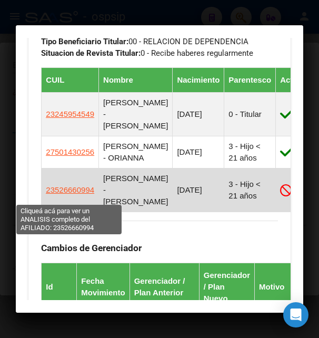
click at [70, 194] on span "23526660994" at bounding box center [70, 189] width 48 height 9
type textarea "23526660994"
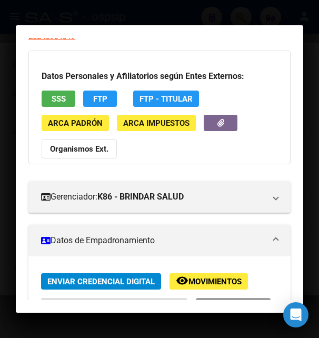
scroll to position [0, 0]
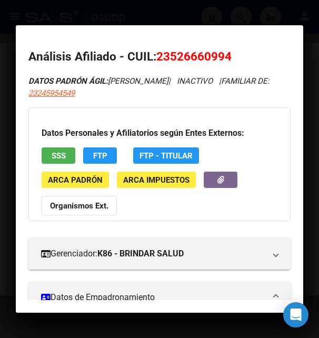
drag, startPoint x: 155, startPoint y: 56, endPoint x: 252, endPoint y: 53, distance: 96.4
click at [252, 53] on h2 "Análisis Afiliado - CUIL: 23526660994" at bounding box center [159, 57] width 262 height 18
copy h2 "23526660994"
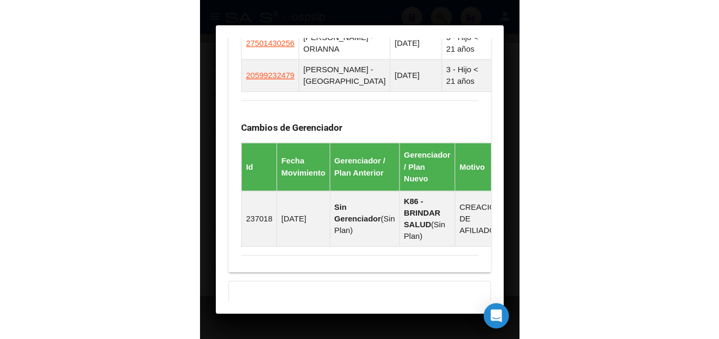
scroll to position [853, 0]
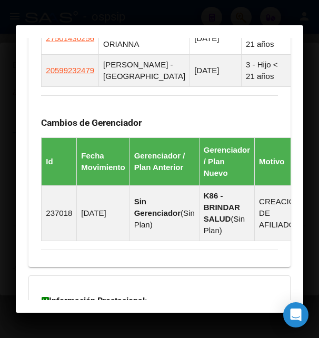
click at [136, 13] on div at bounding box center [159, 169] width 319 height 338
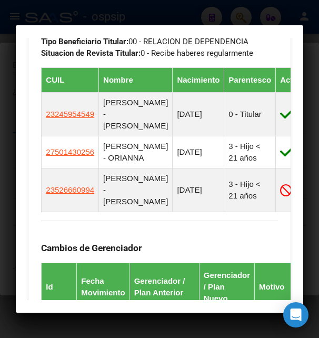
click at [136, 13] on div at bounding box center [159, 169] width 319 height 338
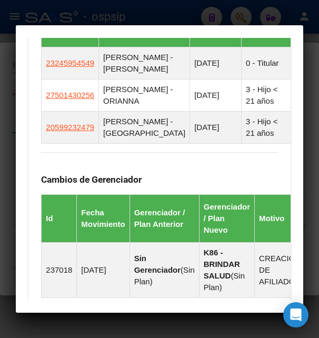
click at [136, 13] on div at bounding box center [159, 169] width 319 height 338
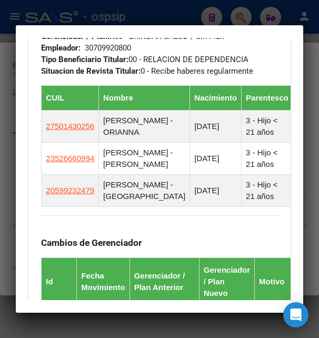
click at [136, 13] on div at bounding box center [159, 169] width 319 height 338
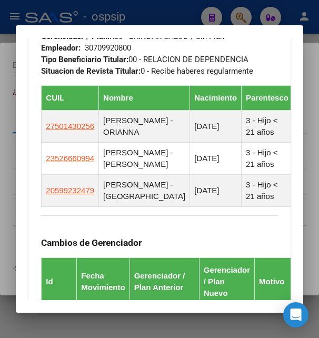
click at [136, 13] on div at bounding box center [159, 169] width 319 height 338
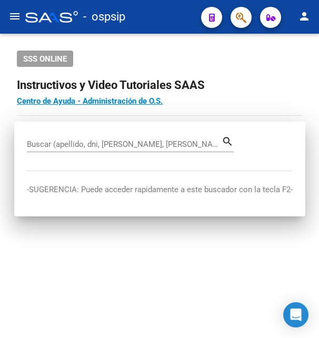
click at [136, 13] on div "- ospsip" at bounding box center [108, 16] width 167 height 23
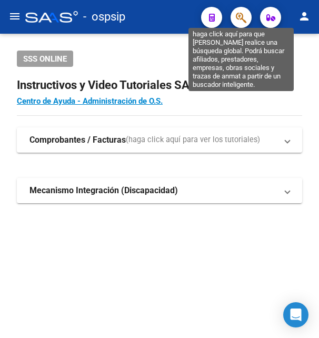
click at [244, 18] on icon "button" at bounding box center [241, 18] width 11 height 12
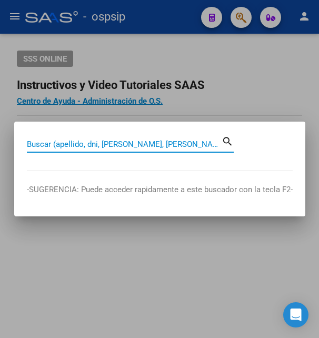
click at [102, 145] on input "Buscar (apellido, dni, [PERSON_NAME], [PERSON_NAME], cuit, obra social)" at bounding box center [124, 144] width 195 height 9
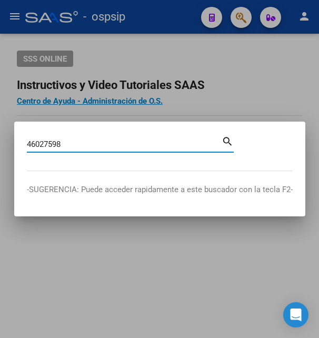
type input "46027598"
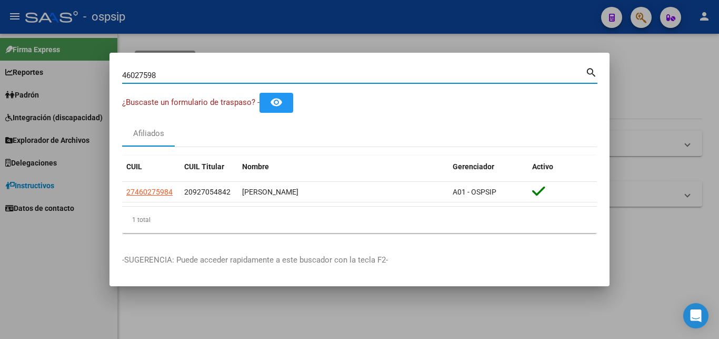
click at [319, 44] on div at bounding box center [359, 169] width 719 height 339
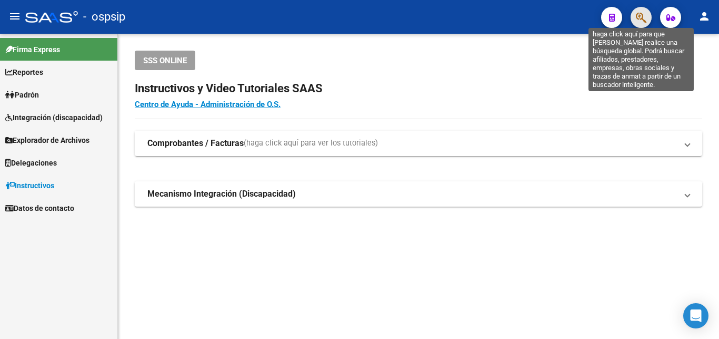
click at [319, 23] on icon "button" at bounding box center [641, 18] width 11 height 12
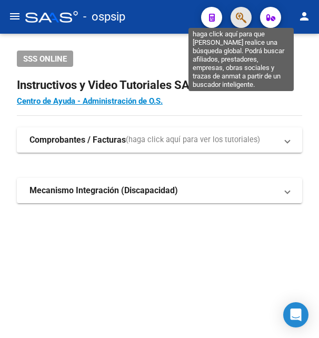
click at [238, 13] on icon "button" at bounding box center [241, 18] width 11 height 12
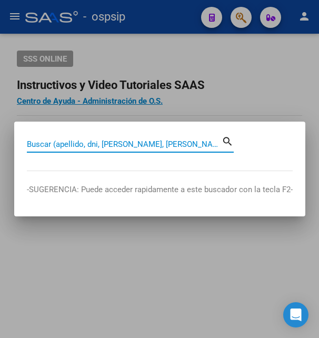
click at [64, 143] on input "Buscar (apellido, dni, [PERSON_NAME], [PERSON_NAME], cuit, obra social)" at bounding box center [124, 144] width 195 height 9
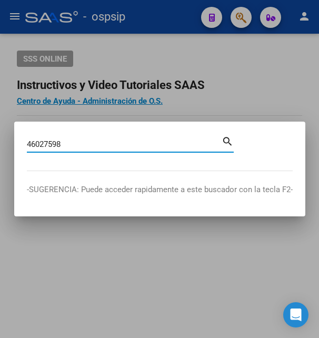
type input "46027598"
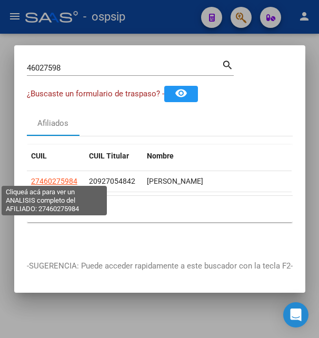
click at [63, 177] on span "27460275984" at bounding box center [54, 181] width 46 height 8
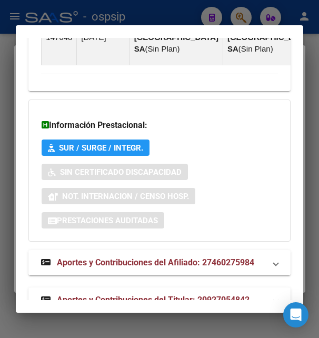
scroll to position [1298, 0]
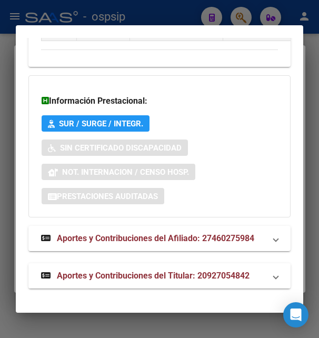
click at [127, 273] on span "Aportes y Contribuciones del Titular: 20927054842" at bounding box center [153, 276] width 193 height 10
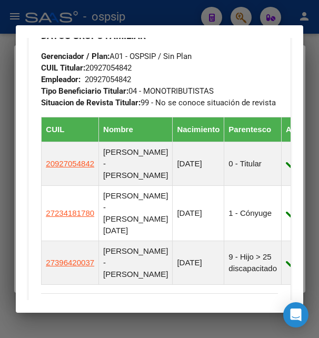
scroll to position [673, 0]
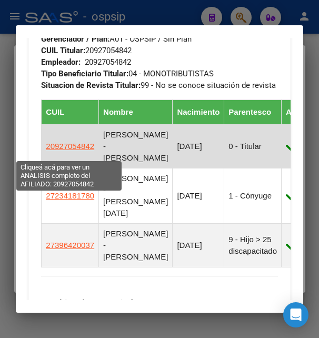
click at [75, 151] on span "20927054842" at bounding box center [70, 146] width 48 height 9
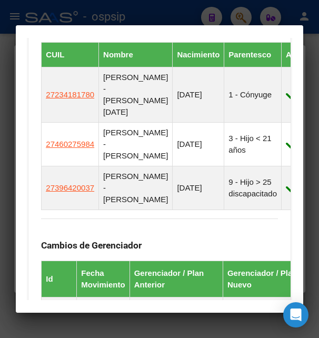
scroll to position [626, 0]
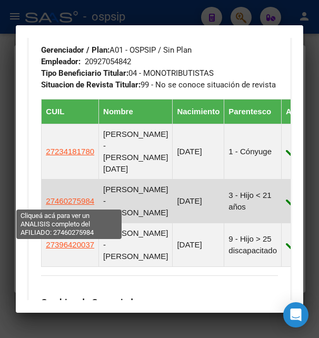
click at [75, 201] on span "27460275984" at bounding box center [70, 200] width 48 height 9
type textarea "27460275984"
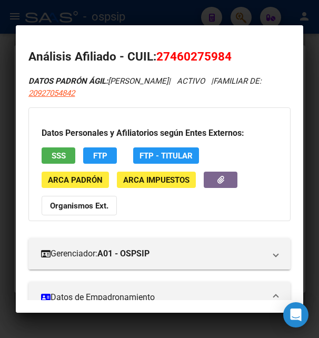
drag, startPoint x: 173, startPoint y: 57, endPoint x: 224, endPoint y: 52, distance: 51.9
click at [224, 52] on span "27460275984" at bounding box center [193, 57] width 75 height 14
copy span "46027598"
click at [160, 16] on div at bounding box center [159, 169] width 319 height 338
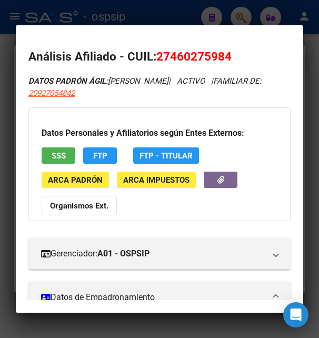
click at [162, 14] on div at bounding box center [159, 169] width 319 height 338
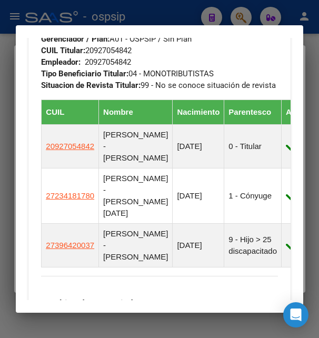
click at [162, 14] on div at bounding box center [159, 169] width 319 height 338
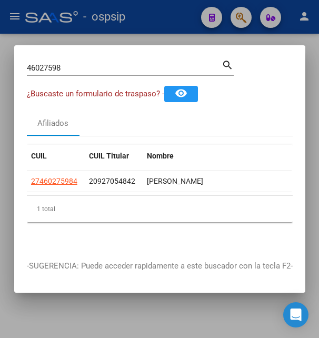
click at [162, 14] on div at bounding box center [159, 169] width 319 height 338
click at [162, 14] on div "- ospsip" at bounding box center [108, 16] width 167 height 23
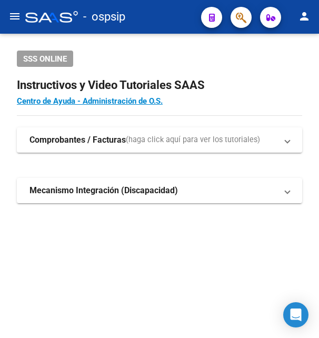
click at [162, 14] on div "- ospsip" at bounding box center [108, 16] width 167 height 23
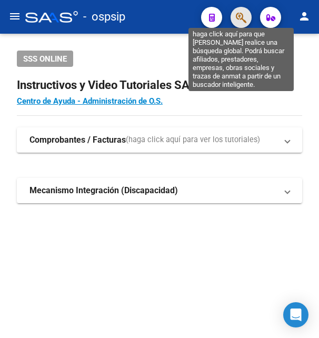
click at [243, 14] on icon "button" at bounding box center [241, 18] width 11 height 12
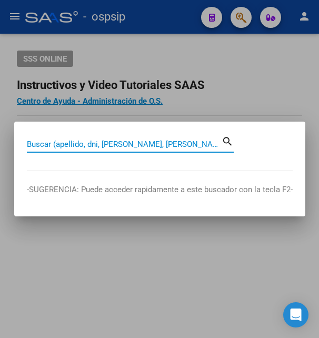
click at [63, 144] on input "Buscar (apellido, dni, [PERSON_NAME], [PERSON_NAME], cuit, obra social)" at bounding box center [124, 144] width 195 height 9
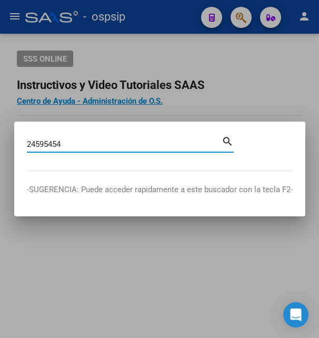
type input "24595454"
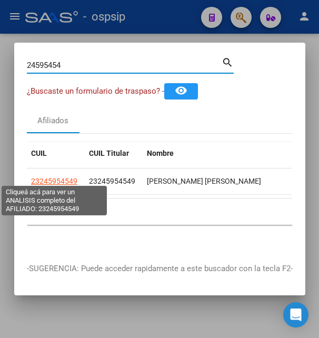
click at [53, 179] on span "23245954549" at bounding box center [54, 181] width 46 height 8
type textarea "23245954549"
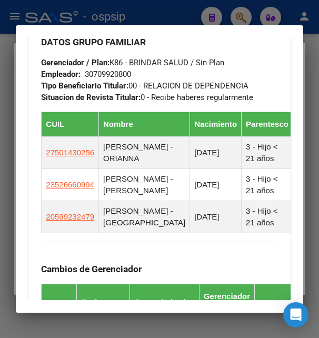
scroll to position [683, 0]
